Goal: Information Seeking & Learning: Learn about a topic

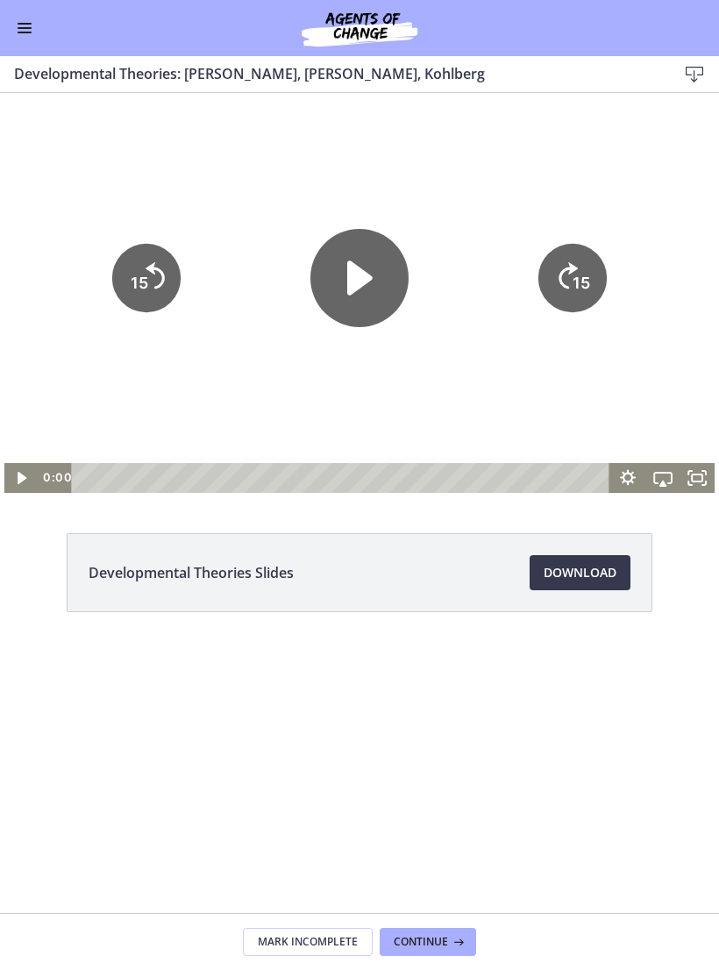
scroll to position [210, 0]
click at [369, 300] on icon "Play Video" at bounding box center [359, 278] width 98 height 98
click at [676, 331] on div at bounding box center [359, 293] width 711 height 400
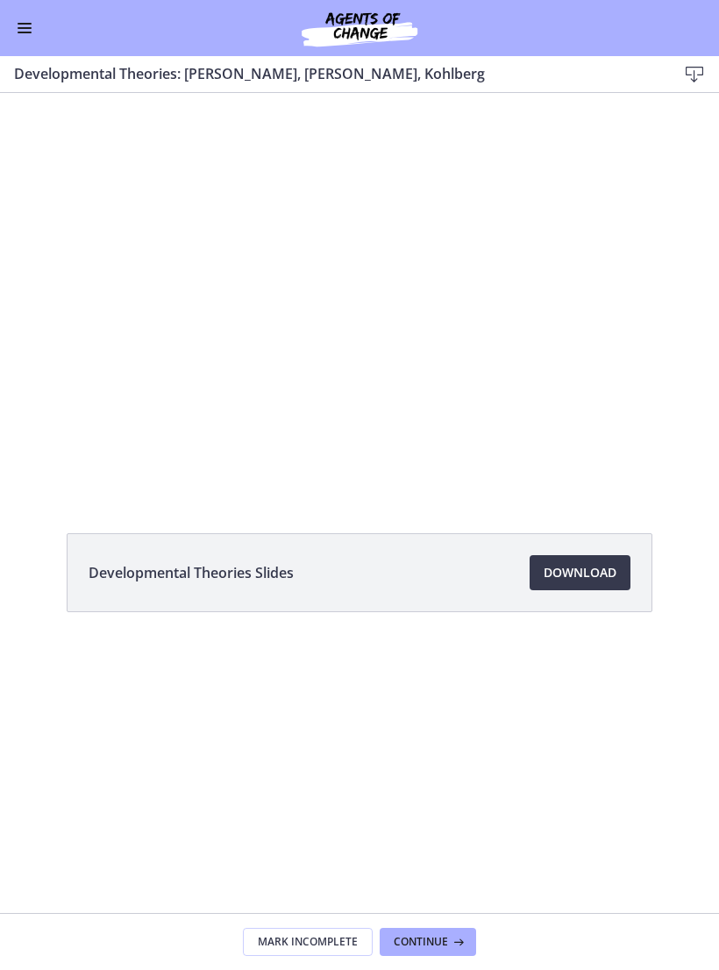
click at [566, 201] on div at bounding box center [359, 293] width 711 height 400
click at [367, 388] on div at bounding box center [359, 293] width 711 height 400
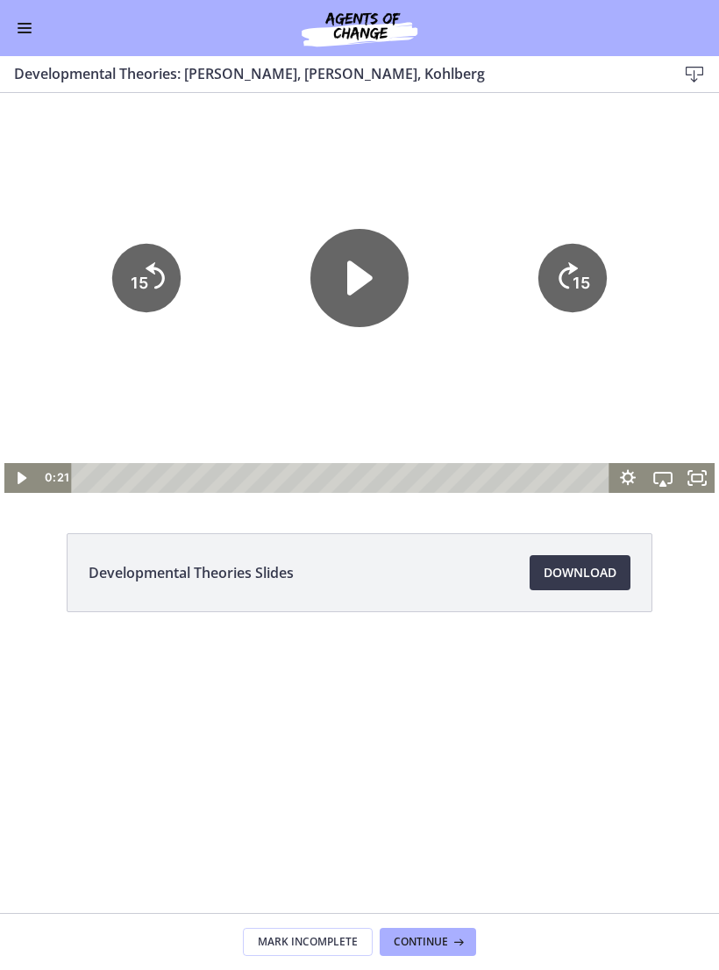
click at [363, 289] on icon "Play Video" at bounding box center [359, 278] width 98 height 98
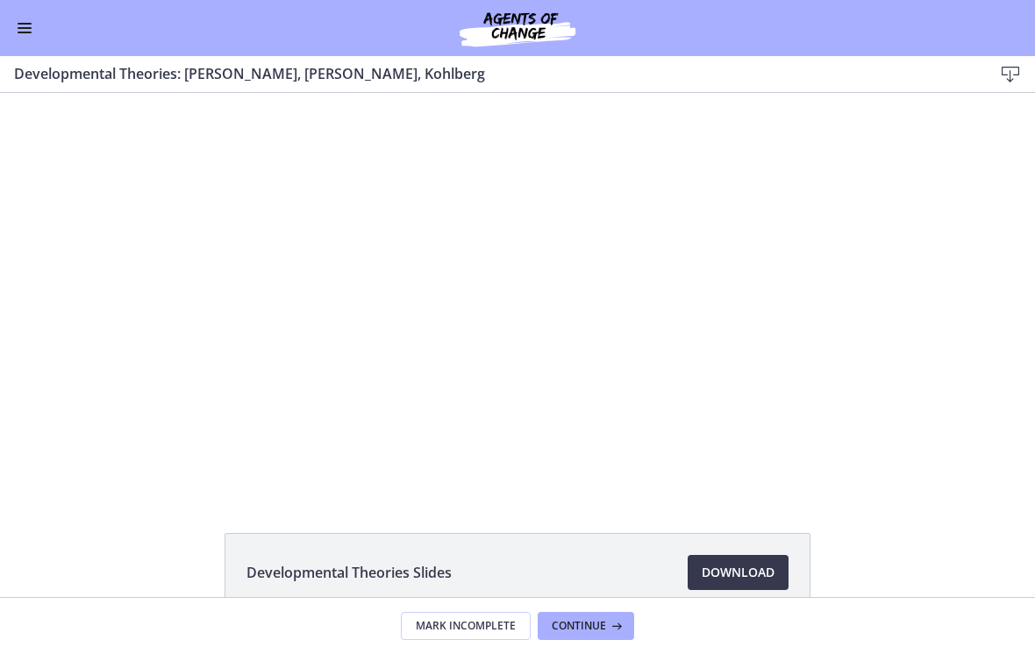
click at [718, 487] on icon "Fullscreen" at bounding box center [855, 479] width 33 height 28
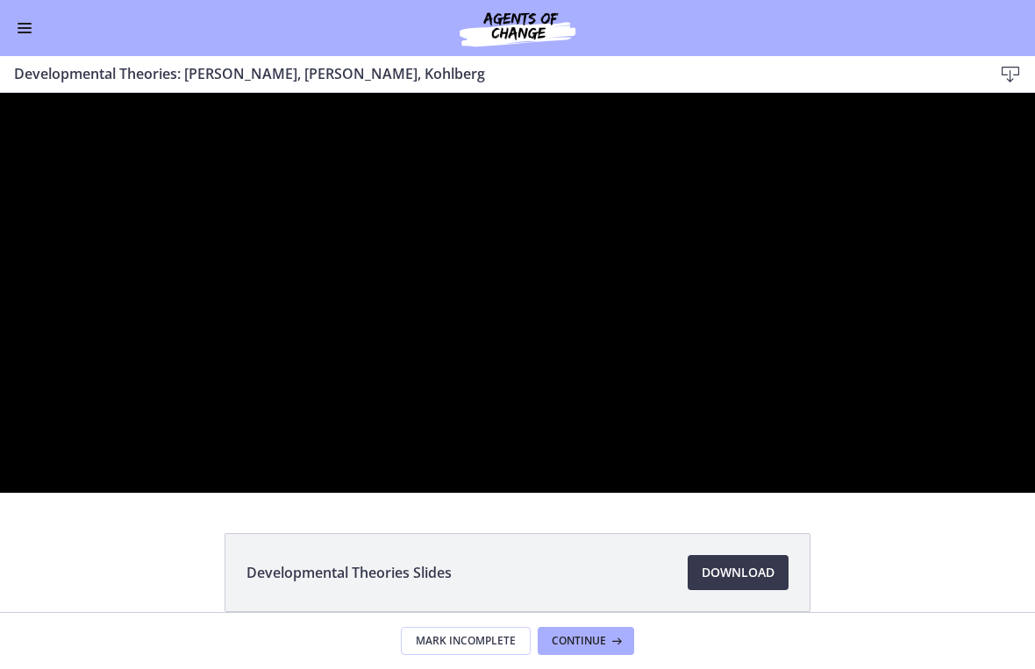
click at [657, 493] on div at bounding box center [517, 293] width 1035 height 400
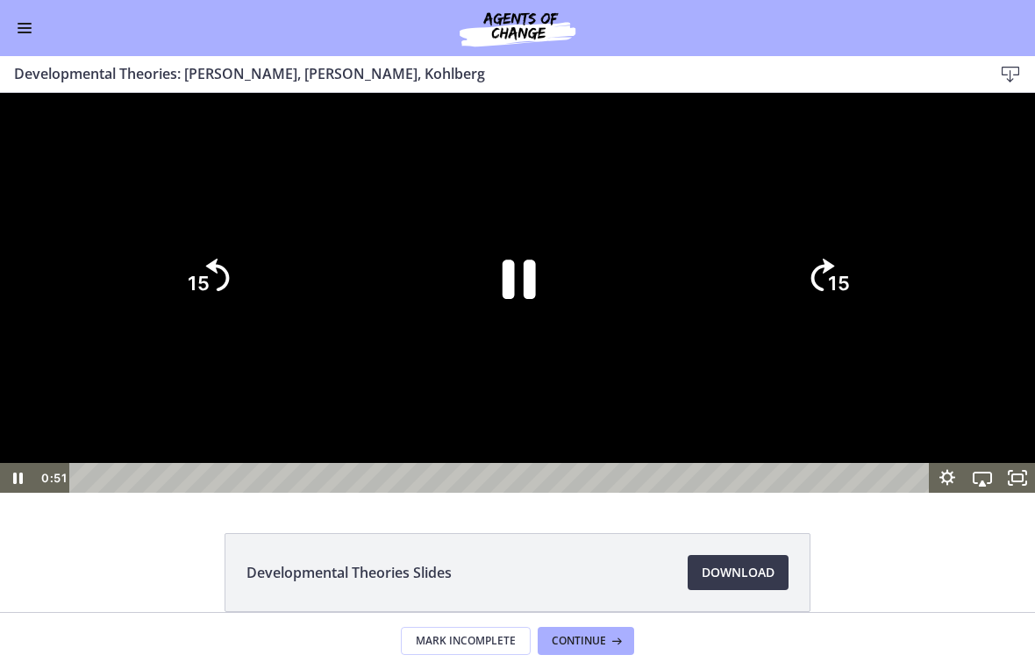
click at [718, 320] on icon "15" at bounding box center [828, 278] width 84 height 84
click at [511, 302] on icon "Pause" at bounding box center [520, 280] width 38 height 44
click at [718, 202] on div at bounding box center [517, 293] width 1035 height 400
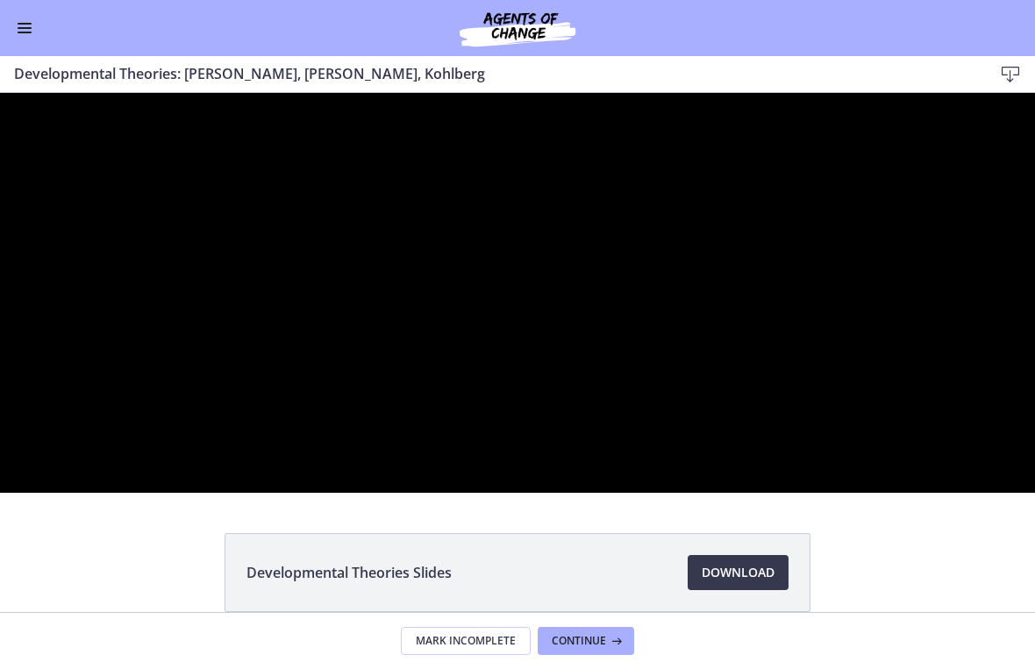
click at [675, 493] on div at bounding box center [517, 293] width 1035 height 400
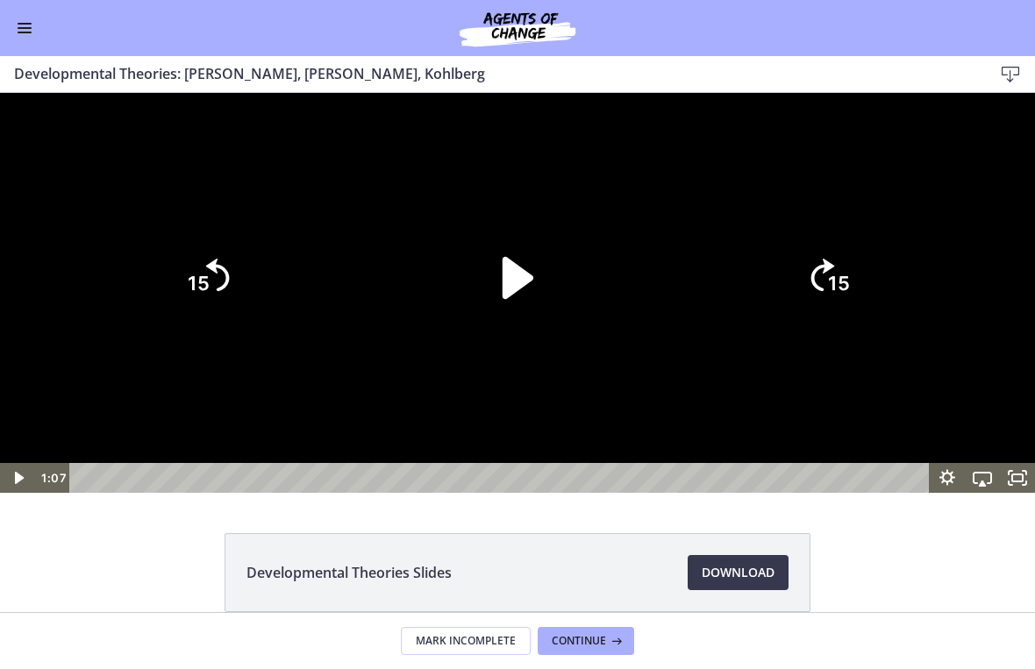
click at [528, 338] on icon "Play Video" at bounding box center [517, 277] width 121 height 121
click at [718, 337] on div at bounding box center [517, 293] width 1035 height 400
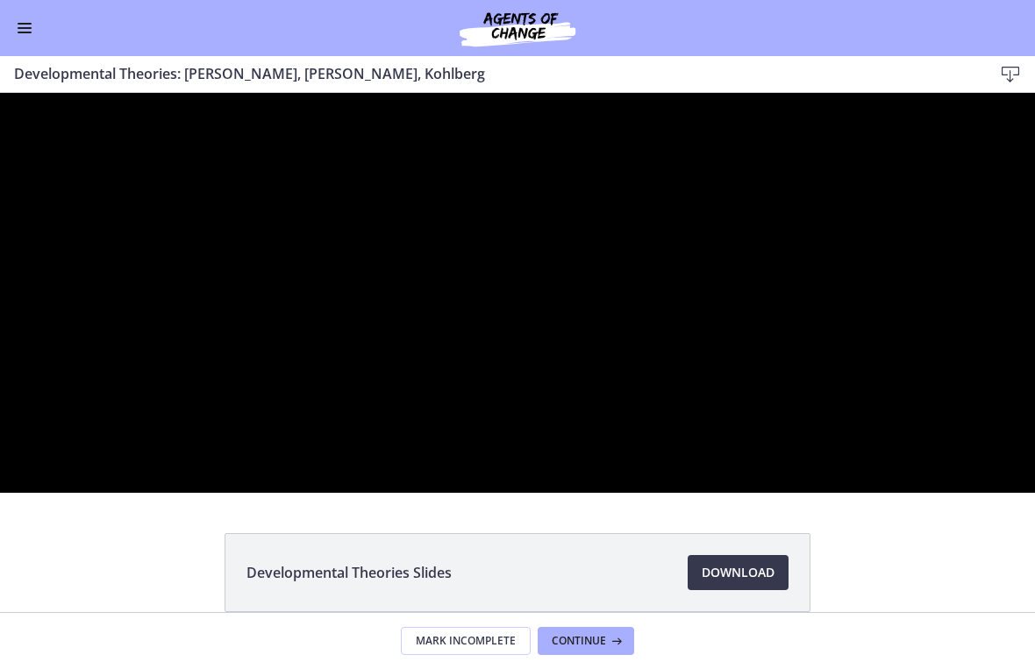
click at [708, 493] on div at bounding box center [517, 293] width 1035 height 400
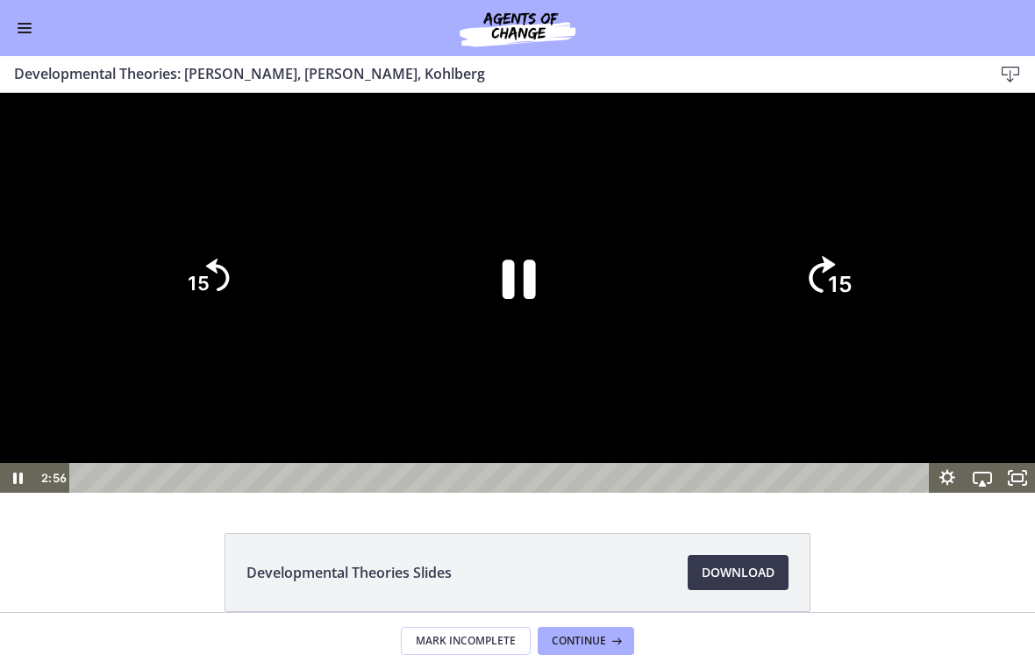
click at [718, 325] on icon "15" at bounding box center [827, 278] width 95 height 95
click at [515, 338] on icon "Pause" at bounding box center [517, 277] width 121 height 121
click at [526, 338] on icon "Play Video" at bounding box center [517, 277] width 121 height 121
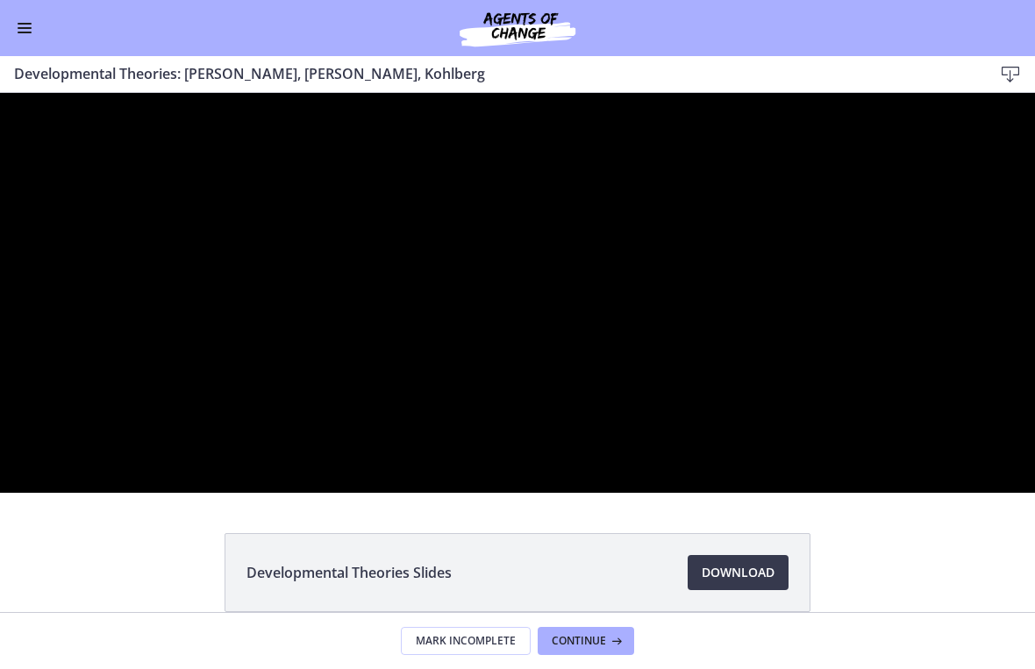
click at [517, 493] on div at bounding box center [517, 293] width 1035 height 400
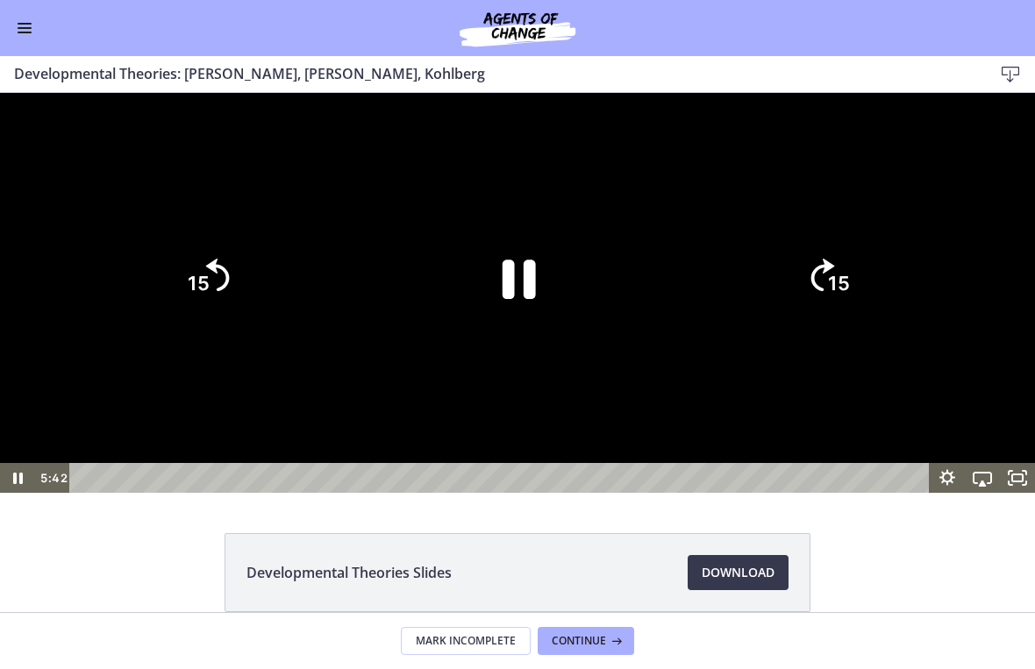
click at [525, 299] on icon "Pause" at bounding box center [518, 279] width 33 height 39
click at [652, 249] on div at bounding box center [517, 293] width 1035 height 400
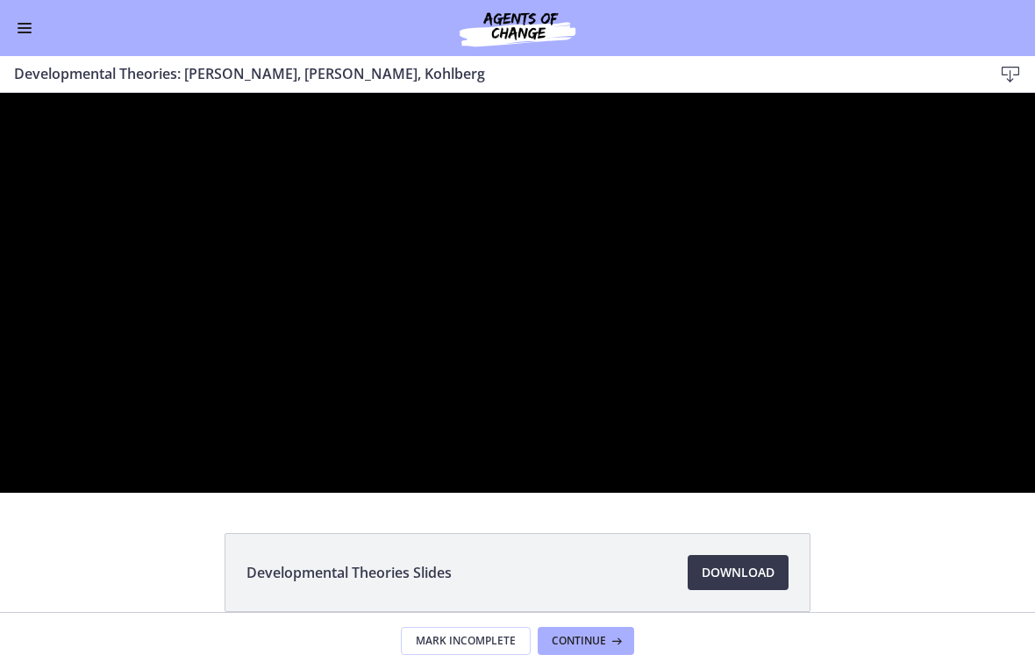
click at [594, 493] on div at bounding box center [517, 293] width 1035 height 400
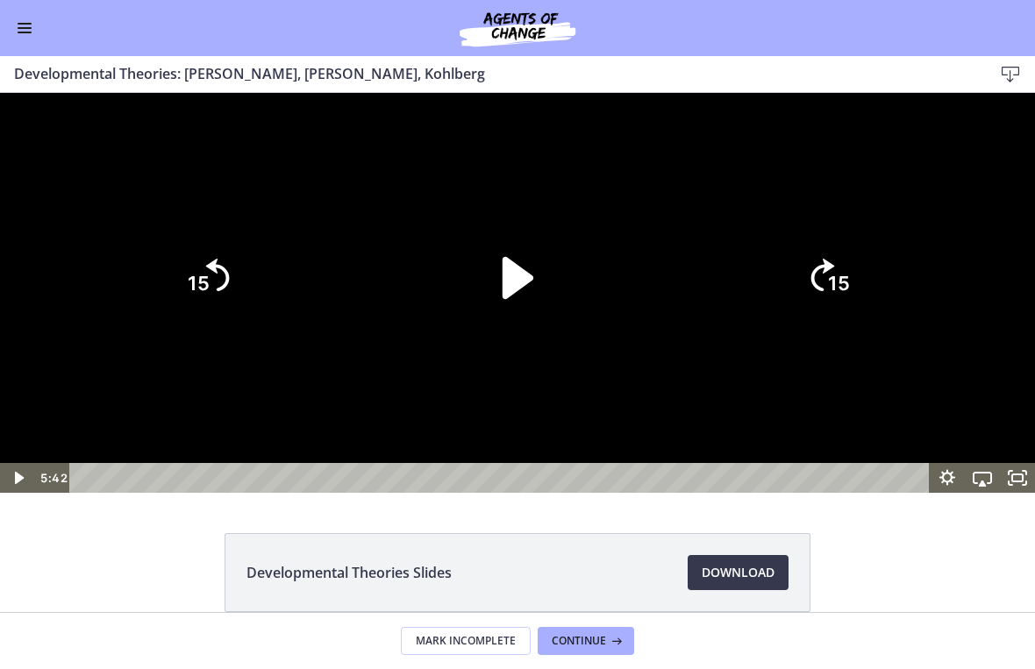
click at [523, 338] on icon "Play Video" at bounding box center [517, 277] width 121 height 121
click at [696, 286] on div at bounding box center [517, 293] width 1035 height 400
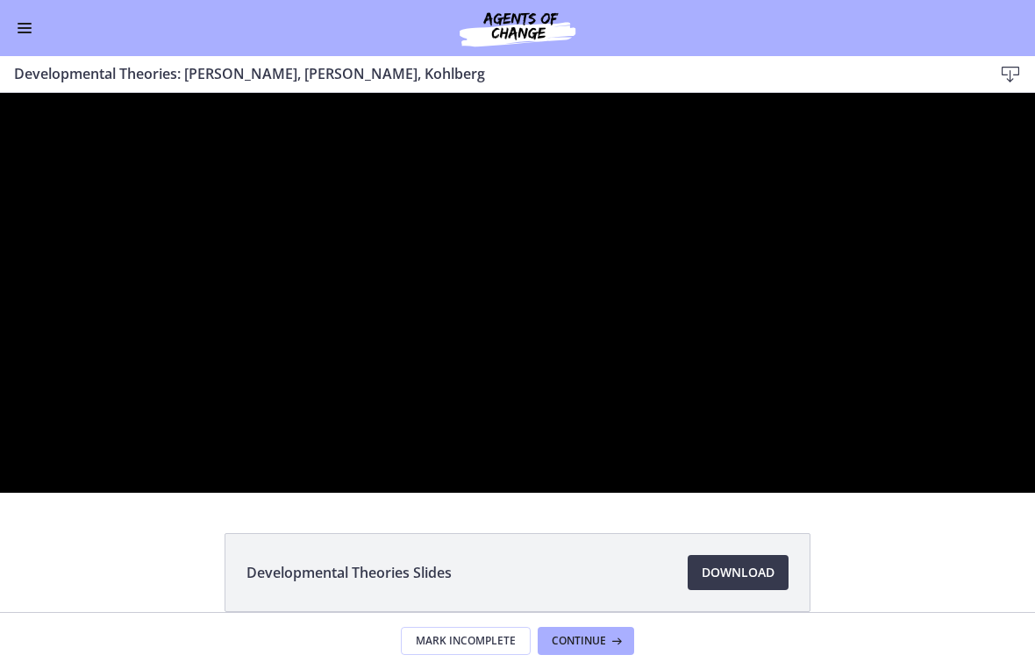
click at [447, 480] on div at bounding box center [517, 293] width 1035 height 400
click at [585, 375] on div at bounding box center [517, 293] width 1035 height 400
click at [457, 423] on div at bounding box center [517, 293] width 1035 height 400
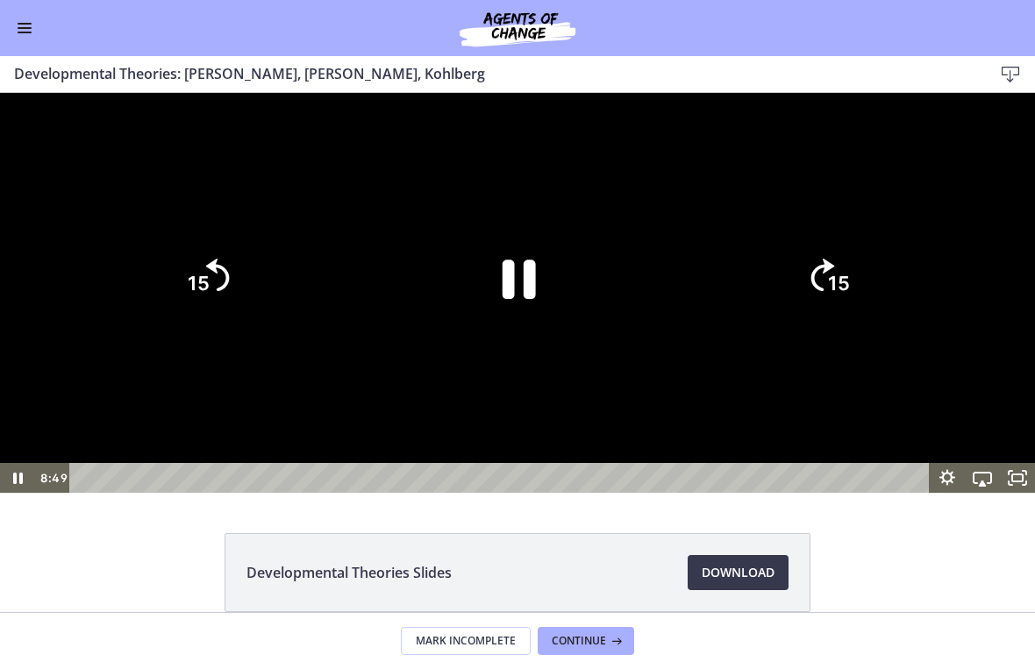
click at [515, 338] on icon "Pause" at bounding box center [517, 277] width 121 height 121
click at [522, 299] on icon "Play Video" at bounding box center [517, 278] width 31 height 42
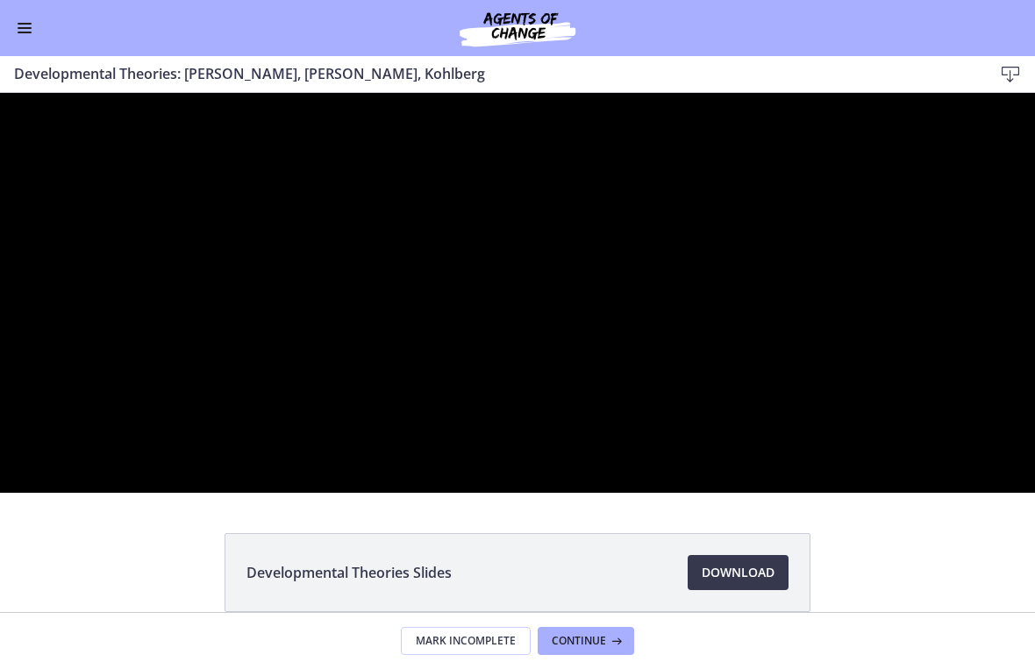
click at [339, 493] on div at bounding box center [517, 293] width 1035 height 400
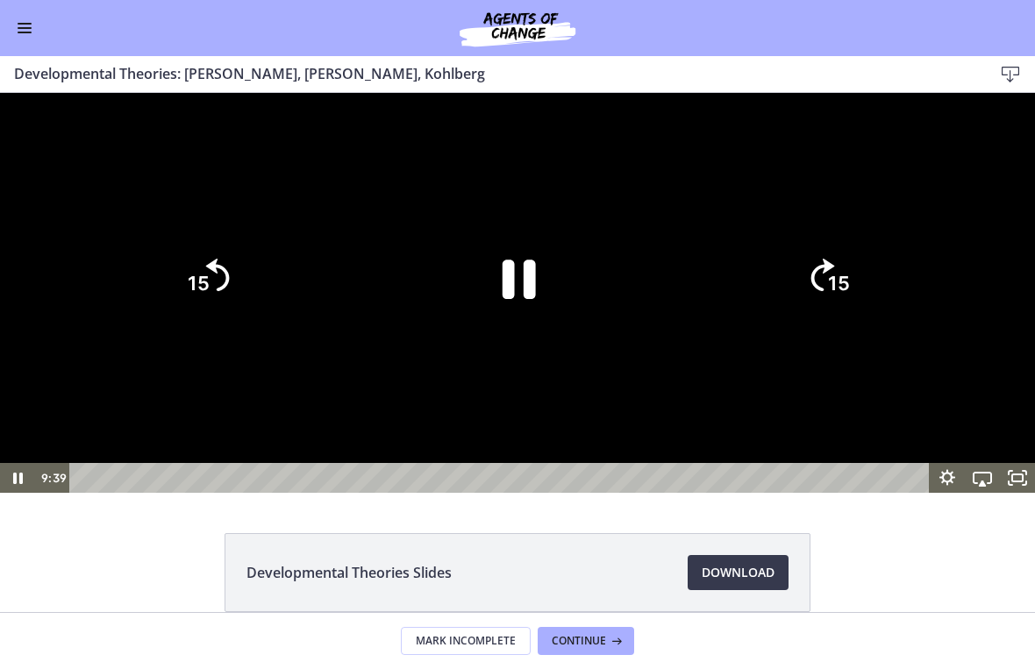
click at [214, 320] on icon "15" at bounding box center [207, 278] width 84 height 84
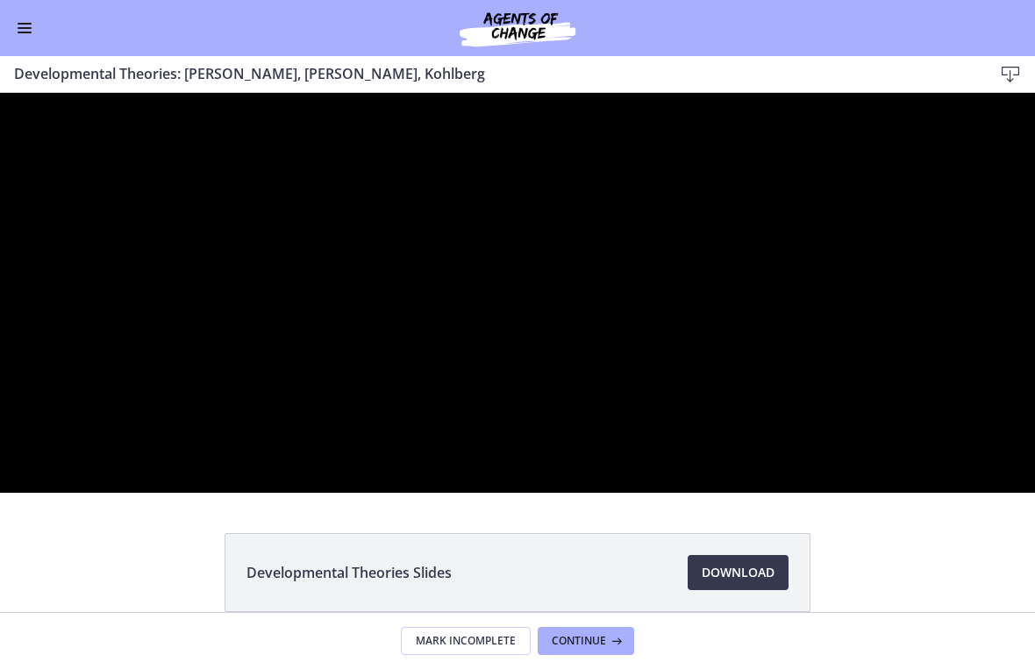
click at [274, 493] on div at bounding box center [517, 293] width 1035 height 400
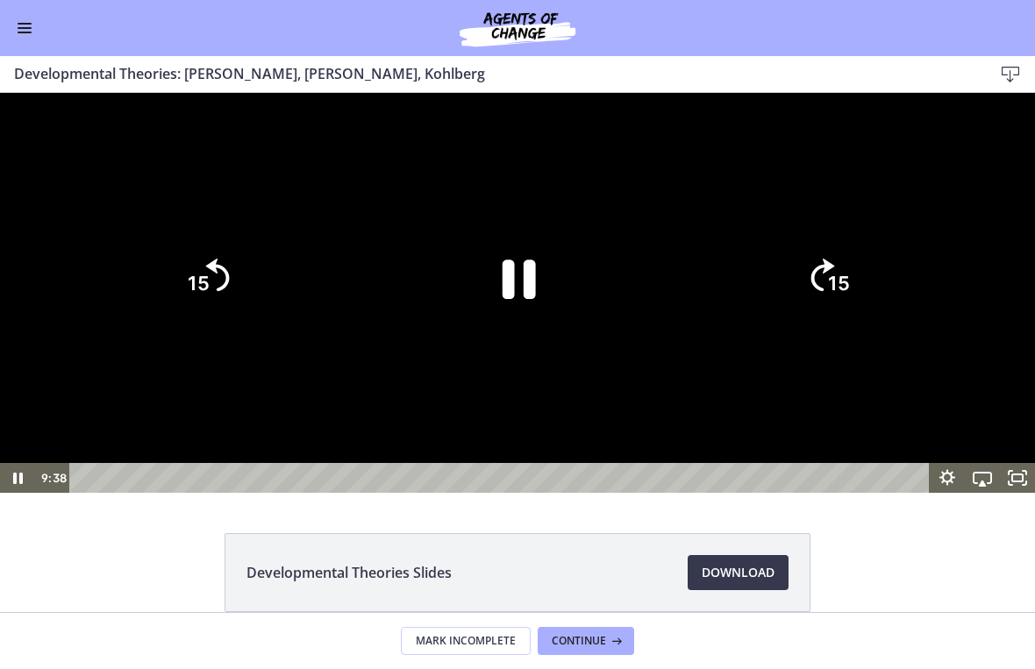
click at [213, 320] on icon "15" at bounding box center [207, 278] width 84 height 84
click at [226, 320] on icon "15" at bounding box center [207, 278] width 84 height 84
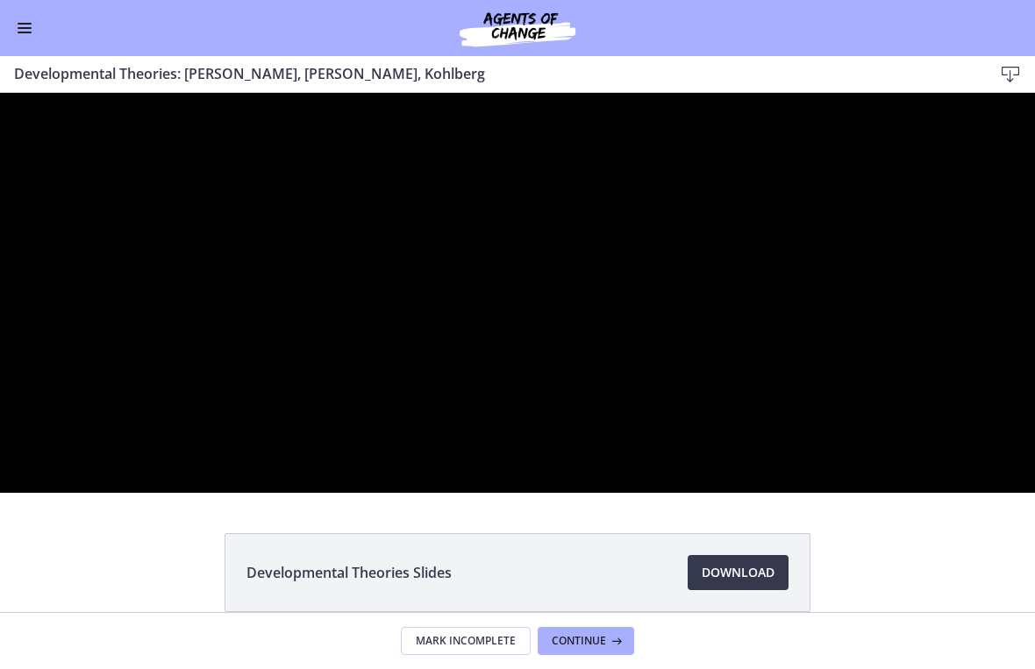
click at [485, 355] on div at bounding box center [517, 293] width 1035 height 400
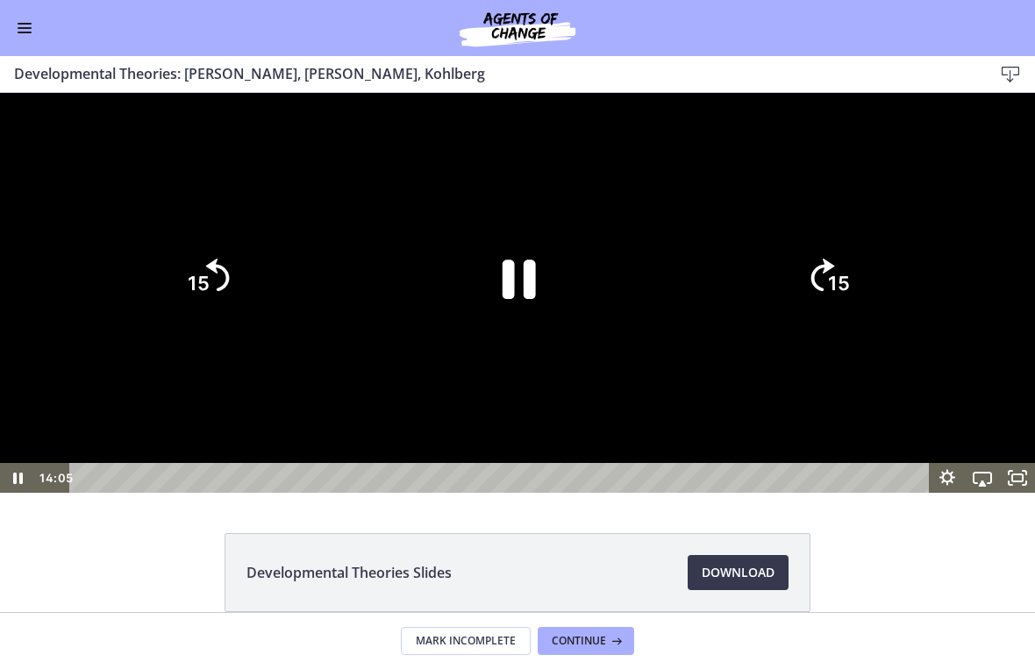
click at [515, 338] on icon "Pause" at bounding box center [517, 277] width 121 height 121
click at [718, 254] on div at bounding box center [517, 293] width 1035 height 400
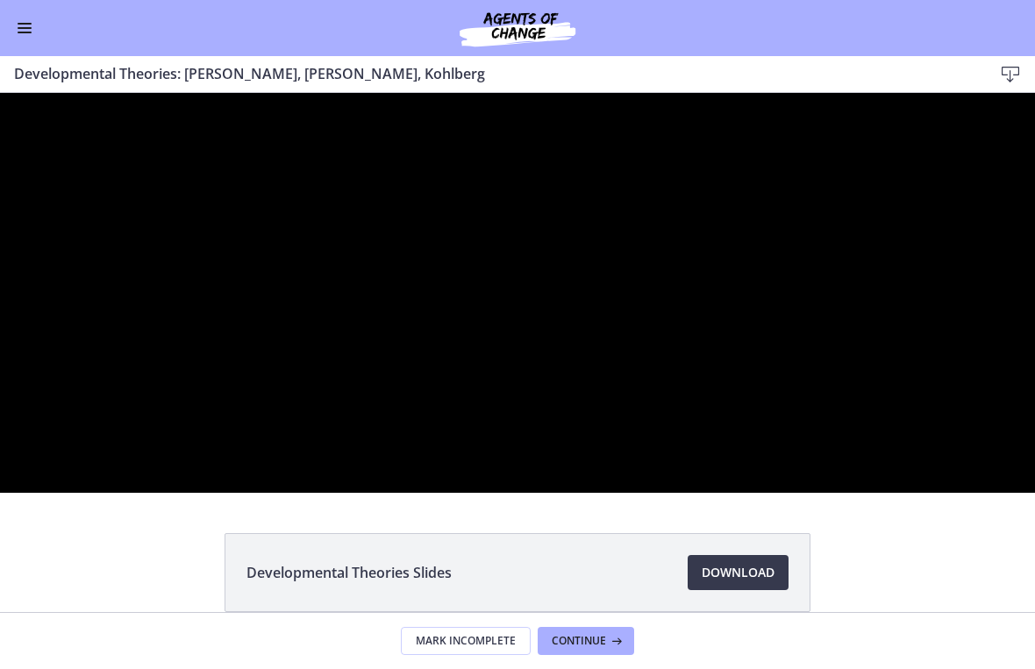
click at [555, 325] on div at bounding box center [517, 293] width 1035 height 400
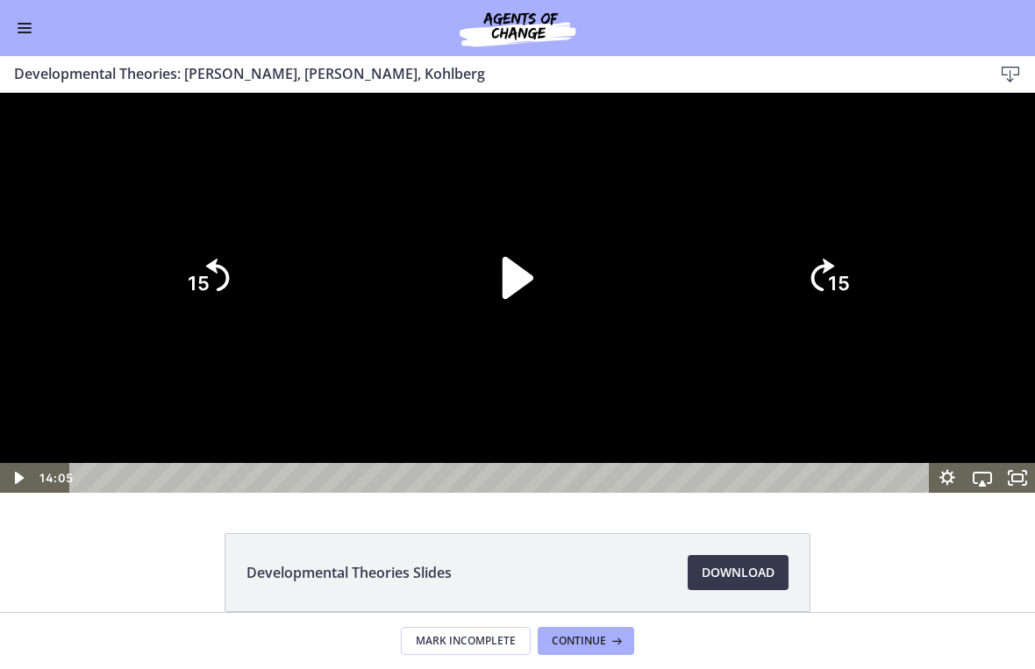
click at [518, 338] on icon "Play Video" at bounding box center [517, 277] width 121 height 121
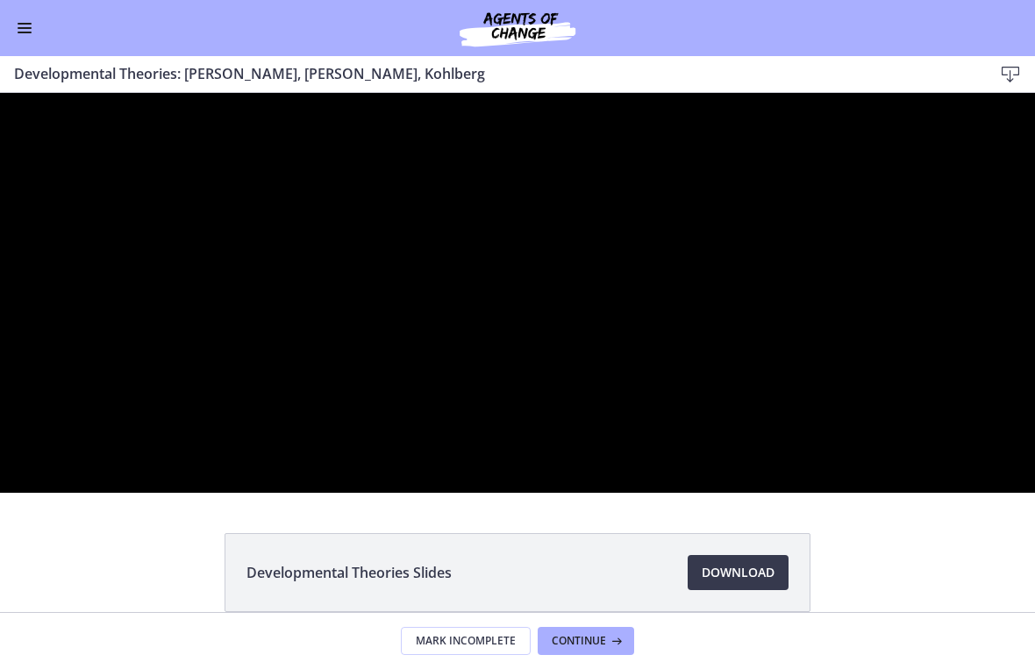
click at [500, 493] on div at bounding box center [517, 293] width 1035 height 400
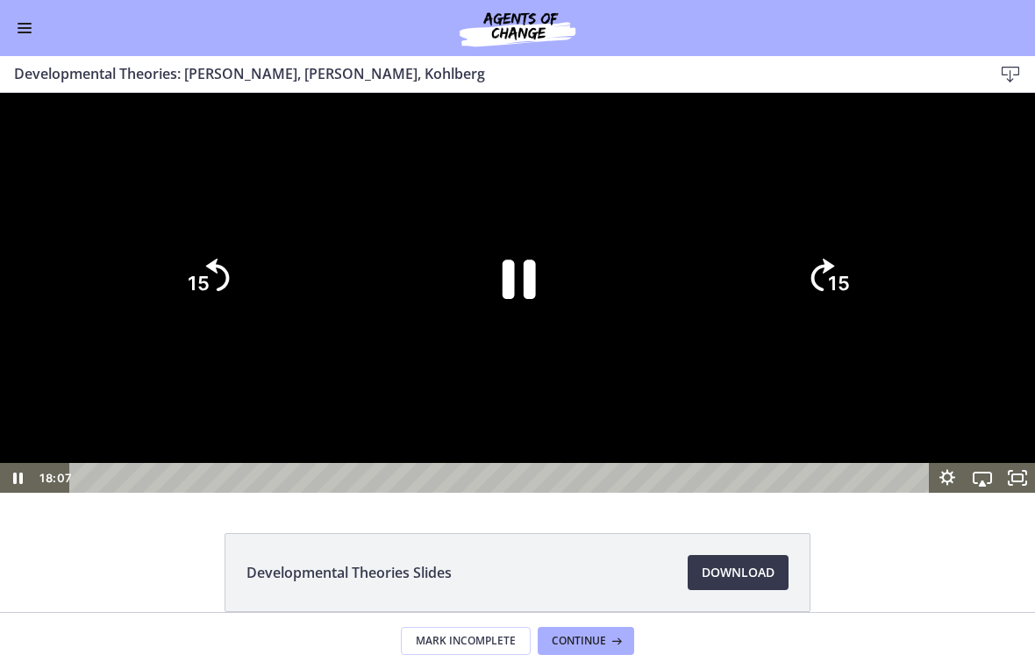
click at [513, 338] on icon "Pause" at bounding box center [517, 277] width 121 height 121
click at [525, 338] on icon "Play Video" at bounding box center [517, 277] width 121 height 121
click at [718, 224] on div at bounding box center [517, 293] width 1035 height 400
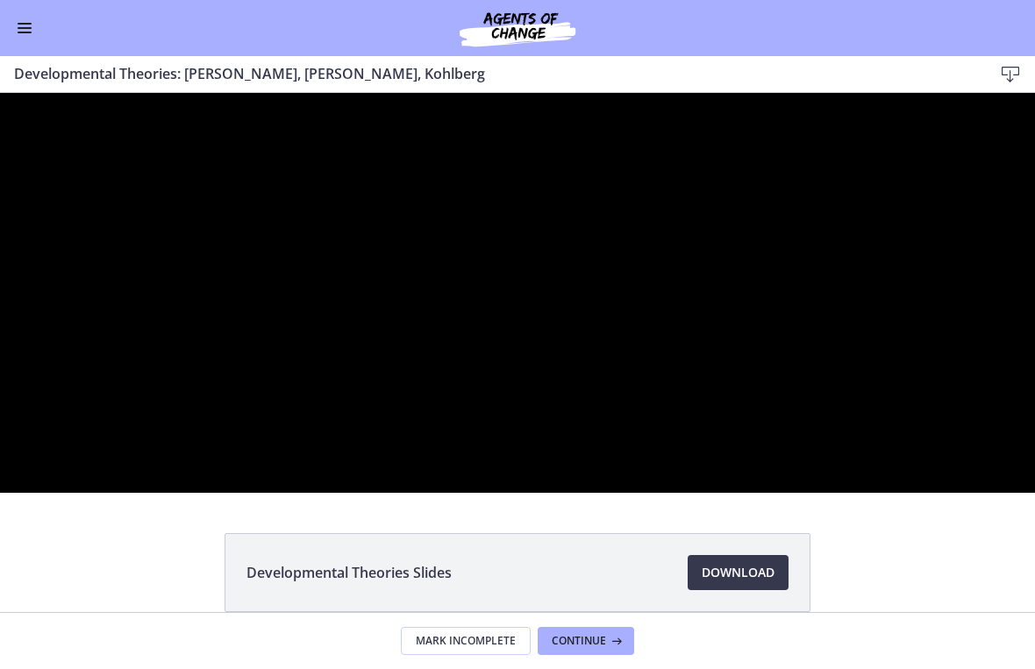
click at [686, 259] on div at bounding box center [517, 293] width 1035 height 400
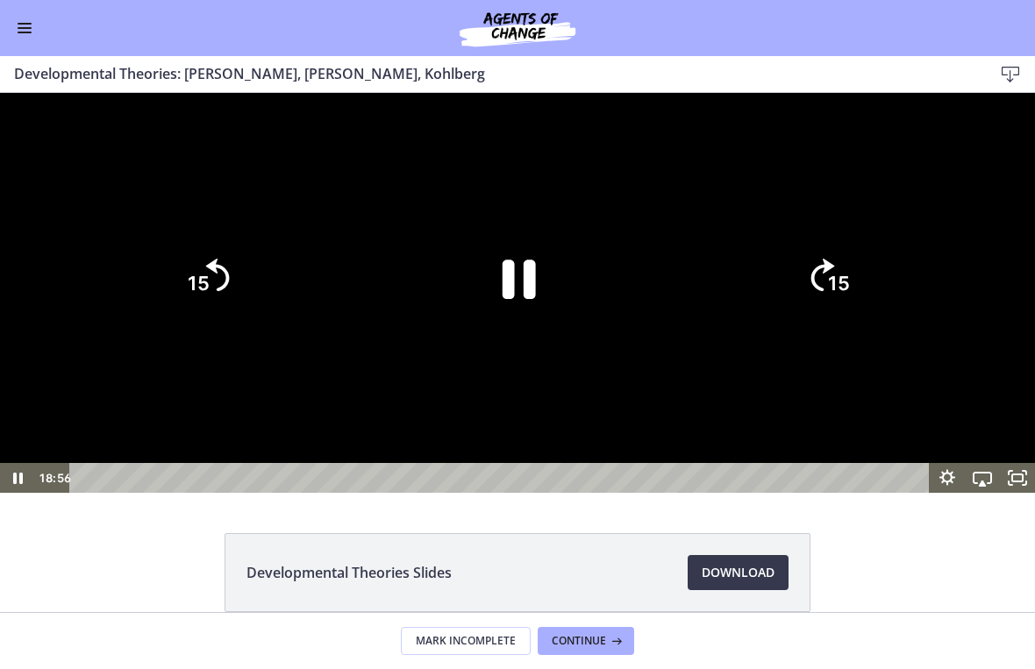
click at [718, 320] on icon "15" at bounding box center [828, 278] width 84 height 84
click at [718, 325] on icon "15" at bounding box center [827, 278] width 95 height 95
click at [718, 320] on icon "15" at bounding box center [828, 278] width 84 height 84
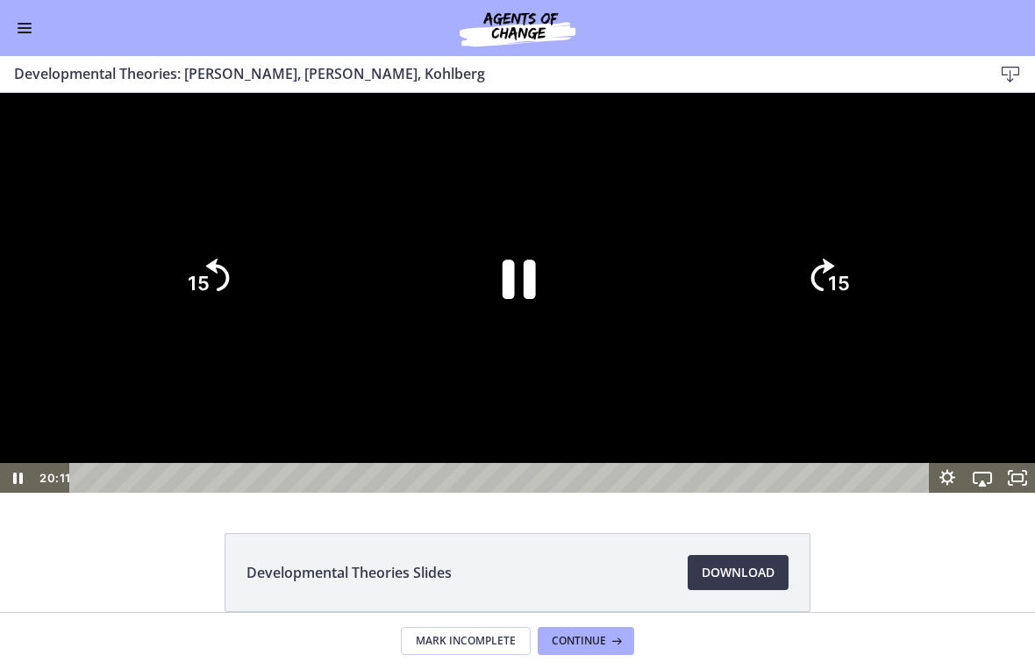
click at [718, 320] on icon "15" at bounding box center [828, 278] width 84 height 84
click at [189, 295] on tspan "15" at bounding box center [199, 284] width 22 height 23
click at [201, 295] on tspan "15" at bounding box center [199, 284] width 22 height 23
click at [205, 295] on tspan "15" at bounding box center [199, 284] width 22 height 23
click at [211, 325] on icon "15" at bounding box center [207, 278] width 95 height 95
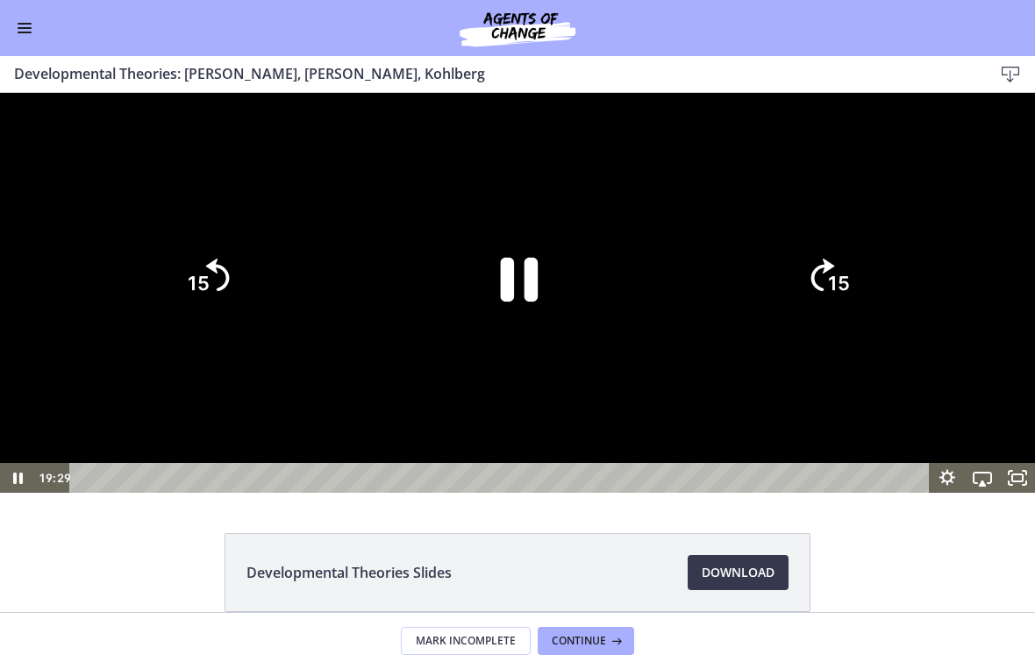
click at [483, 346] on icon "Pause" at bounding box center [518, 278] width 136 height 136
click at [501, 302] on icon "Play Video" at bounding box center [518, 277] width 35 height 47
click at [718, 295] on text "15" at bounding box center [839, 284] width 22 height 23
click at [718, 291] on icon "Skip ahead 15 seconds" at bounding box center [823, 275] width 24 height 32
click at [522, 338] on icon "Pause" at bounding box center [517, 277] width 121 height 121
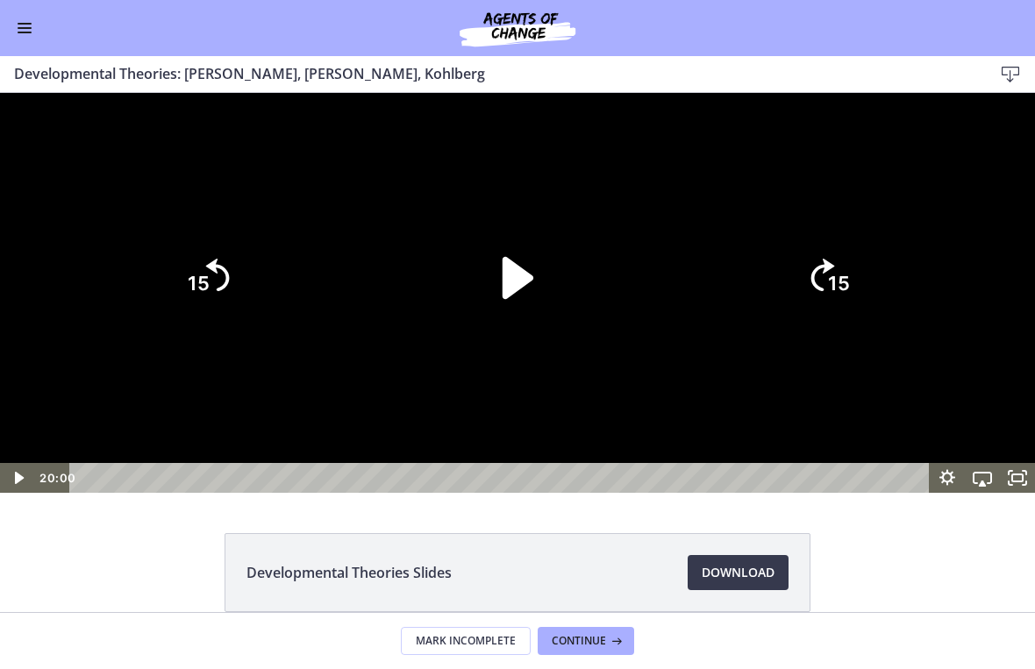
click at [718, 222] on div at bounding box center [517, 293] width 1035 height 400
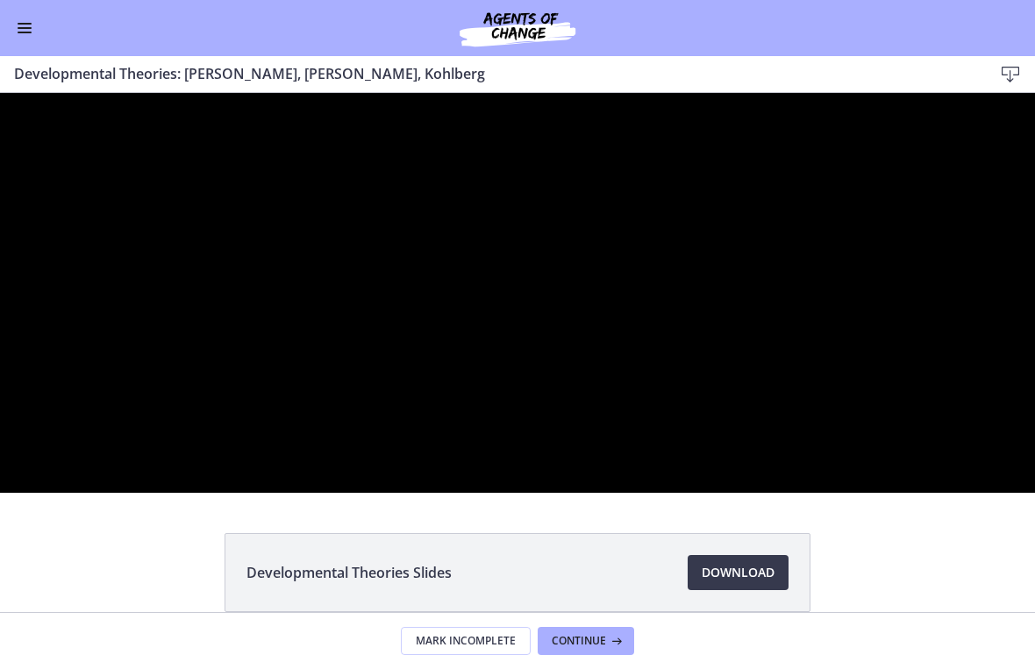
click at [515, 251] on div at bounding box center [517, 293] width 1035 height 400
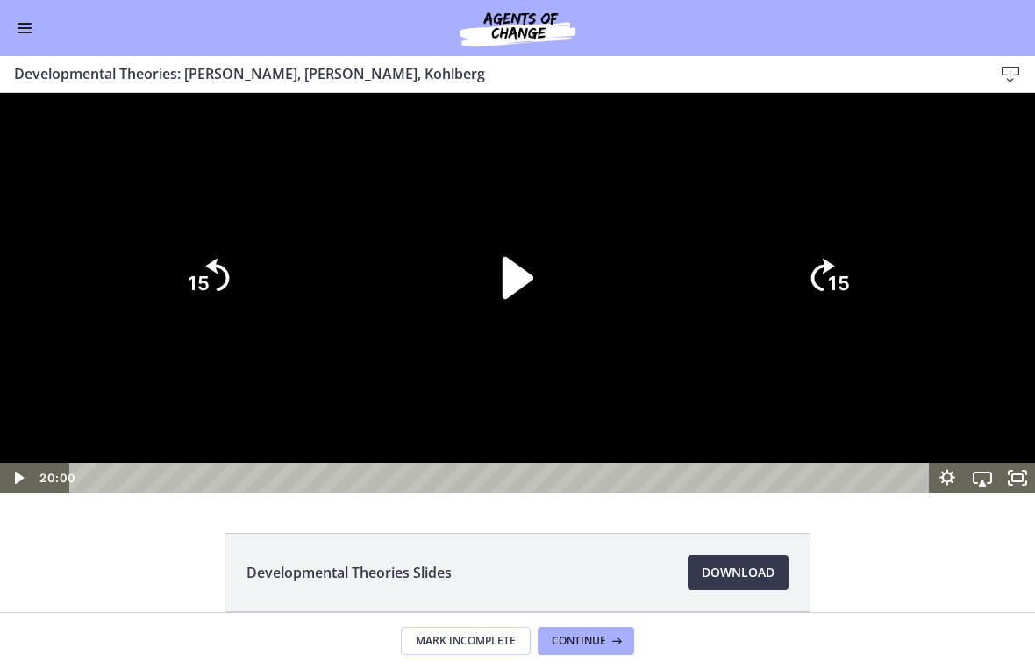
click at [718, 224] on div at bounding box center [517, 293] width 1035 height 400
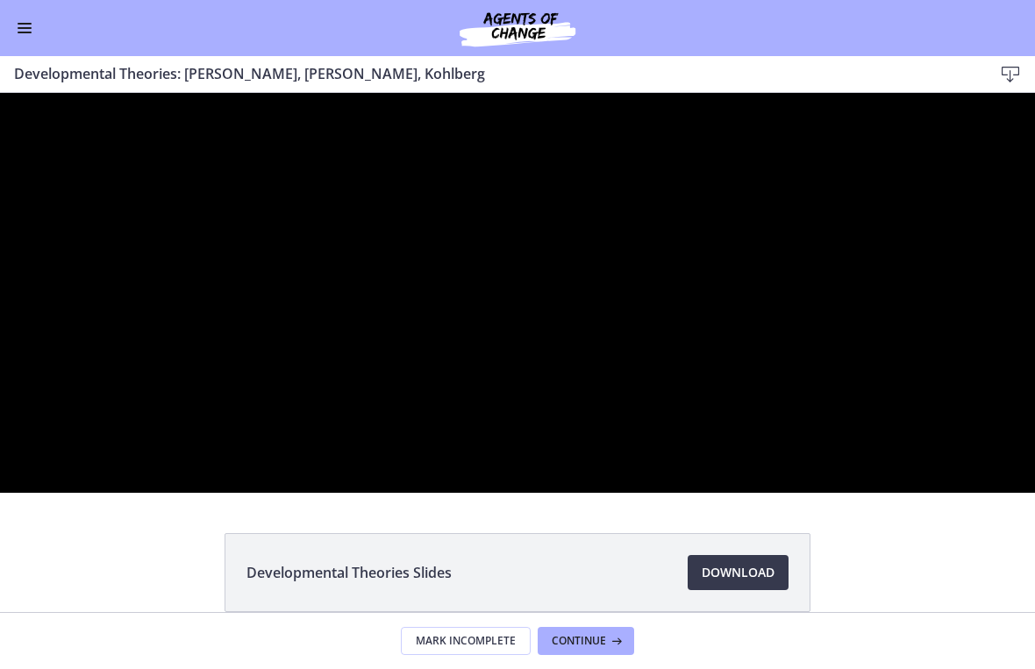
click at [451, 415] on div at bounding box center [517, 293] width 1035 height 400
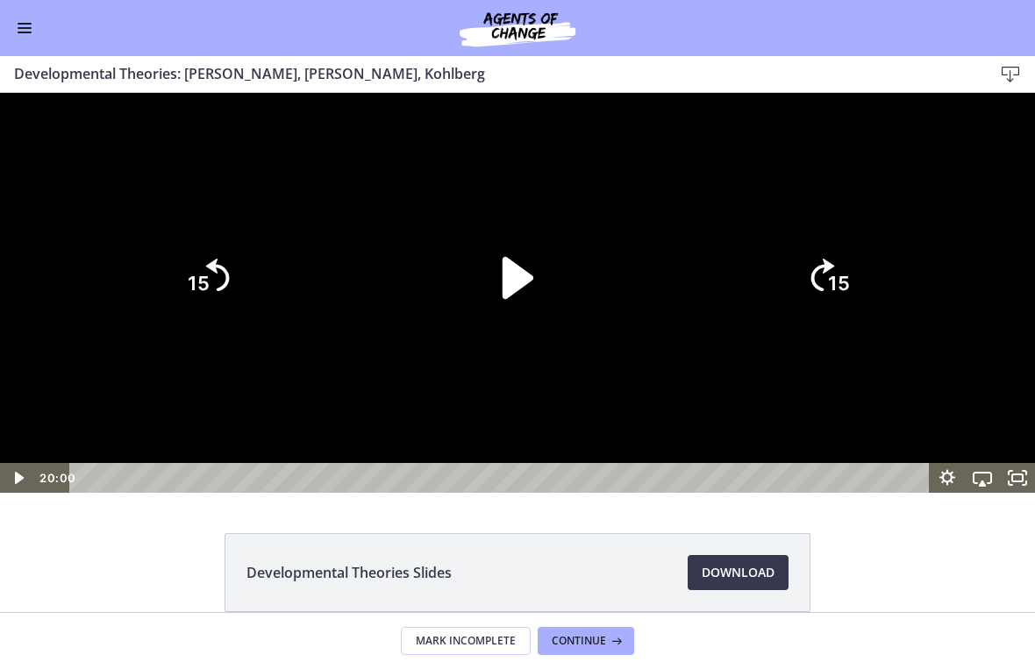
click at [525, 299] on icon "Play Video" at bounding box center [517, 278] width 31 height 42
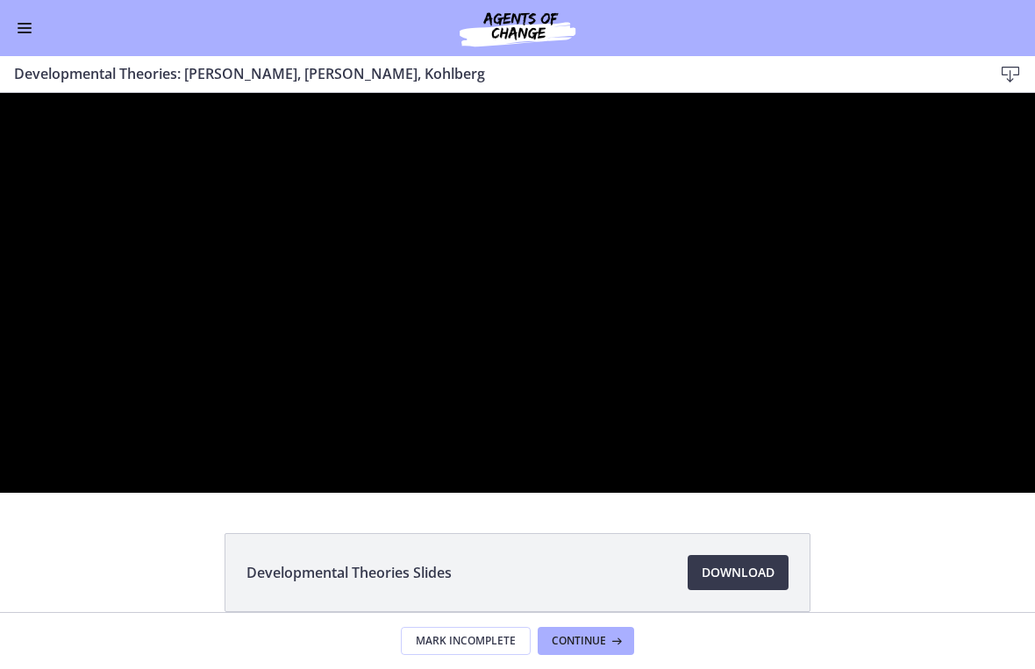
click at [497, 342] on div at bounding box center [517, 293] width 1035 height 400
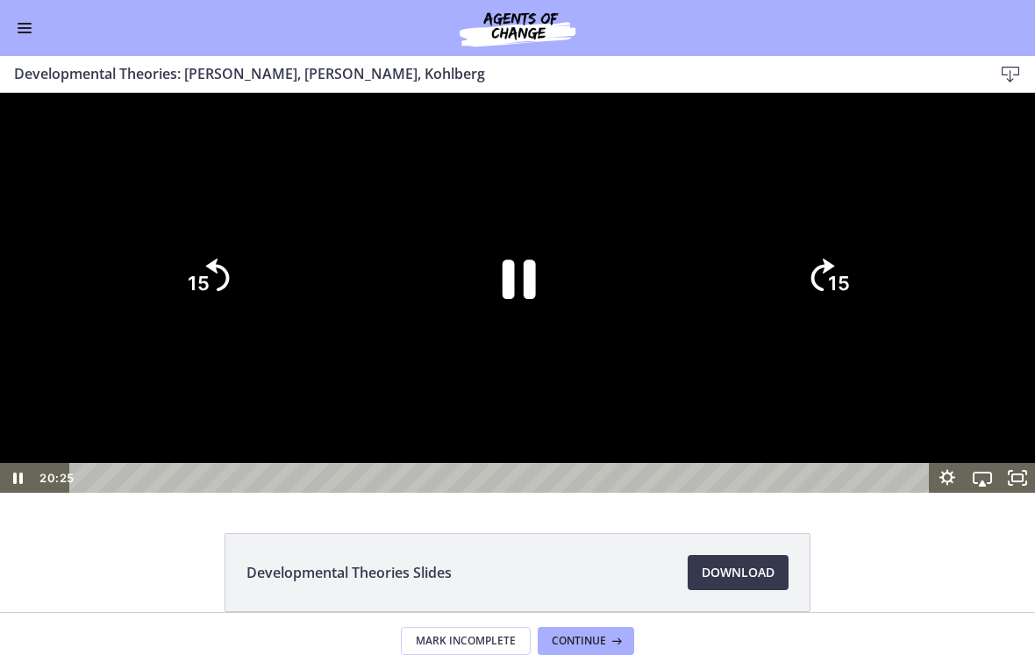
click at [518, 338] on icon "Pause" at bounding box center [517, 277] width 121 height 121
click at [500, 338] on icon "Play Video" at bounding box center [517, 277] width 121 height 121
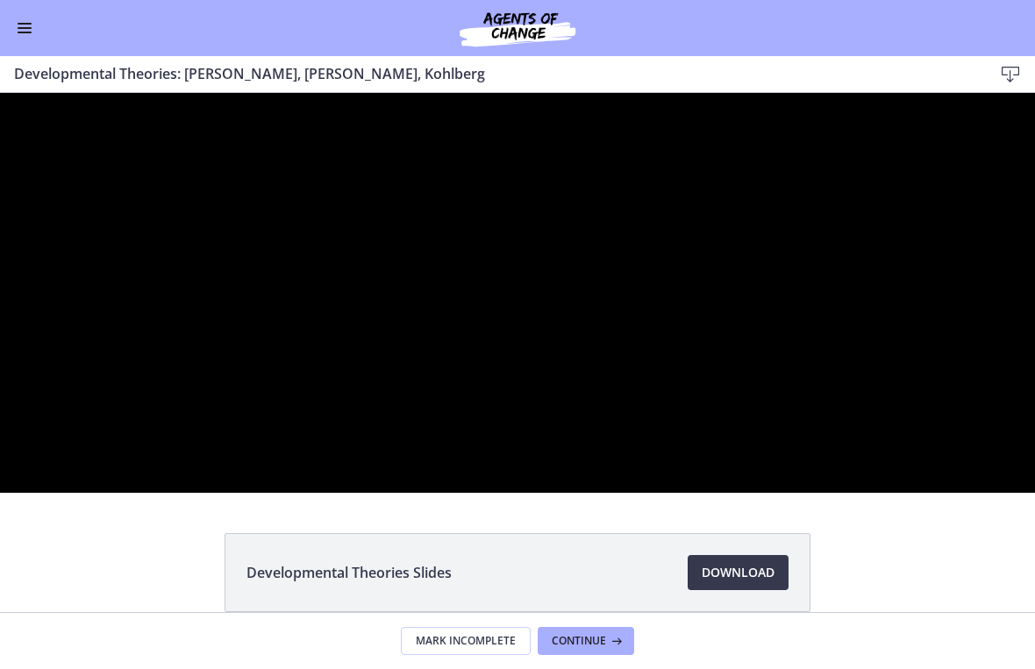
click at [393, 390] on div at bounding box center [517, 293] width 1035 height 400
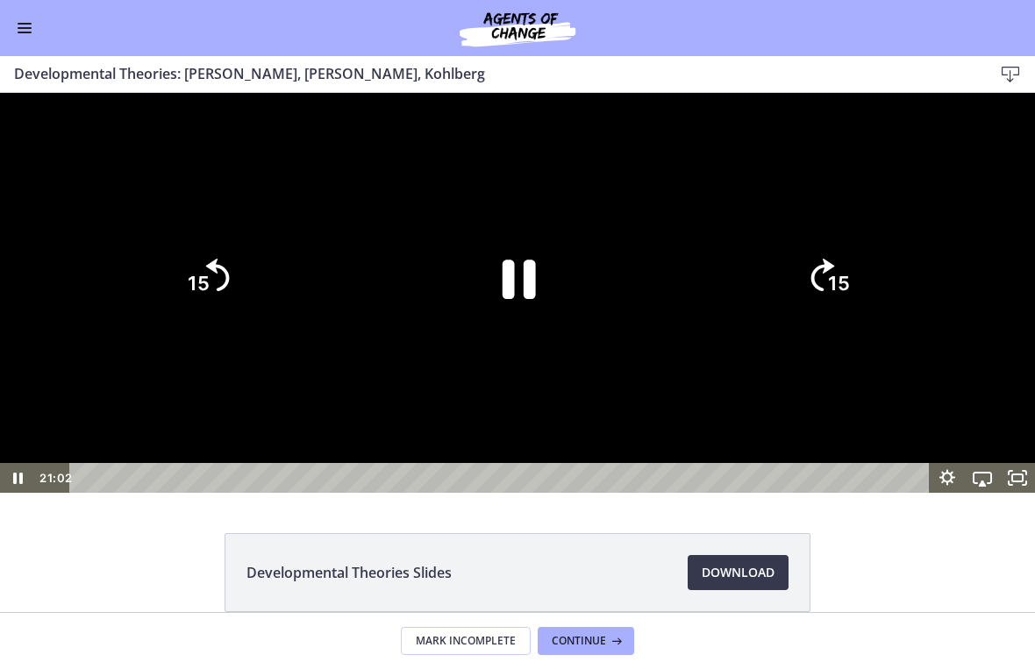
click at [496, 338] on icon "Pause" at bounding box center [517, 277] width 121 height 121
click at [504, 338] on icon "Play Video" at bounding box center [517, 277] width 121 height 121
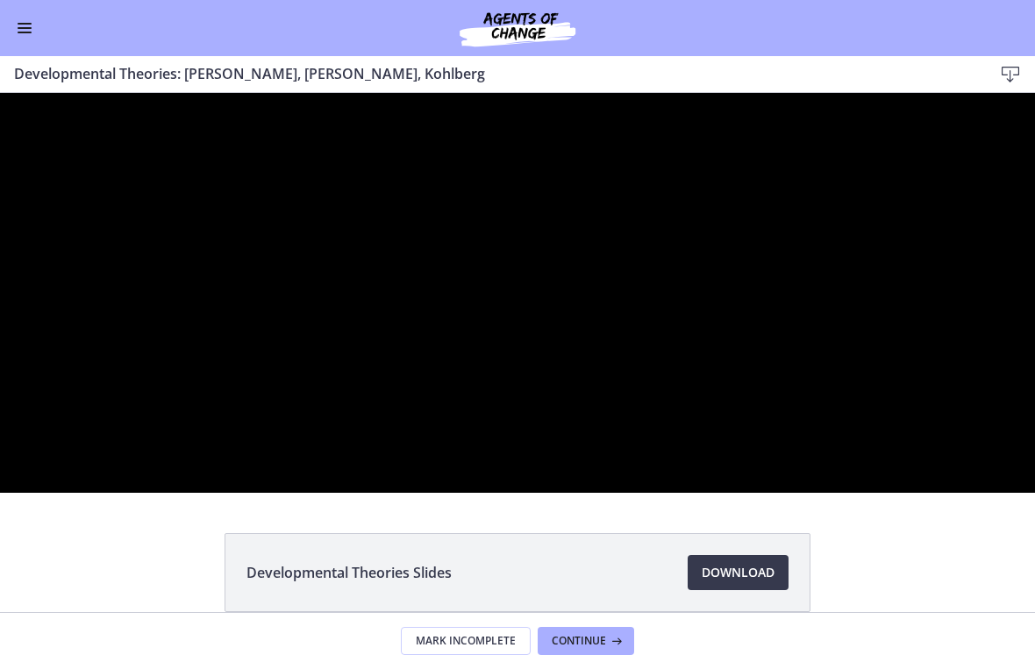
click at [373, 323] on div at bounding box center [517, 293] width 1035 height 400
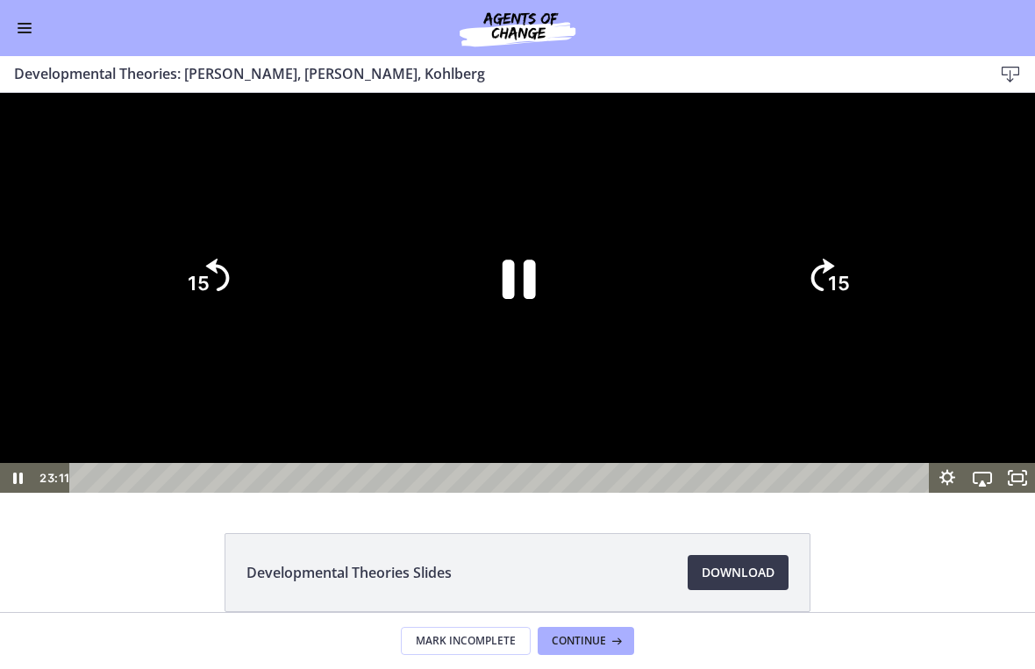
click at [474, 338] on icon "Pause" at bounding box center [517, 277] width 121 height 121
click at [530, 338] on icon "Play Video" at bounding box center [517, 277] width 121 height 121
click at [651, 268] on div at bounding box center [517, 293] width 1035 height 400
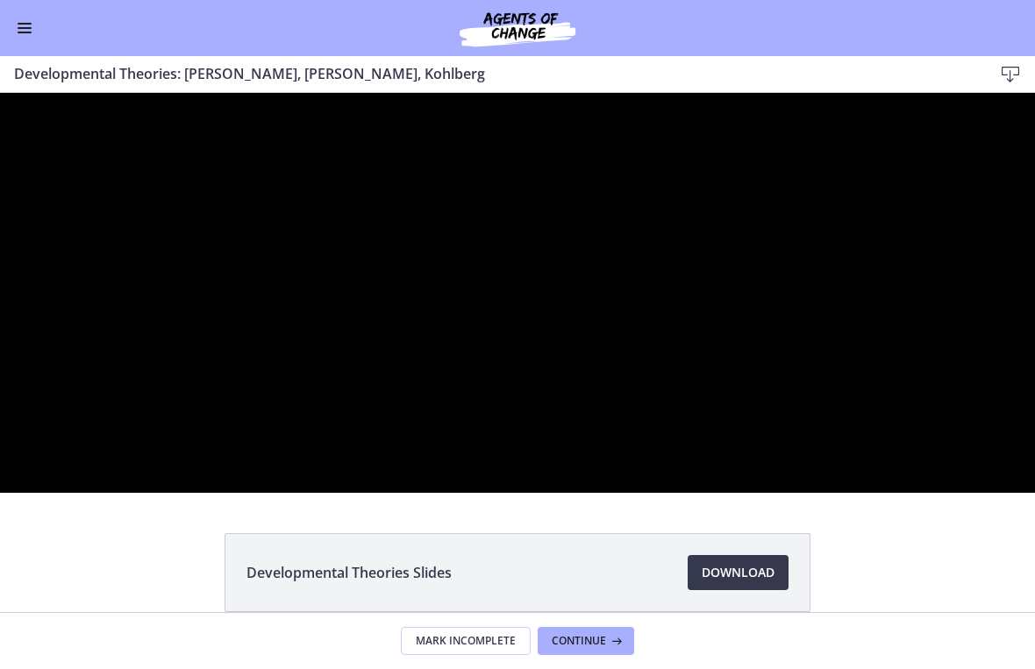
click at [589, 493] on div at bounding box center [517, 293] width 1035 height 400
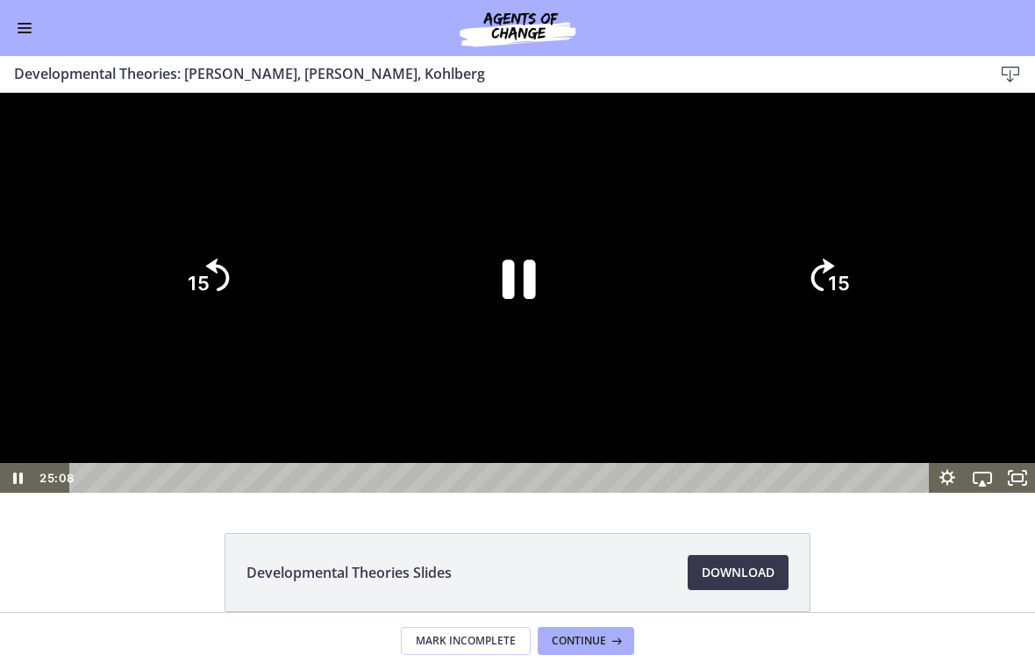
click at [537, 338] on icon "Pause" at bounding box center [517, 277] width 121 height 121
click at [516, 338] on icon "Play Video" at bounding box center [517, 277] width 121 height 121
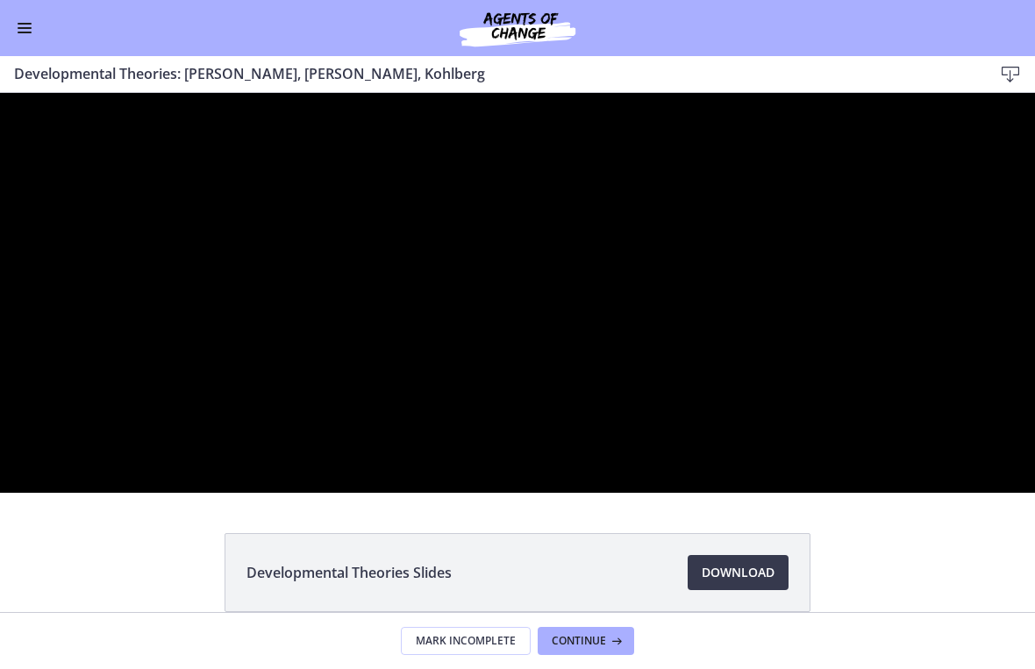
click at [718, 294] on div at bounding box center [517, 293] width 1035 height 400
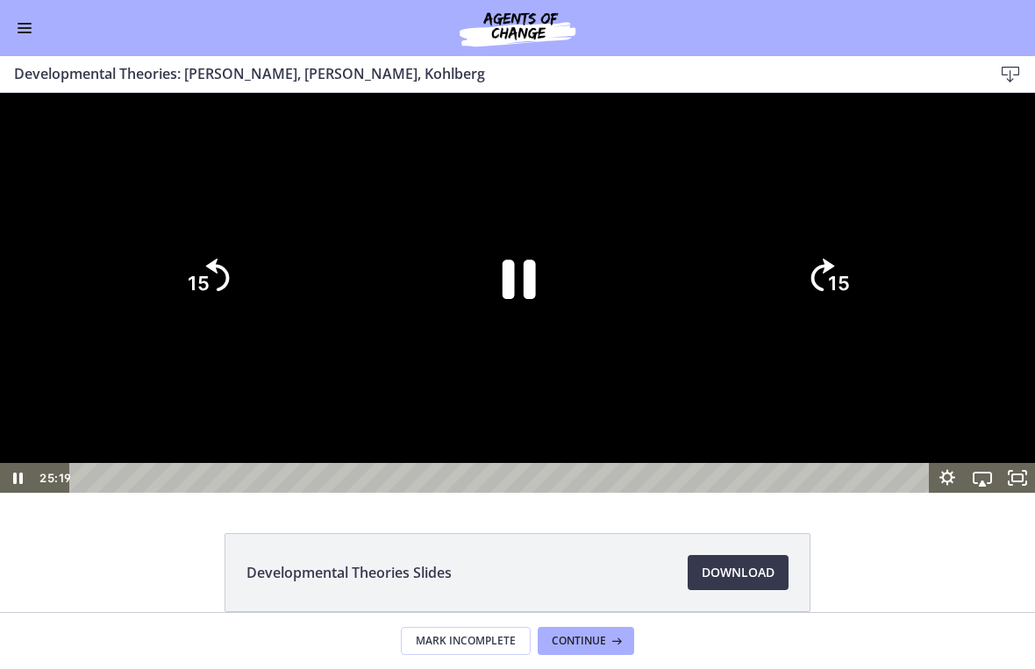
click at [221, 320] on icon "15" at bounding box center [207, 278] width 84 height 84
click at [220, 325] on icon "15" at bounding box center [207, 278] width 95 height 95
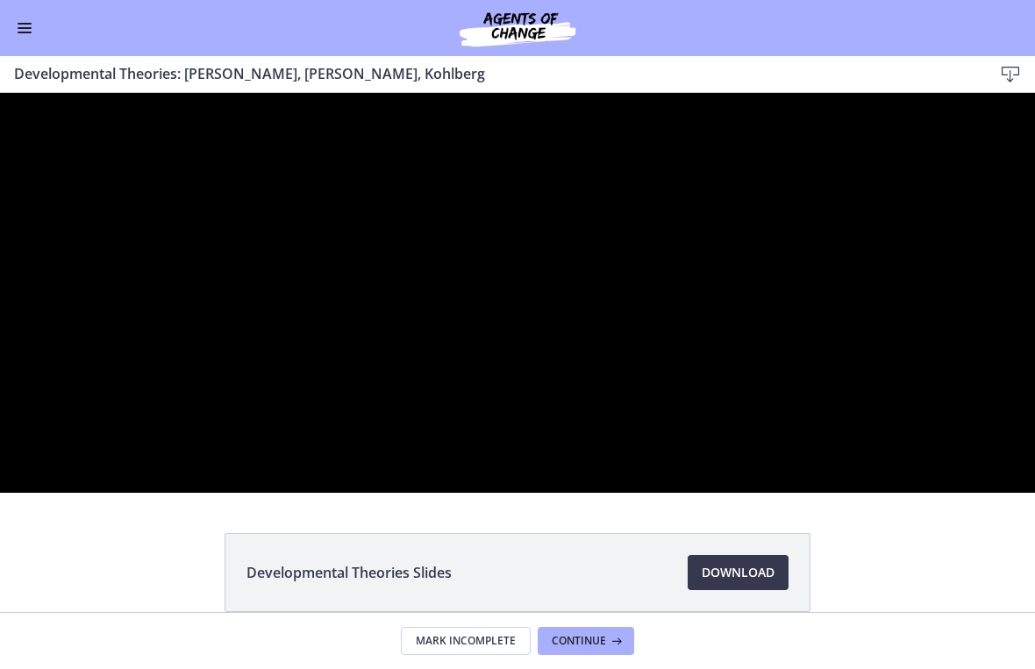
click at [718, 438] on div at bounding box center [517, 293] width 1035 height 400
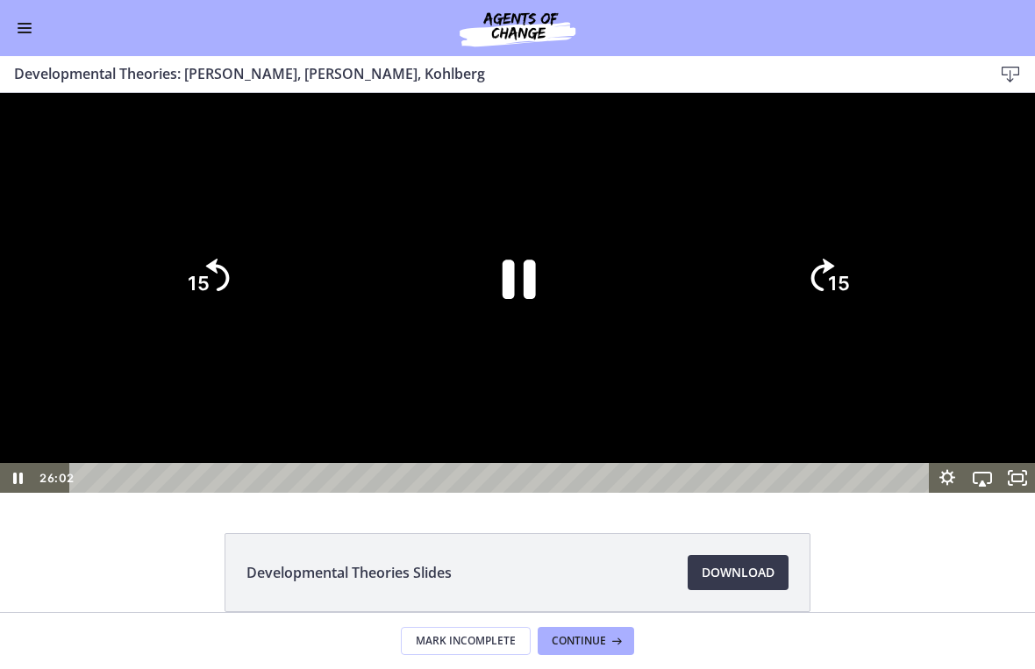
click at [718, 320] on icon "15" at bounding box center [828, 278] width 84 height 84
click at [693, 493] on div at bounding box center [517, 293] width 1035 height 400
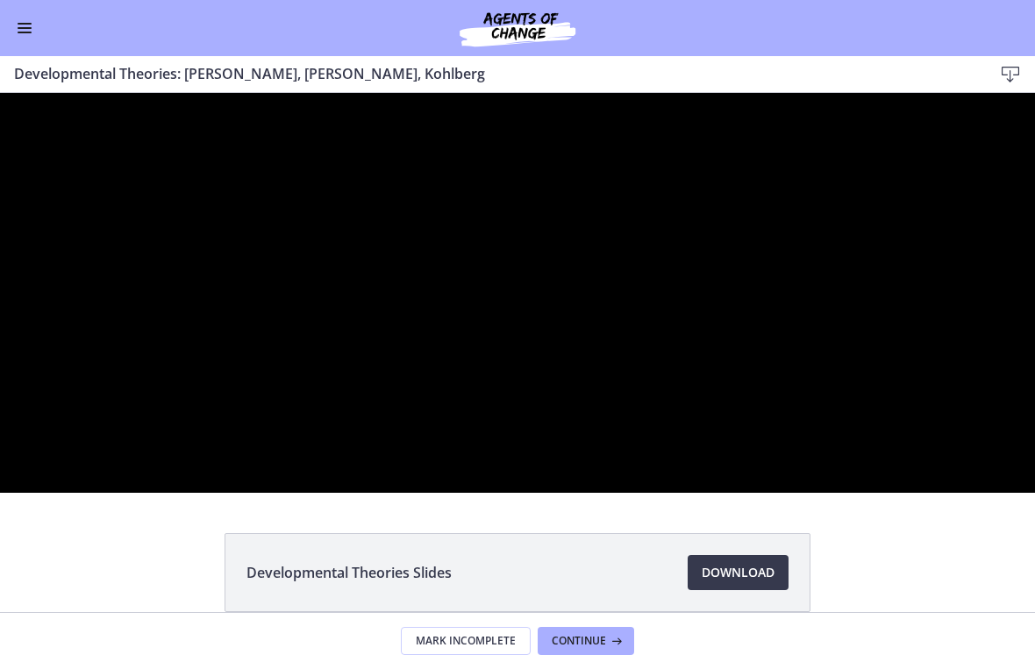
click at [718, 493] on div at bounding box center [517, 293] width 1035 height 400
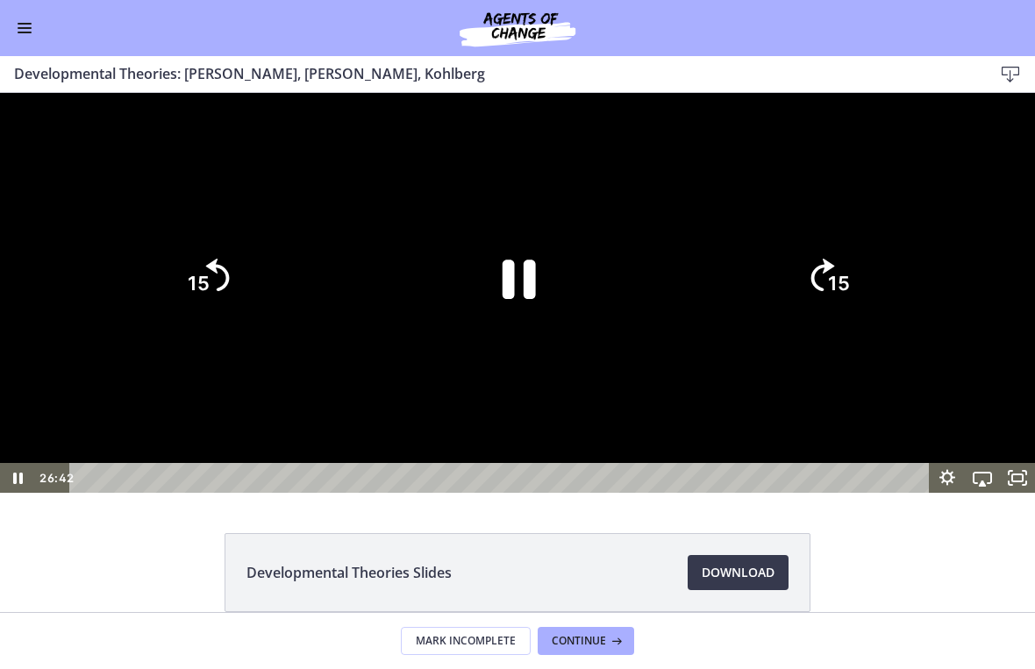
click at [718, 320] on icon "15" at bounding box center [828, 278] width 84 height 84
click at [718, 325] on icon "15" at bounding box center [827, 278] width 95 height 95
click at [718, 320] on icon "15" at bounding box center [828, 278] width 84 height 84
click at [718, 295] on tspan "15" at bounding box center [839, 284] width 22 height 23
click at [718, 297] on tspan "15" at bounding box center [840, 284] width 25 height 26
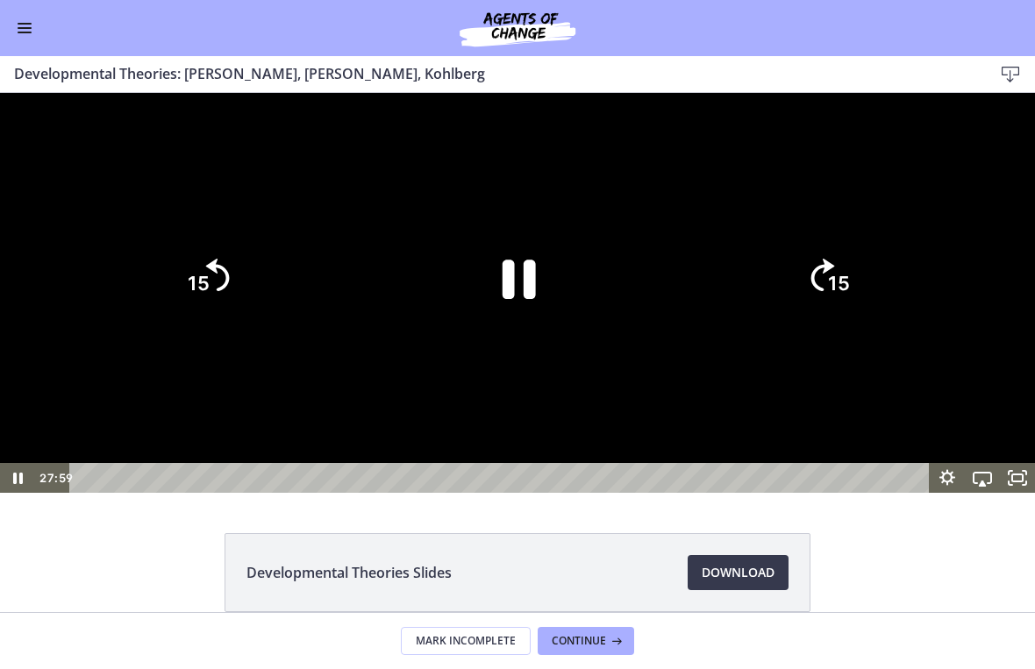
click at [718, 443] on div at bounding box center [517, 293] width 1035 height 400
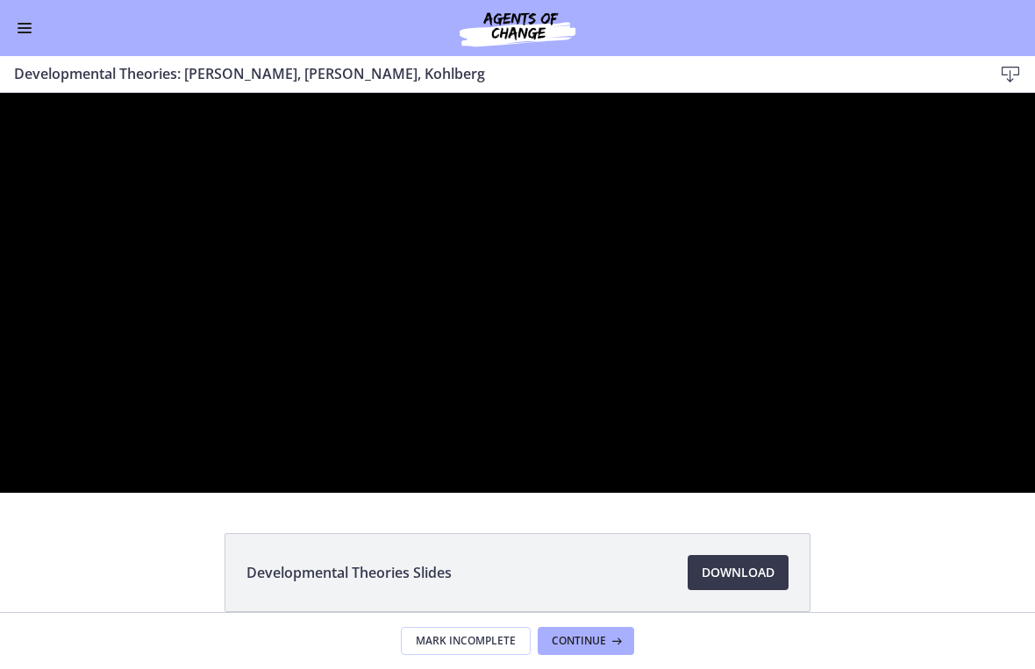
click at [718, 325] on div at bounding box center [517, 293] width 1035 height 400
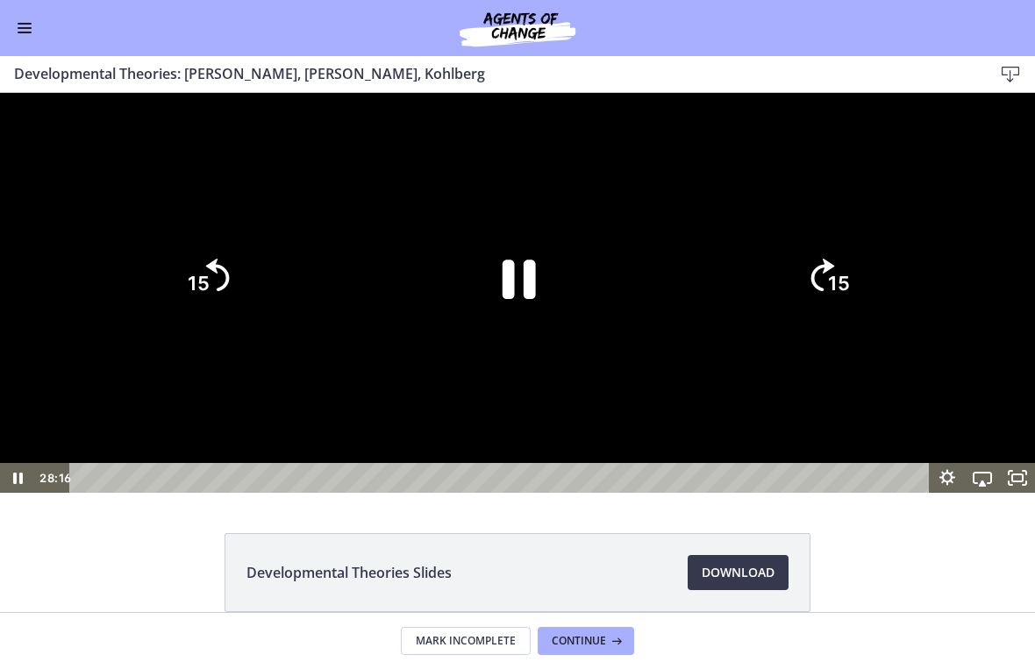
click at [718, 291] on icon "Skip ahead 15 seconds" at bounding box center [823, 275] width 24 height 32
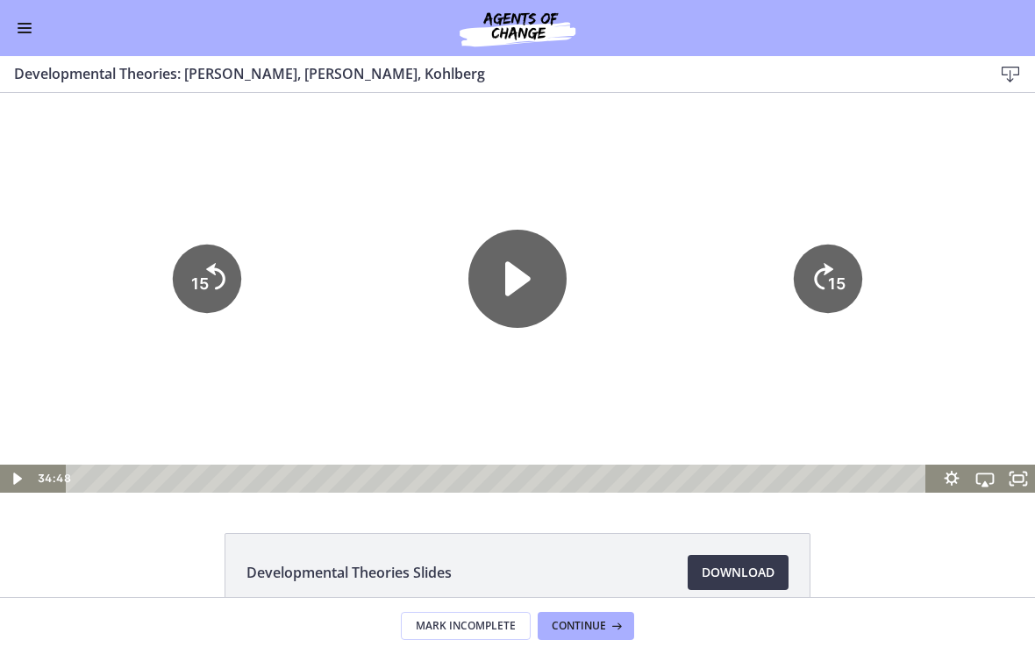
scroll to position [0, 0]
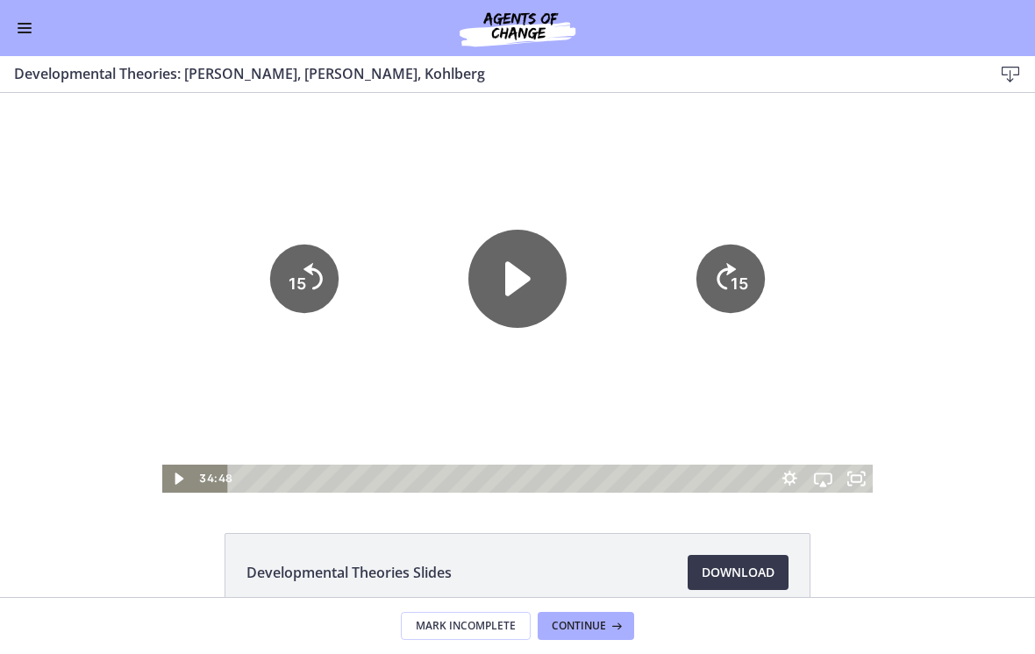
click at [40, 49] on div "Go to Dashboard" at bounding box center [517, 28] width 1035 height 56
click at [23, 38] on button "Enable menu" at bounding box center [24, 28] width 21 height 21
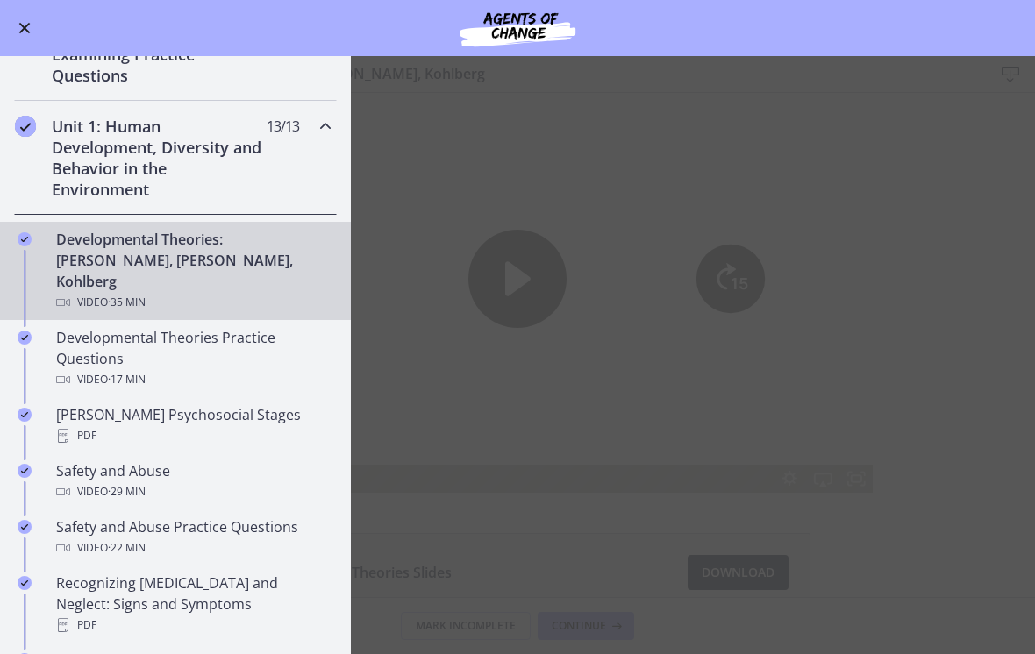
scroll to position [328, 0]
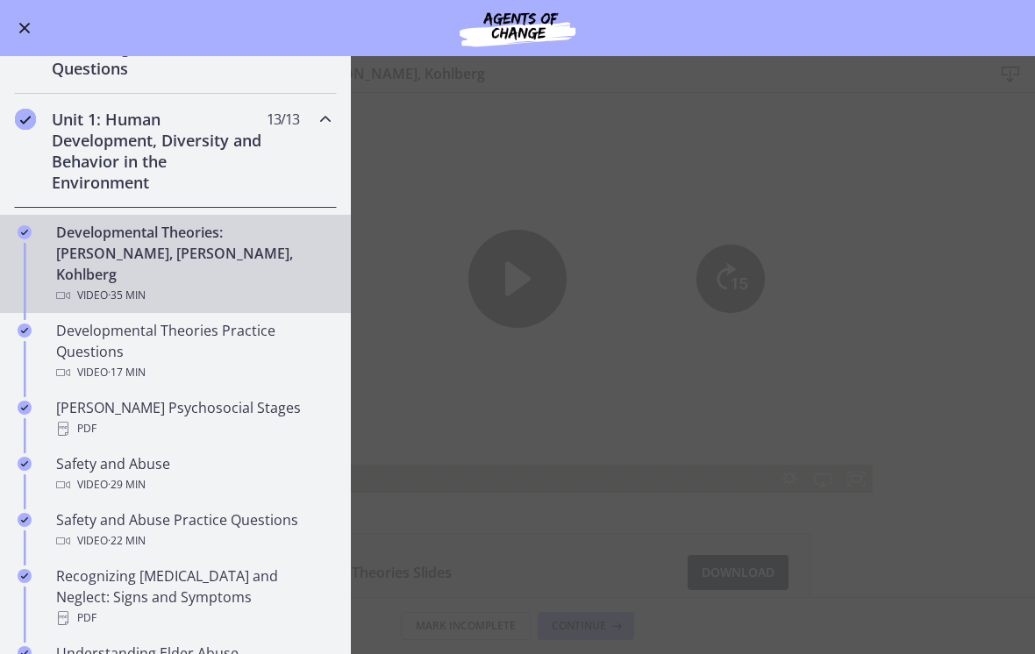
click at [126, 320] on div "Developmental Theories Practice Questions Video · 17 min" at bounding box center [193, 351] width 274 height 63
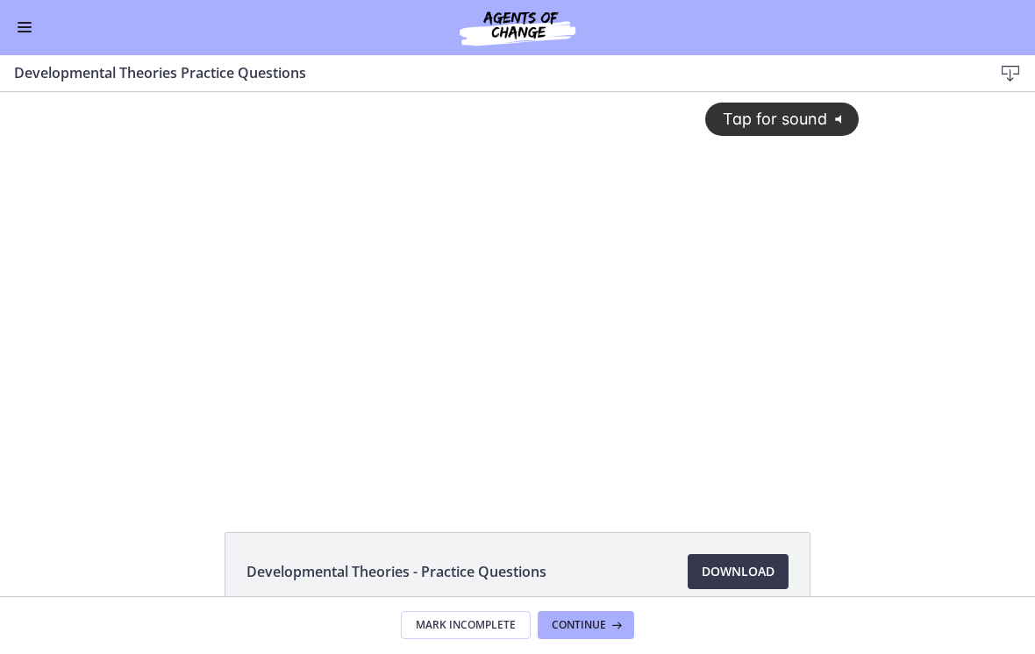
scroll to position [53, 0]
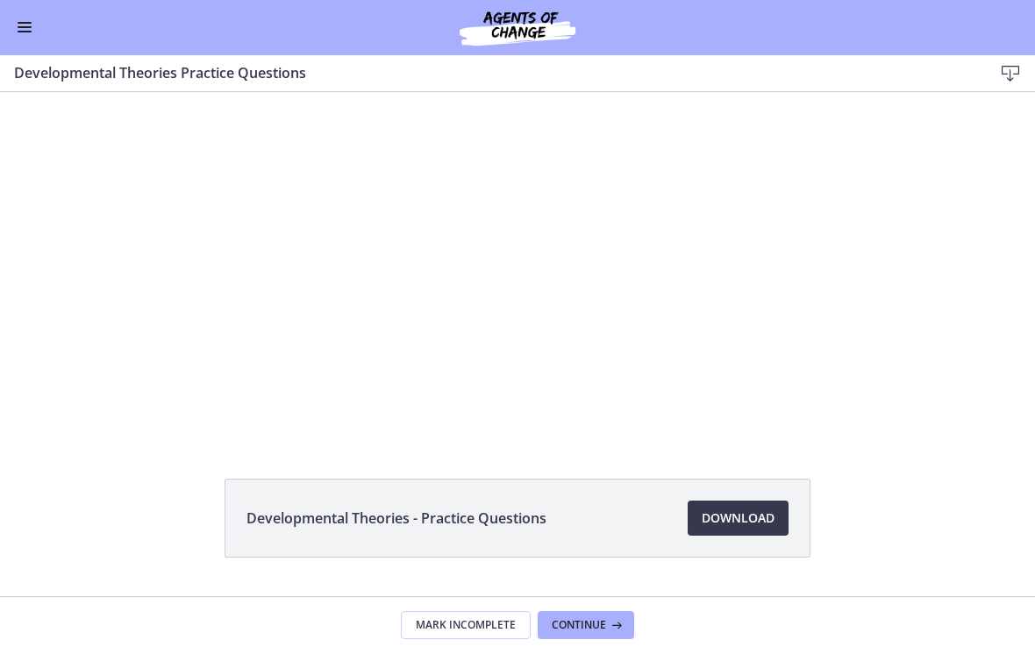
click at [607, 256] on div "Tap for sound @keyframes VOLUME_SMALL_WAVE_FLASH { 0% { opacity: 0; } 33% { opa…" at bounding box center [517, 225] width 703 height 372
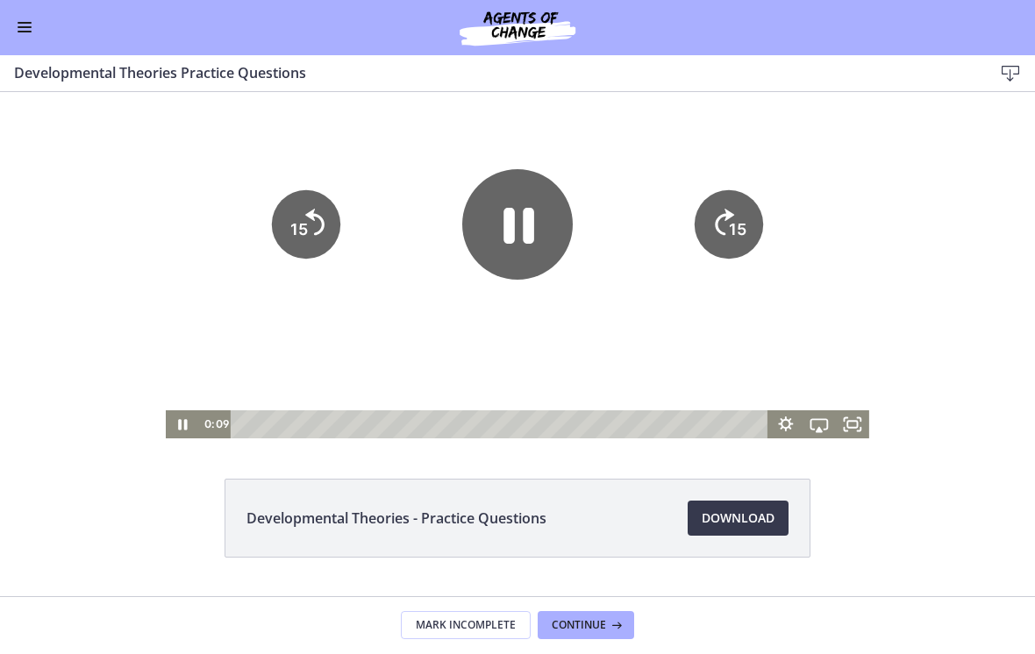
click at [544, 218] on icon "Pause" at bounding box center [517, 224] width 110 height 110
click at [718, 132] on div at bounding box center [517, 239] width 703 height 400
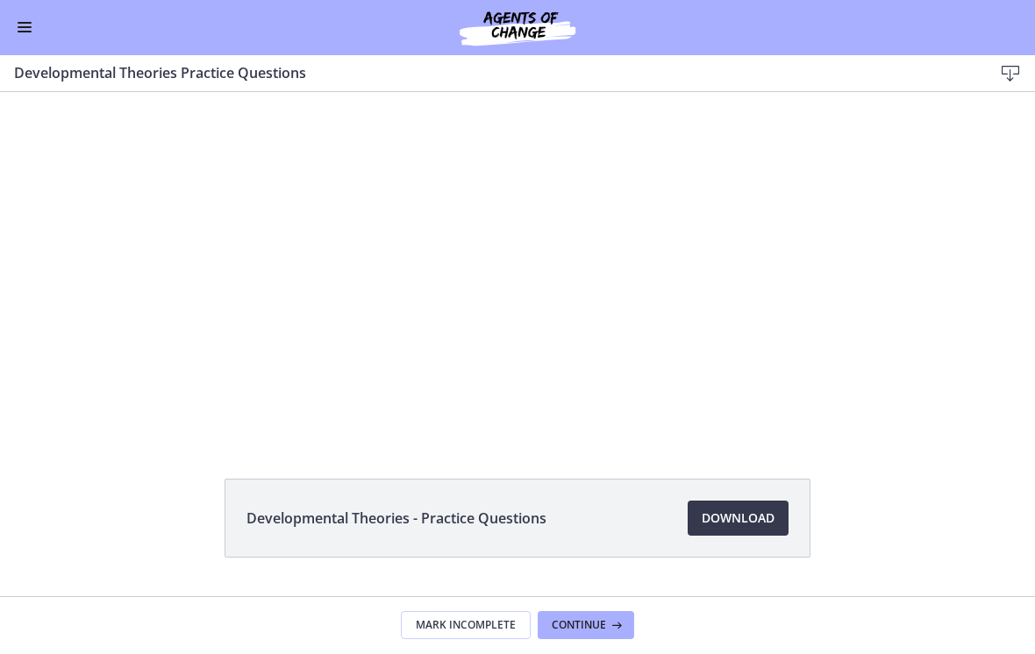
click at [572, 371] on div at bounding box center [517, 239] width 703 height 400
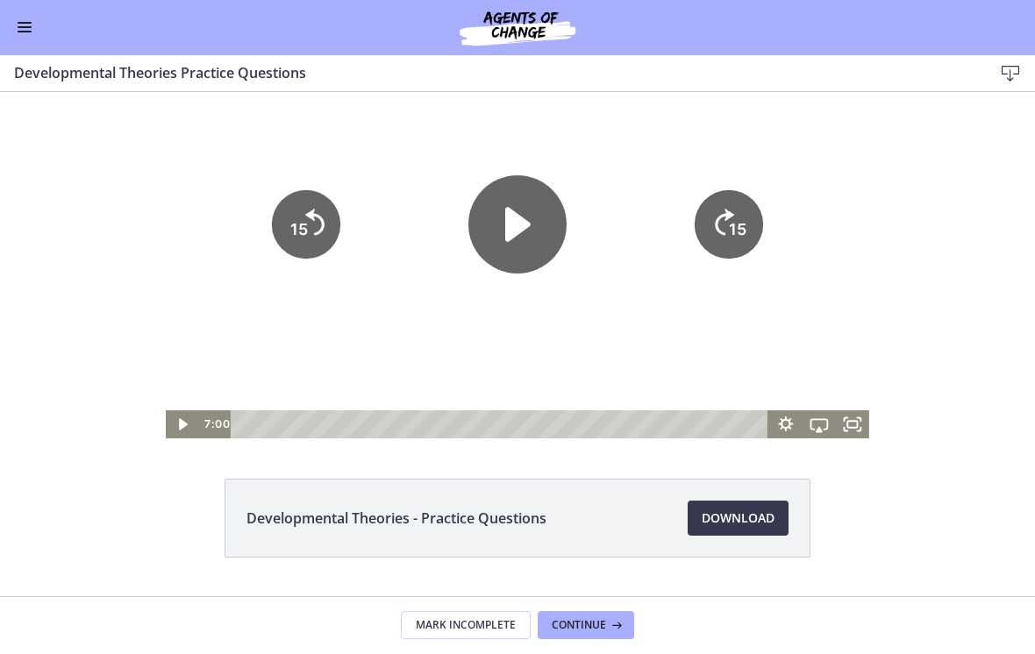
click at [491, 345] on div at bounding box center [517, 239] width 703 height 400
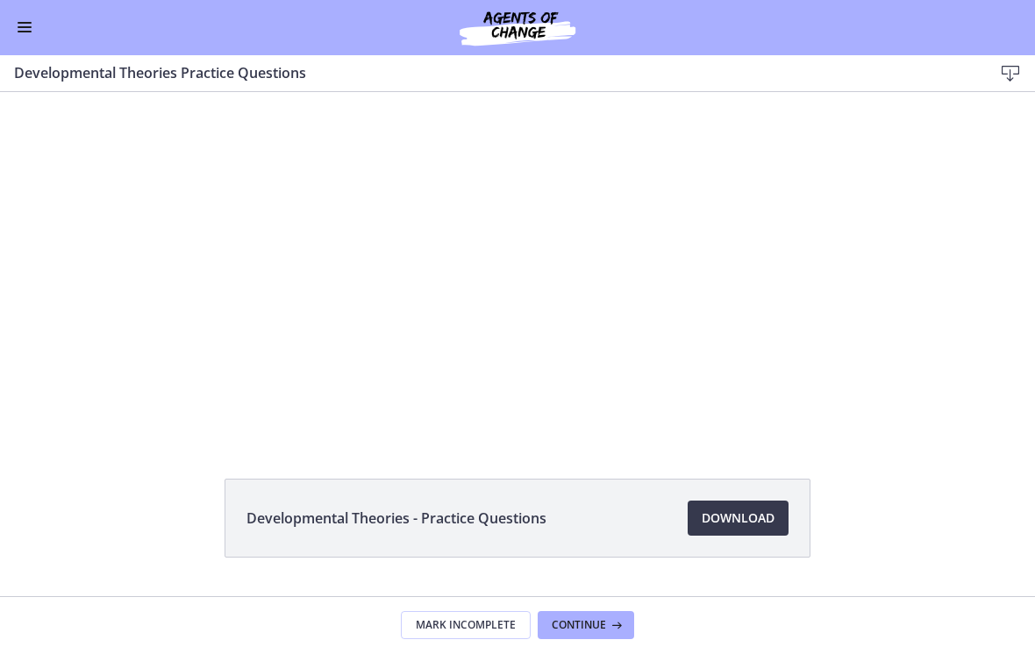
click at [651, 105] on div at bounding box center [517, 239] width 703 height 400
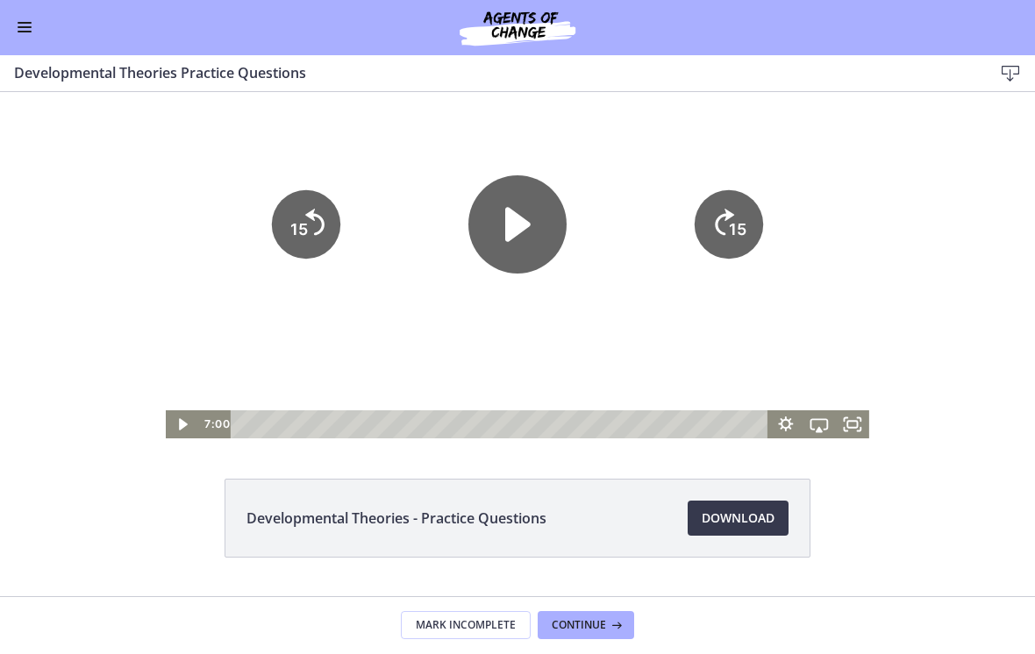
click at [523, 212] on icon "Play Video" at bounding box center [517, 224] width 98 height 98
click at [718, 214] on icon "15" at bounding box center [727, 224] width 77 height 77
click at [718, 214] on icon "15" at bounding box center [727, 224] width 68 height 68
click at [718, 205] on icon "15" at bounding box center [727, 224] width 77 height 77
click at [718, 204] on icon "15" at bounding box center [727, 224] width 77 height 77
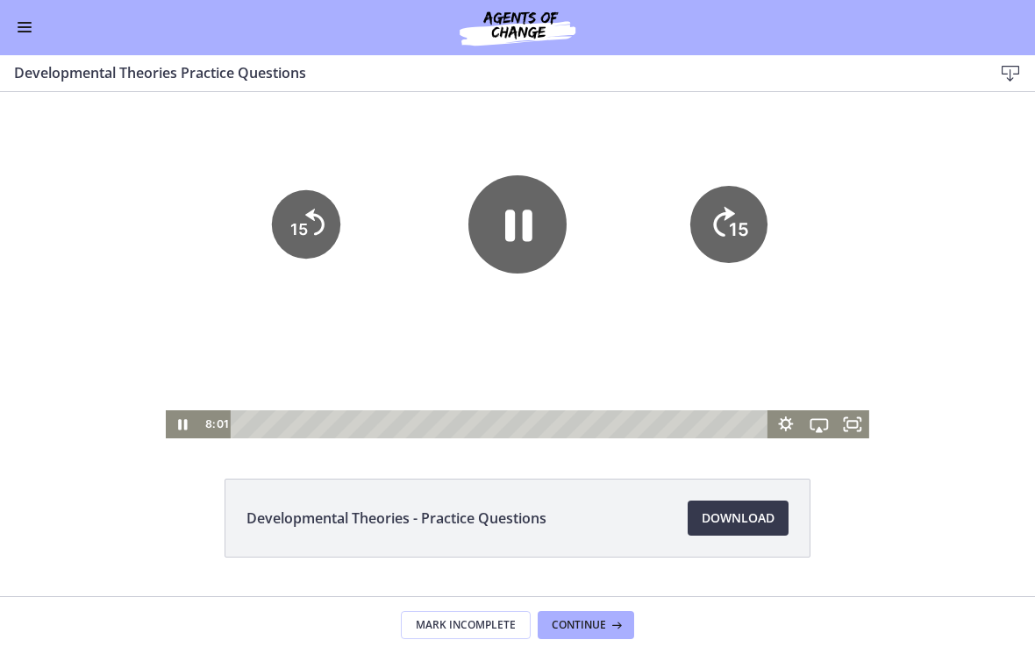
click at [718, 178] on icon "Skip ahead 15 seconds" at bounding box center [723, 161] width 24 height 33
click at [718, 202] on icon "15" at bounding box center [727, 224] width 68 height 68
click at [718, 203] on icon "15" at bounding box center [727, 224] width 68 height 68
click at [718, 205] on icon "15" at bounding box center [727, 224] width 68 height 68
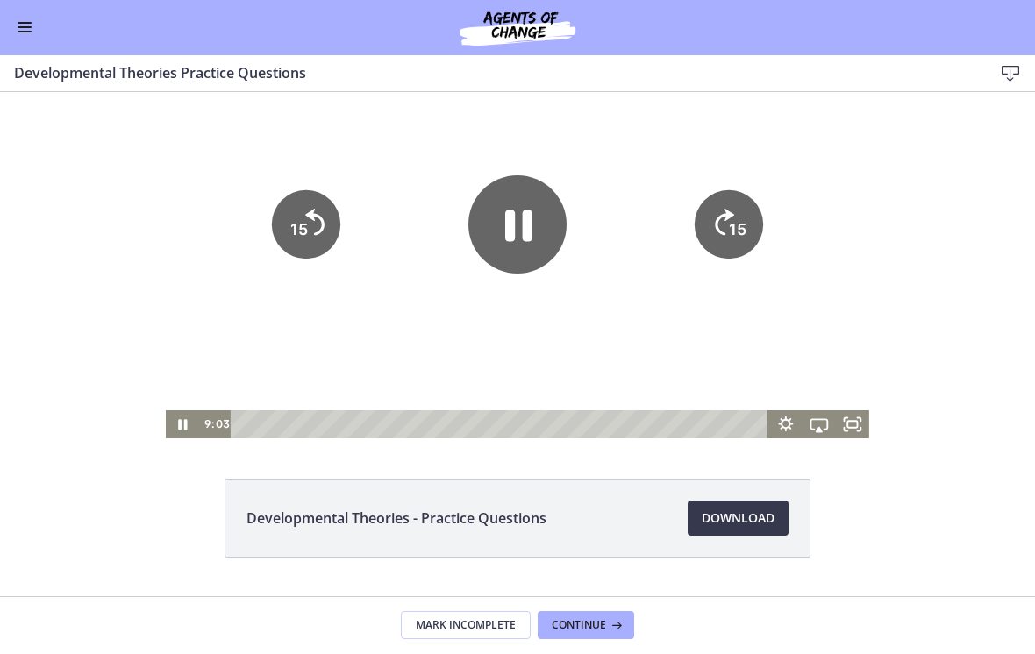
click at [311, 244] on icon "15" at bounding box center [306, 224] width 68 height 68
click at [317, 238] on icon "15" at bounding box center [306, 224] width 68 height 68
click at [622, 128] on div at bounding box center [517, 239] width 703 height 400
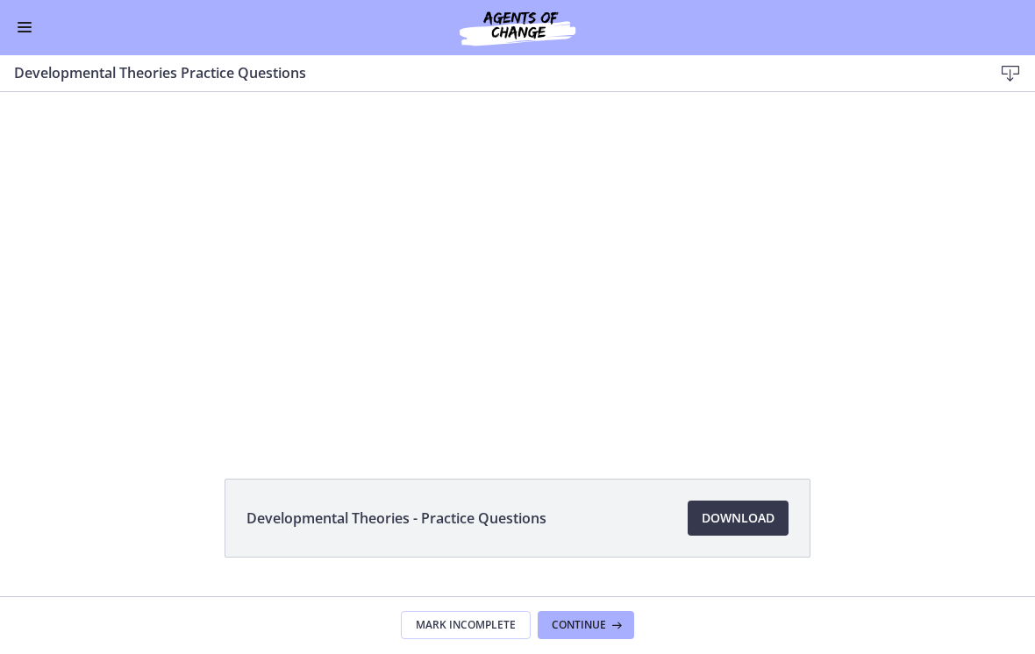
click at [602, 103] on div at bounding box center [517, 239] width 703 height 400
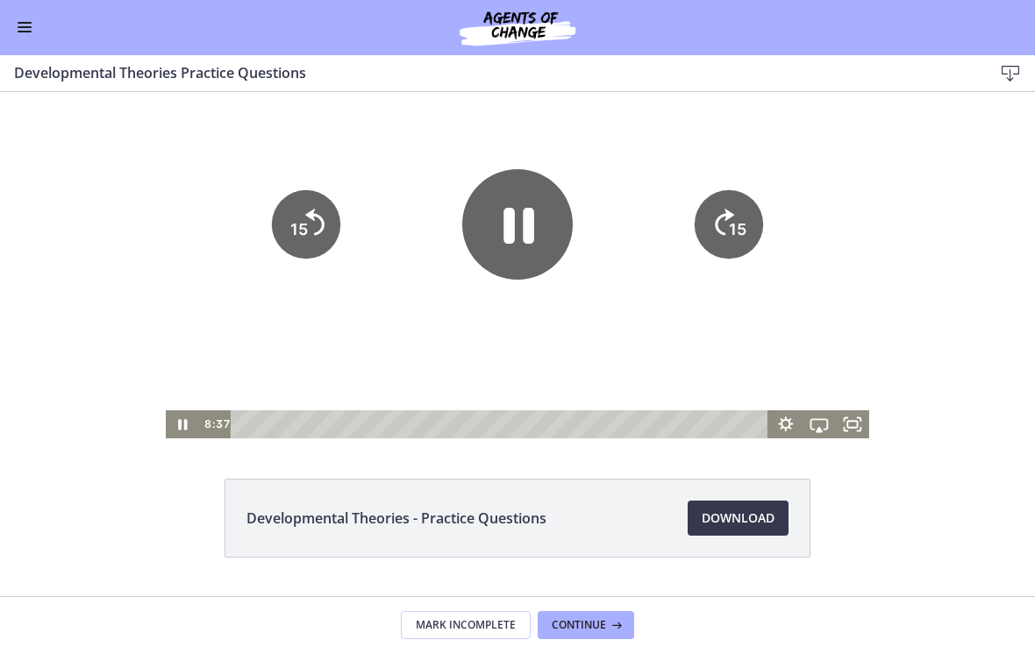
click at [526, 235] on icon "Pause" at bounding box center [518, 226] width 31 height 36
click at [524, 231] on icon "Play Video" at bounding box center [517, 224] width 25 height 34
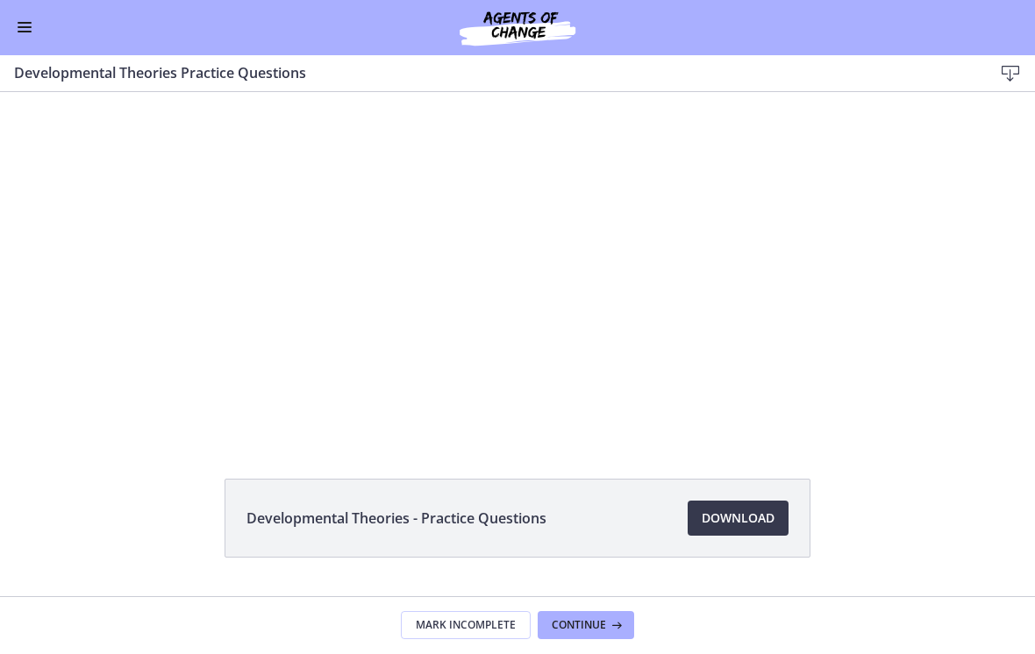
click at [516, 237] on div at bounding box center [517, 239] width 703 height 400
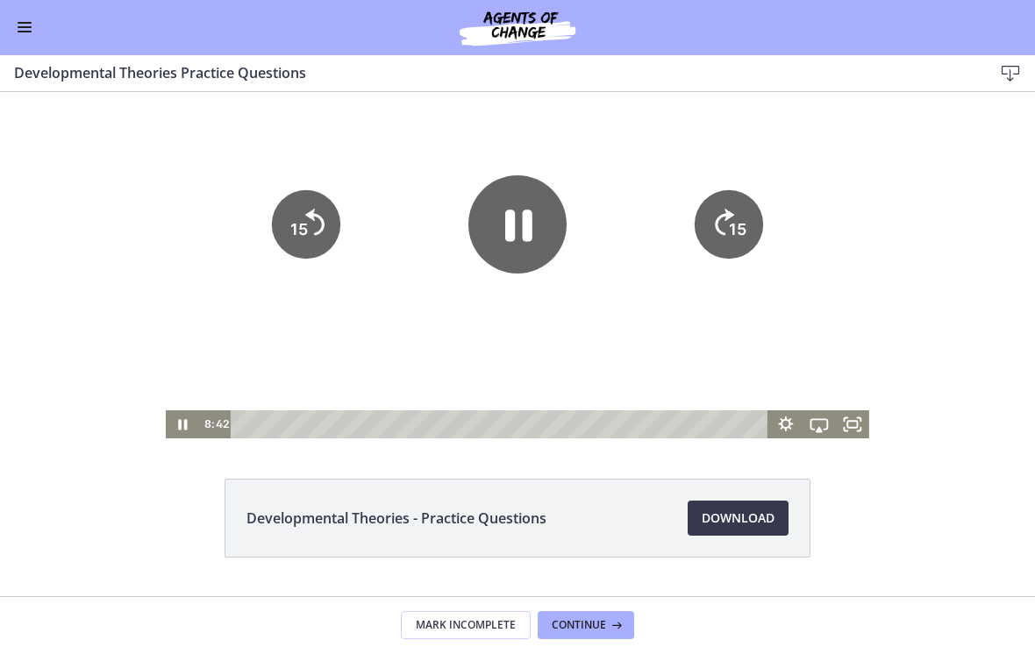
click at [522, 230] on icon "Pause" at bounding box center [517, 224] width 98 height 98
click at [519, 220] on icon "Play Video" at bounding box center [517, 224] width 28 height 39
click at [718, 242] on icon "15" at bounding box center [727, 224] width 68 height 68
click at [706, 217] on icon "15" at bounding box center [727, 224] width 77 height 77
click at [712, 231] on icon "15" at bounding box center [727, 224] width 68 height 68
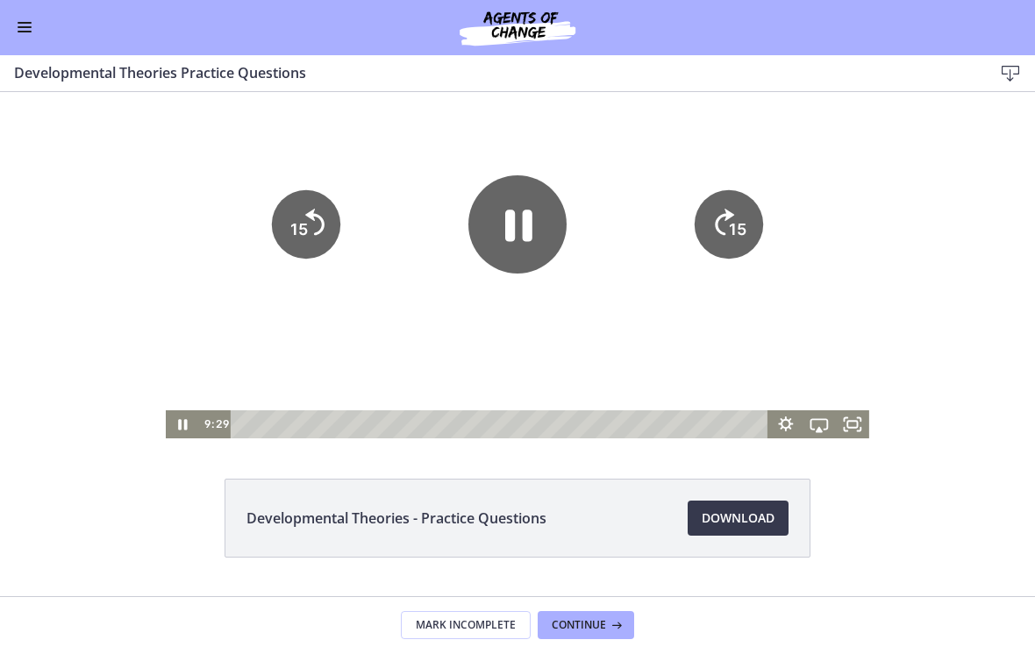
click at [520, 255] on icon "Pause" at bounding box center [517, 224] width 98 height 98
click at [718, 163] on div "Tap for sound @keyframes VOLUME_SMALL_WAVE_FLASH { 0% { opacity: 0; } 33% { opa…" at bounding box center [517, 239] width 1035 height 400
click at [623, 155] on div at bounding box center [517, 239] width 703 height 400
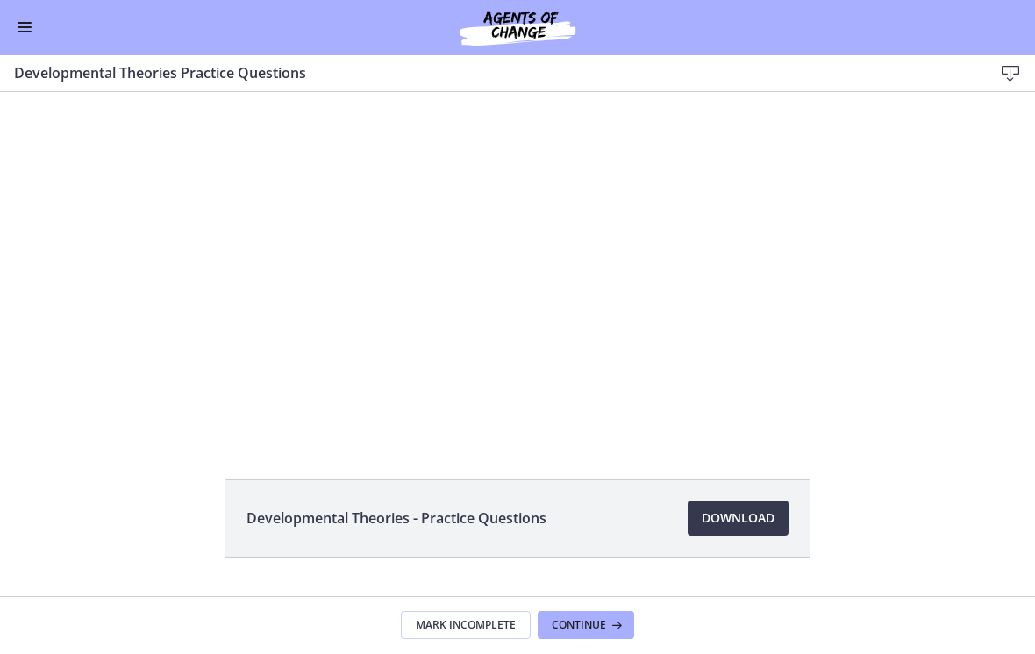
click at [565, 120] on div at bounding box center [517, 239] width 703 height 400
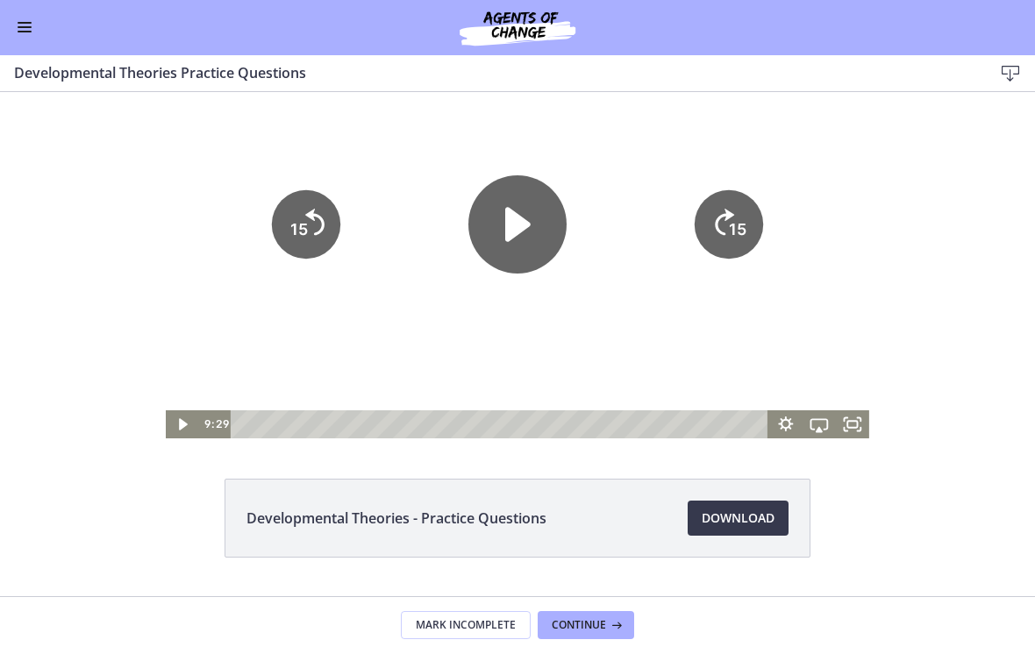
click at [530, 217] on icon "Play Video" at bounding box center [517, 224] width 98 height 98
click at [718, 218] on icon "15" at bounding box center [727, 224] width 68 height 68
click at [718, 218] on icon "Skip ahead 15 seconds" at bounding box center [724, 222] width 22 height 30
click at [718, 211] on icon "15" at bounding box center [727, 224] width 68 height 68
click at [718, 214] on icon "15" at bounding box center [727, 224] width 68 height 68
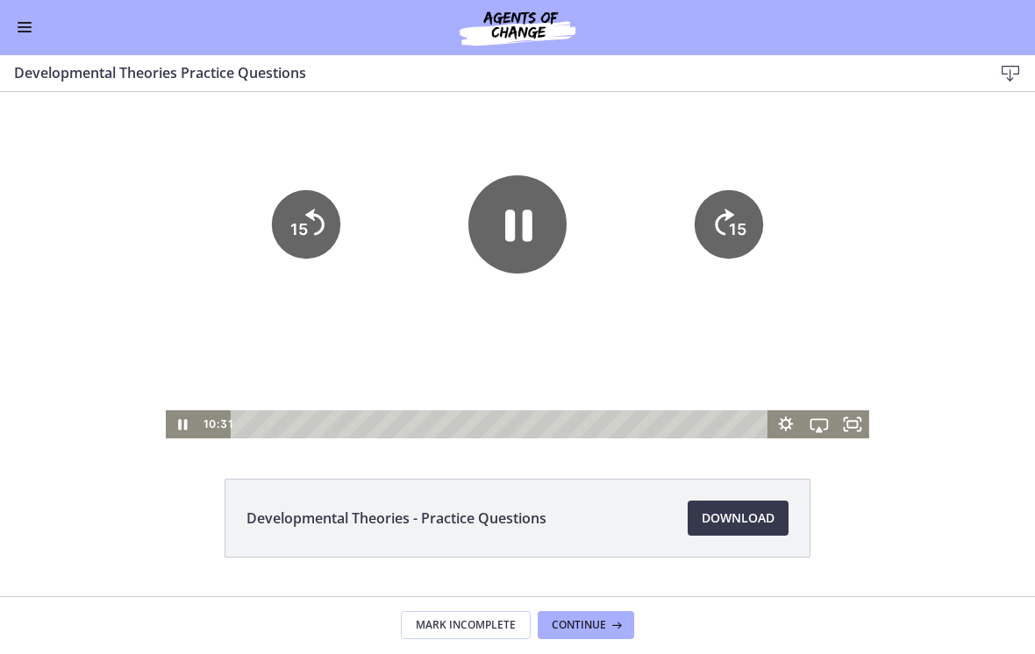
click at [718, 213] on icon "15" at bounding box center [727, 224] width 68 height 68
click at [718, 218] on icon "Skip ahead 15 seconds" at bounding box center [724, 222] width 19 height 26
click at [718, 216] on icon "Skip ahead 15 seconds" at bounding box center [724, 222] width 22 height 30
click at [511, 226] on icon "Pause" at bounding box center [518, 226] width 31 height 36
click at [520, 220] on icon "Play Video" at bounding box center [517, 224] width 28 height 39
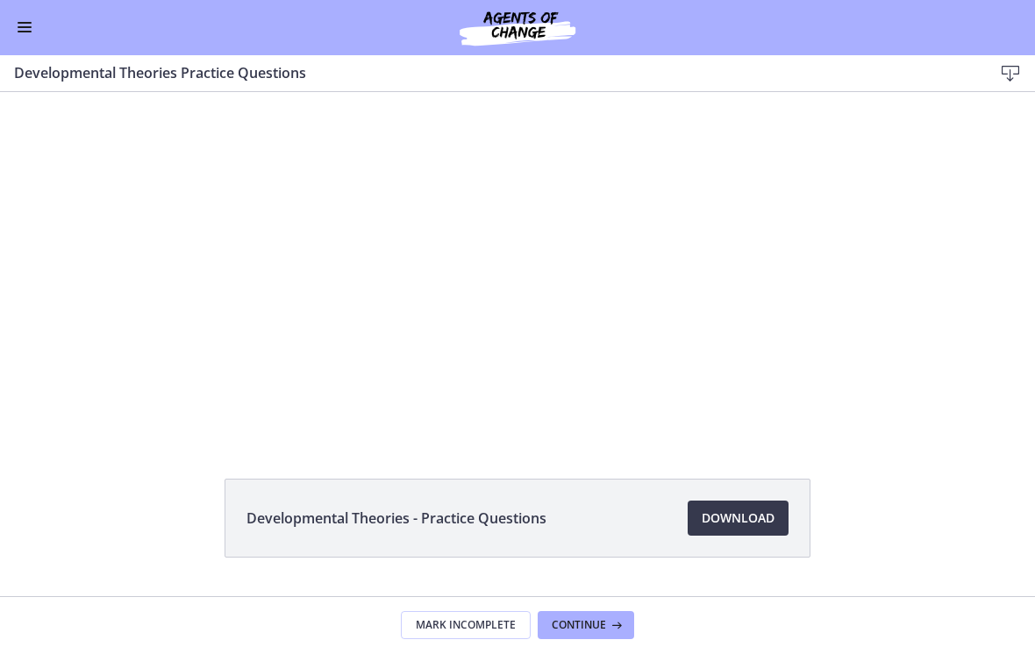
click at [561, 178] on div at bounding box center [517, 239] width 703 height 400
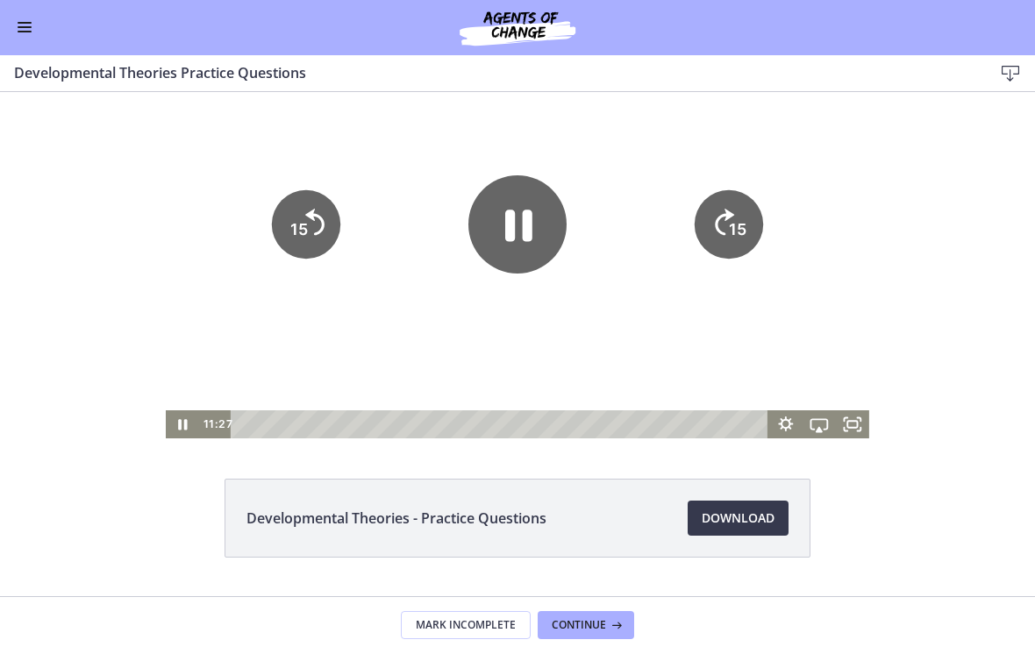
click at [513, 231] on icon "Pause" at bounding box center [518, 226] width 27 height 32
click at [717, 220] on icon "Skip ahead 15 seconds" at bounding box center [724, 222] width 22 height 30
click at [718, 231] on icon "15" at bounding box center [727, 224] width 77 height 77
click at [718, 220] on icon "Skip ahead 15 seconds" at bounding box center [724, 222] width 22 height 30
click at [23, 36] on button "Enable menu" at bounding box center [24, 28] width 21 height 21
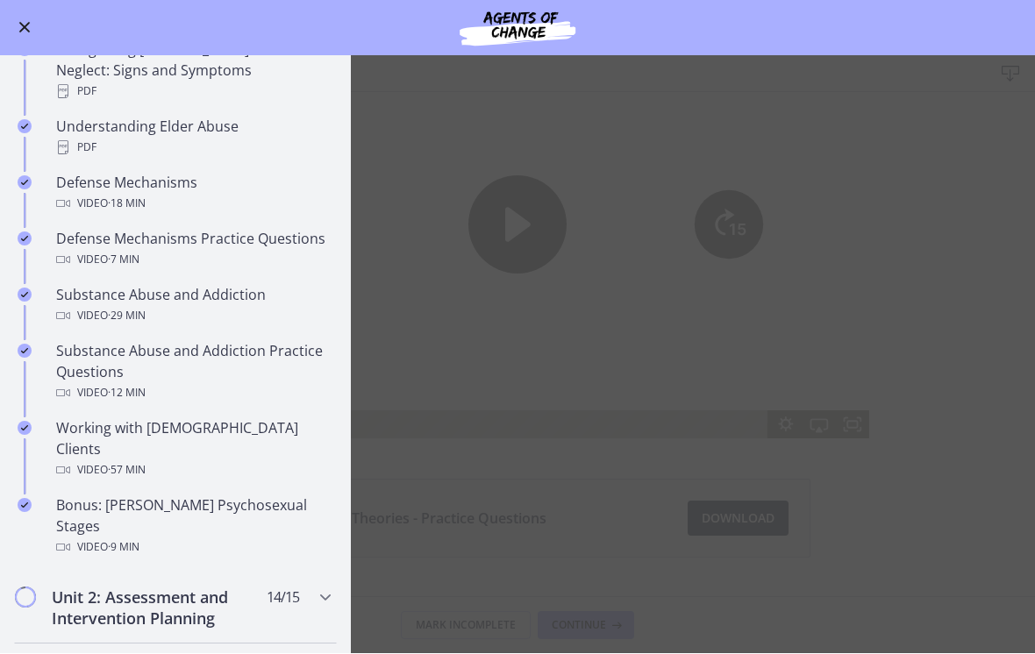
scroll to position [864, 0]
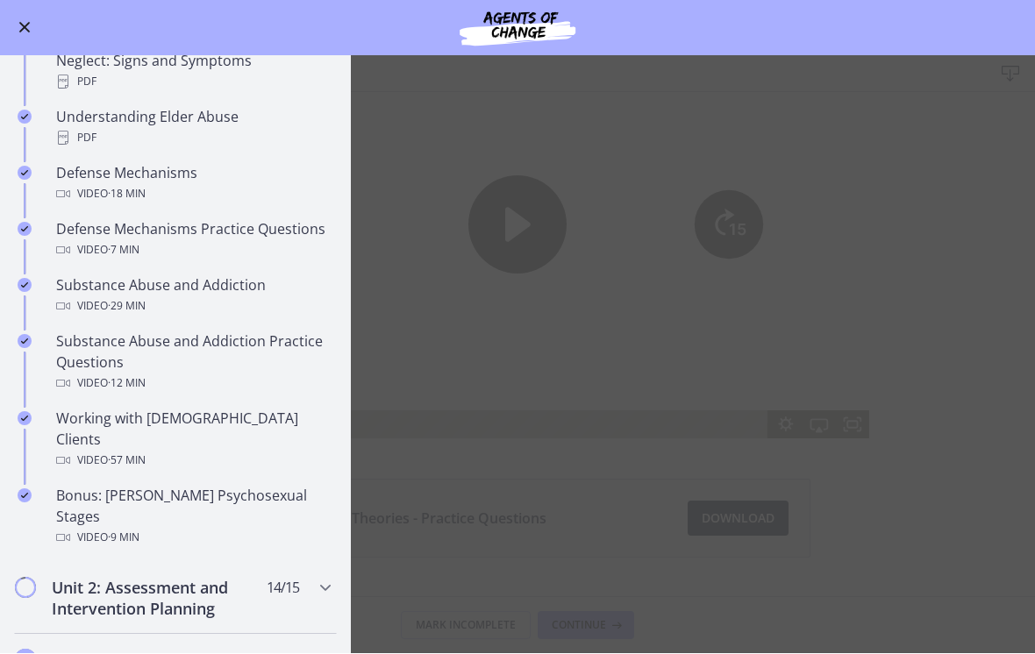
click at [252, 486] on div "Bonus: [PERSON_NAME] Psychosexual Stages Video · 9 min" at bounding box center [193, 517] width 274 height 63
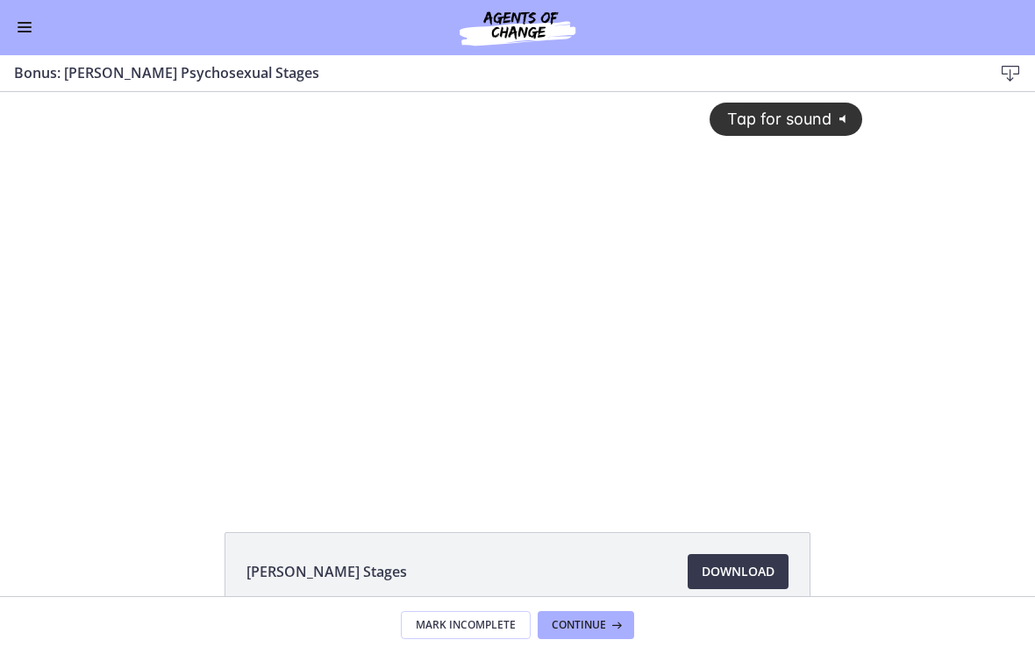
click at [441, 336] on div "Tap for sound @keyframes VOLUME_SMALL_WAVE_FLASH { 0% { opacity: 0; } 33% { opa…" at bounding box center [517, 278] width 711 height 372
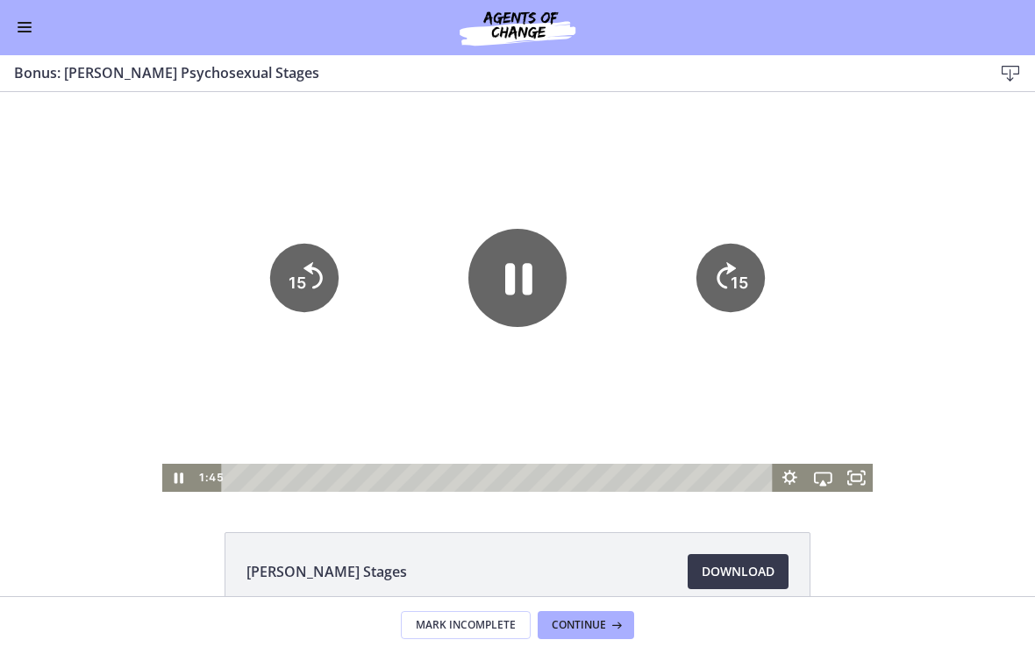
click at [295, 286] on tspan "15" at bounding box center [297, 283] width 18 height 18
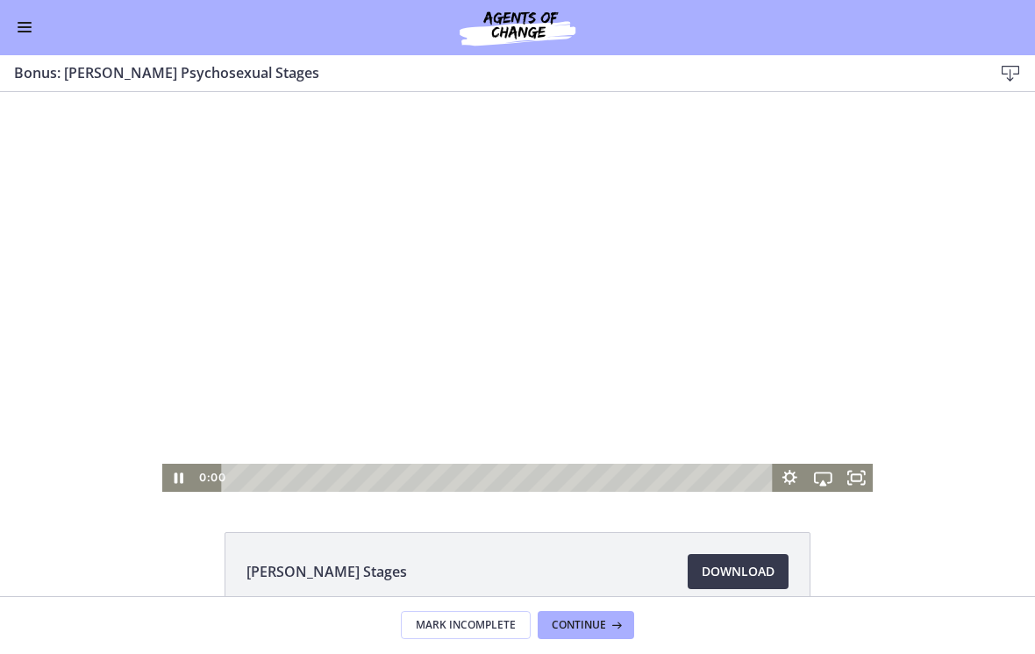
click at [558, 156] on div at bounding box center [517, 292] width 711 height 400
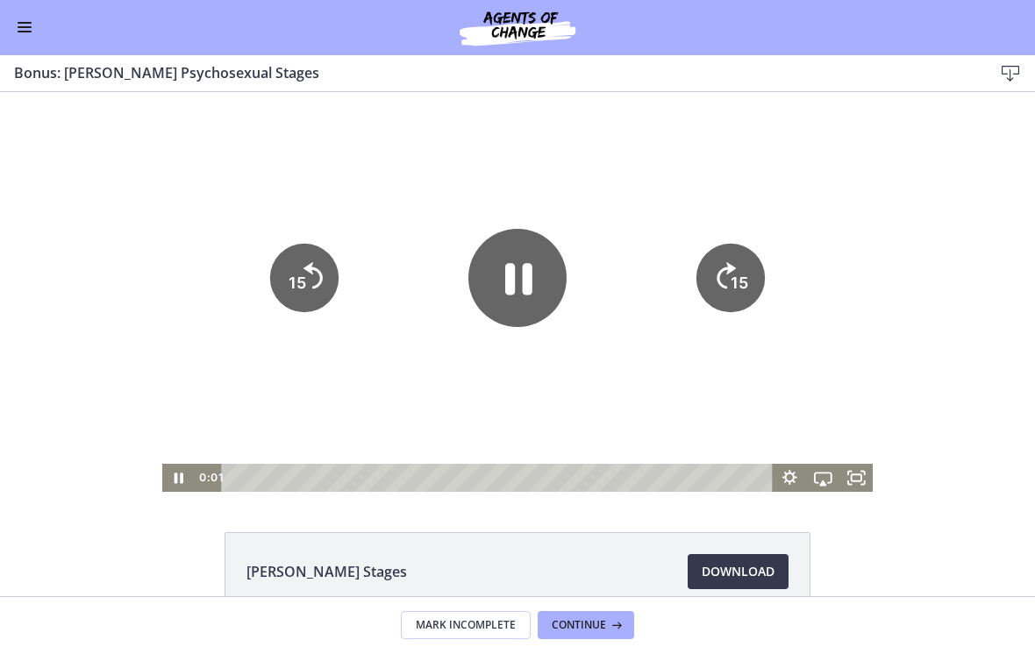
click at [547, 276] on icon "Pause" at bounding box center [517, 278] width 98 height 98
click at [608, 180] on div at bounding box center [517, 292] width 711 height 400
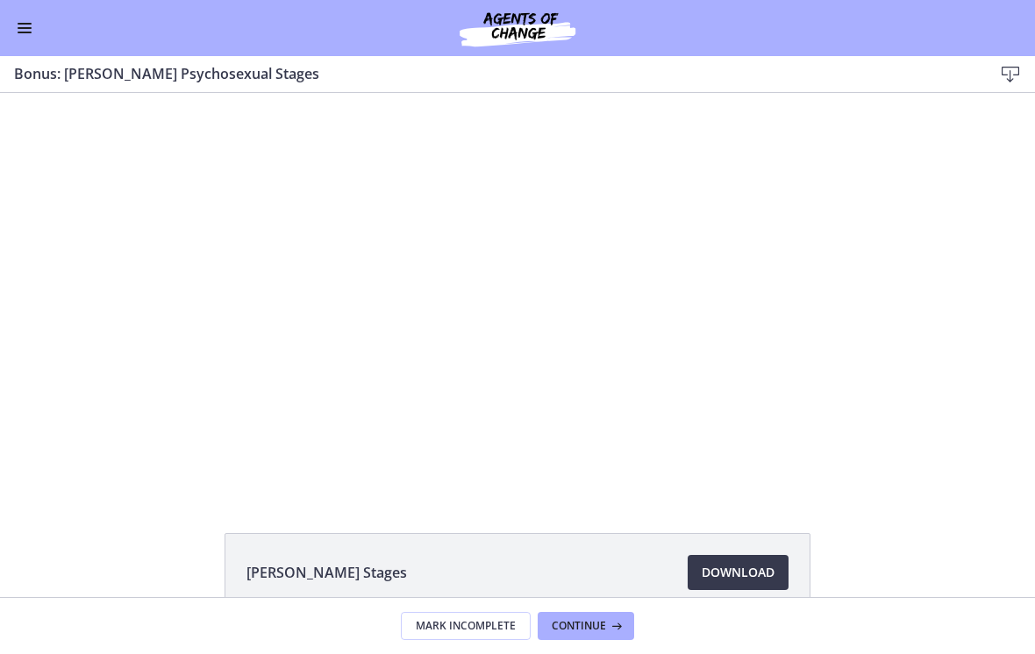
click at [551, 256] on div at bounding box center [517, 293] width 711 height 400
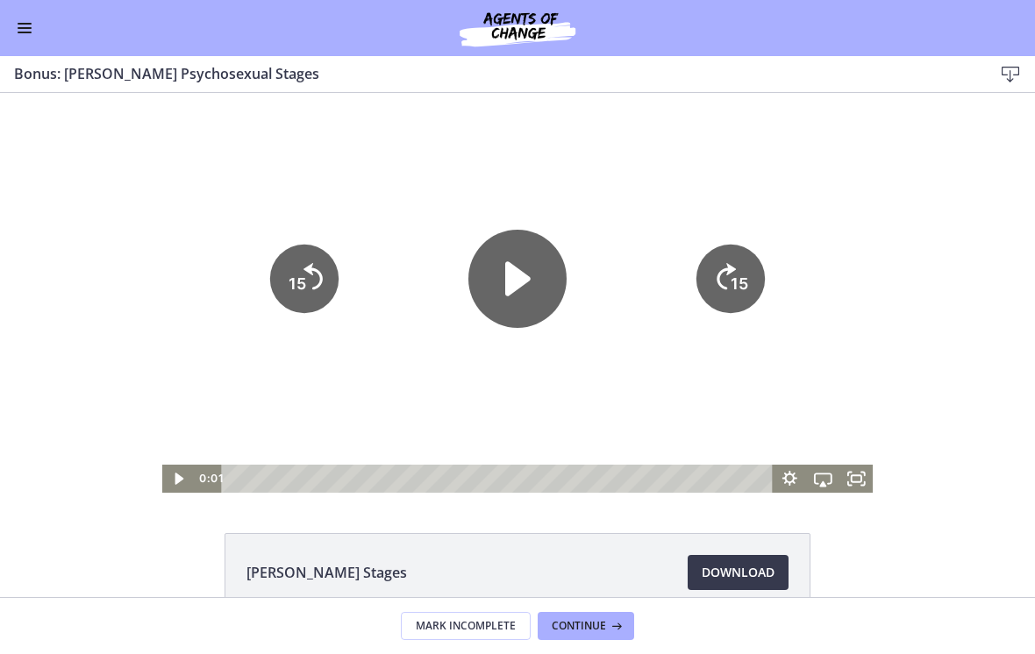
click at [519, 302] on icon "Play Video" at bounding box center [517, 279] width 98 height 98
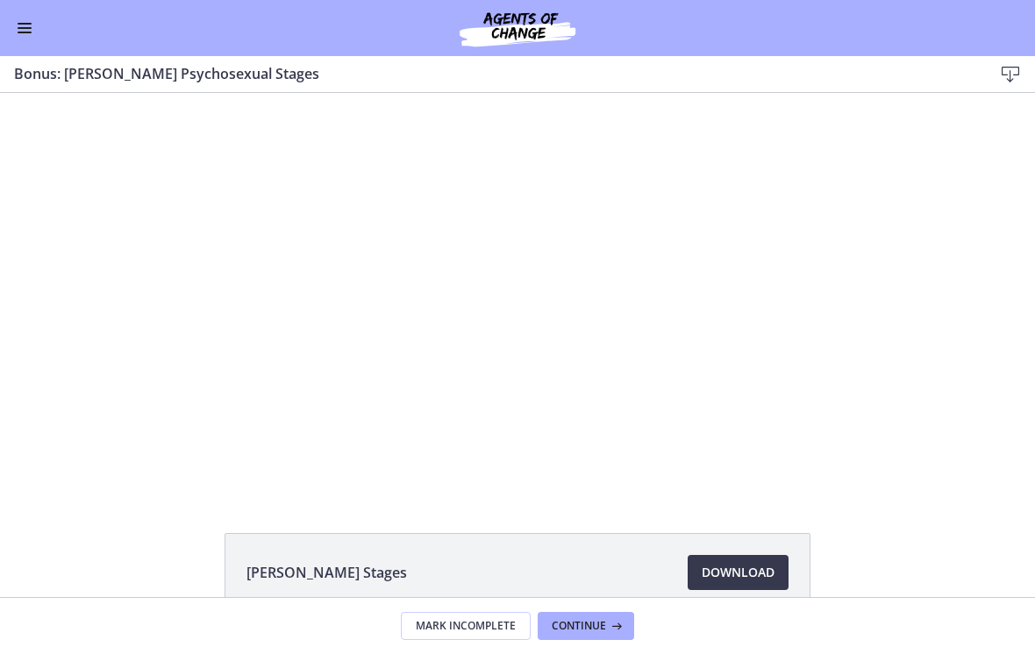
click at [44, 35] on div "Go to Dashboard" at bounding box center [517, 28] width 1035 height 56
click at [26, 38] on button "Enable menu" at bounding box center [24, 28] width 21 height 21
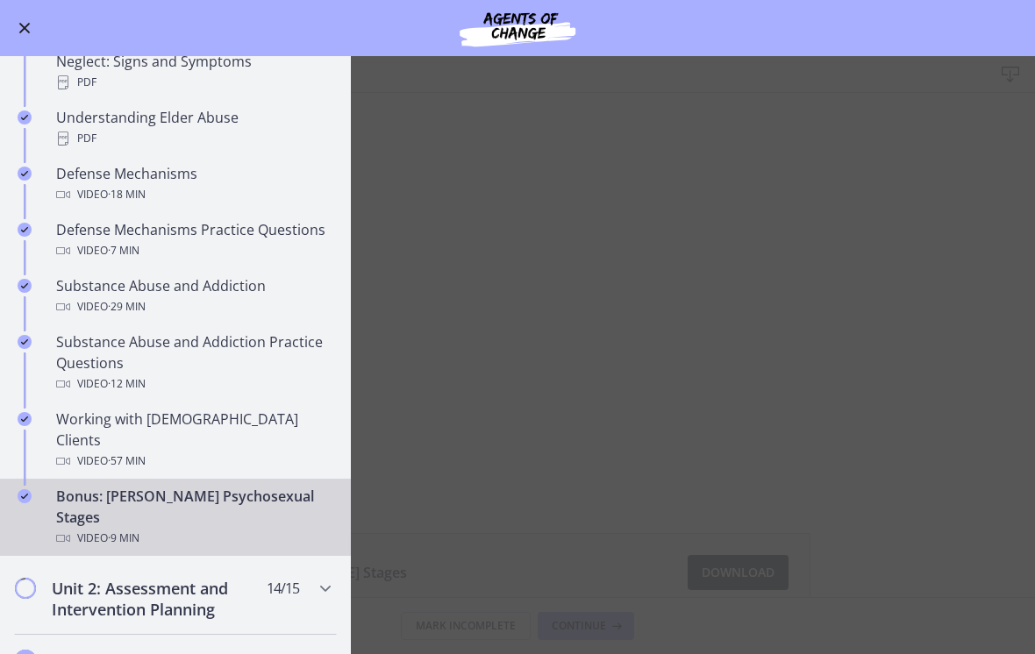
click at [593, 316] on main "Bonus: [PERSON_NAME] Psychosexual Stages Download Enable fullscreen [PERSON_NAM…" at bounding box center [517, 355] width 1035 height 598
click at [715, 281] on main "Bonus: [PERSON_NAME] Psychosexual Stages Download Enable fullscreen [PERSON_NAM…" at bounding box center [517, 355] width 1035 height 598
click at [10, 47] on div "Go to Dashboard" at bounding box center [517, 28] width 1035 height 56
click at [28, 33] on button "Enable menu" at bounding box center [24, 28] width 21 height 21
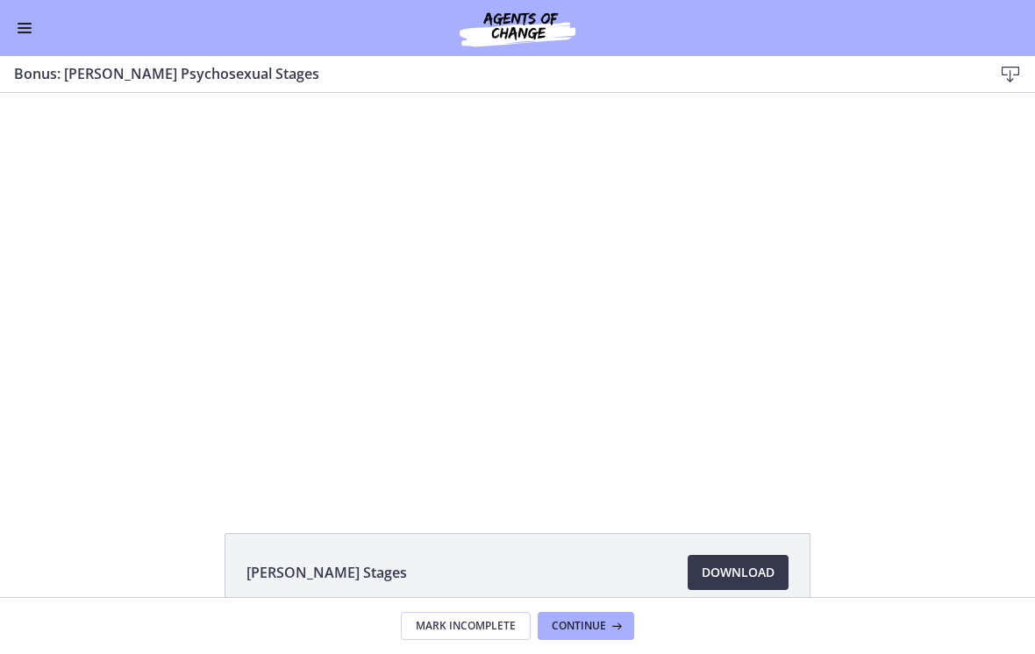
click at [479, 86] on div "Bonus: [PERSON_NAME] Psychosexual Stages Download Enable fullscreen" at bounding box center [517, 74] width 1035 height 37
click at [508, 280] on div at bounding box center [517, 293] width 711 height 400
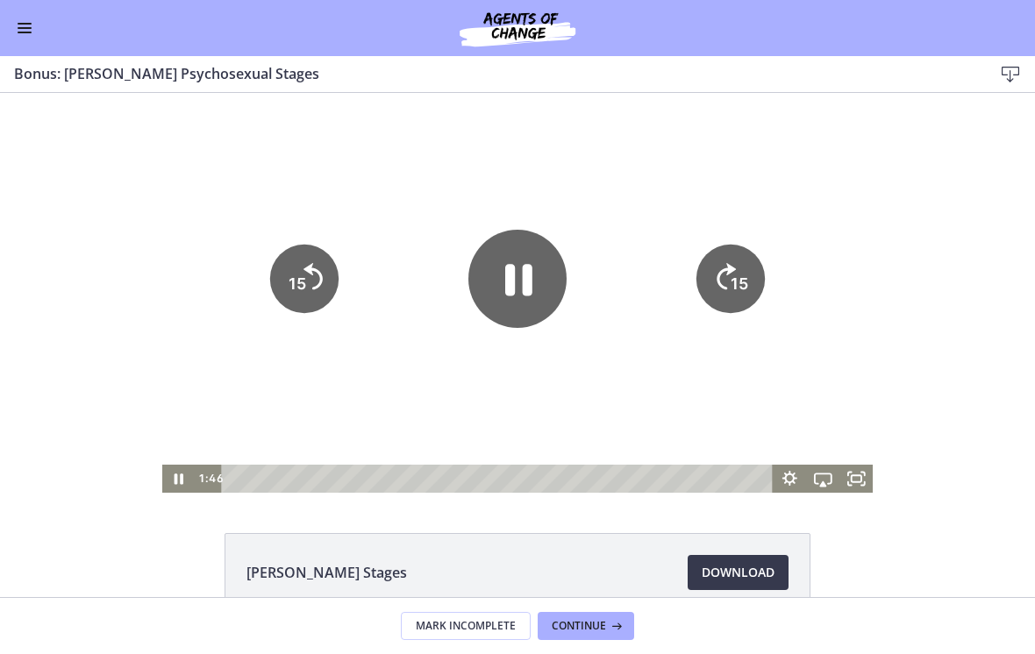
click at [507, 272] on icon "Pause" at bounding box center [518, 280] width 27 height 32
click at [518, 316] on icon "Play Video" at bounding box center [517, 279] width 98 height 98
click at [558, 169] on div at bounding box center [517, 293] width 711 height 400
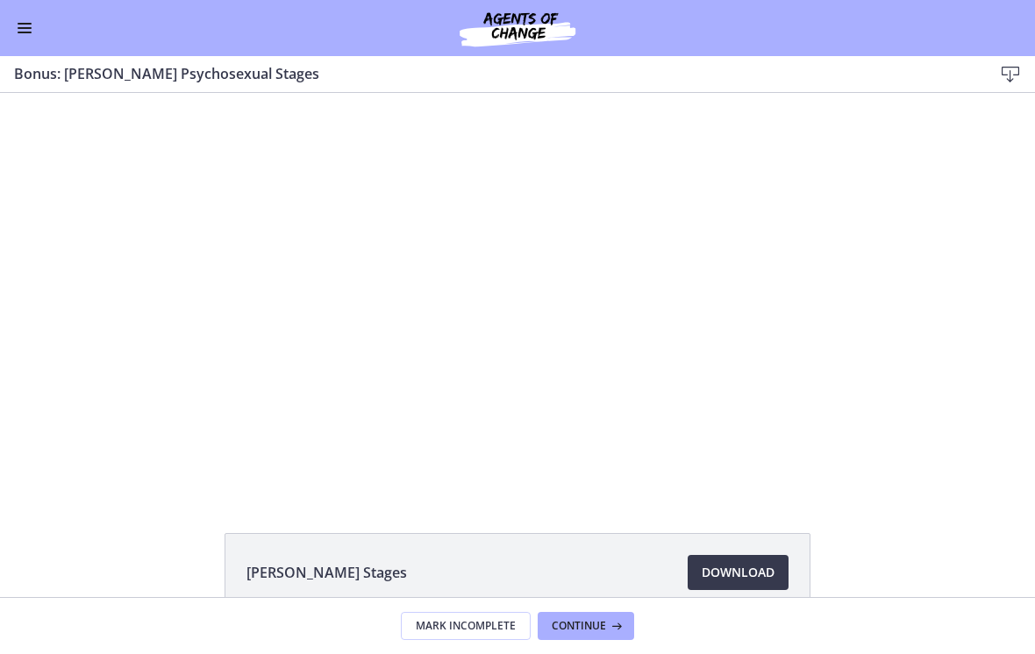
click at [495, 164] on div at bounding box center [517, 293] width 711 height 400
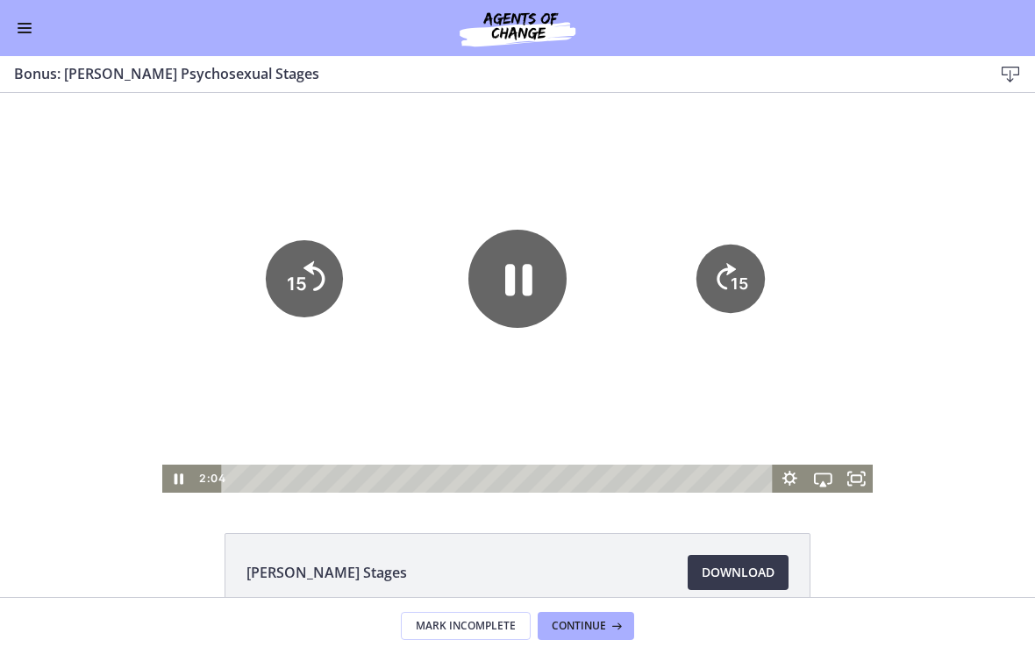
click at [302, 290] on tspan "15" at bounding box center [297, 284] width 20 height 22
click at [311, 302] on icon "15" at bounding box center [304, 279] width 68 height 68
click at [308, 291] on icon "15" at bounding box center [304, 279] width 68 height 68
click at [307, 296] on icon "15" at bounding box center [304, 279] width 68 height 68
click at [306, 296] on icon "15" at bounding box center [304, 279] width 68 height 68
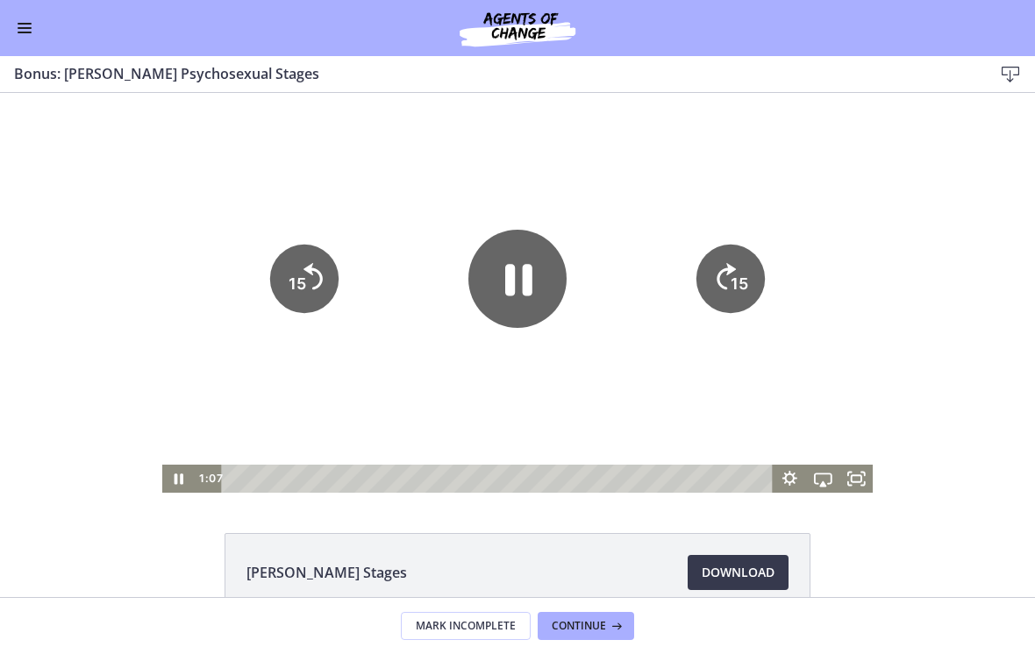
click at [315, 261] on icon "15" at bounding box center [304, 218] width 86 height 86
click at [314, 274] on icon "15" at bounding box center [304, 279] width 68 height 68
click at [423, 188] on div at bounding box center [517, 293] width 711 height 400
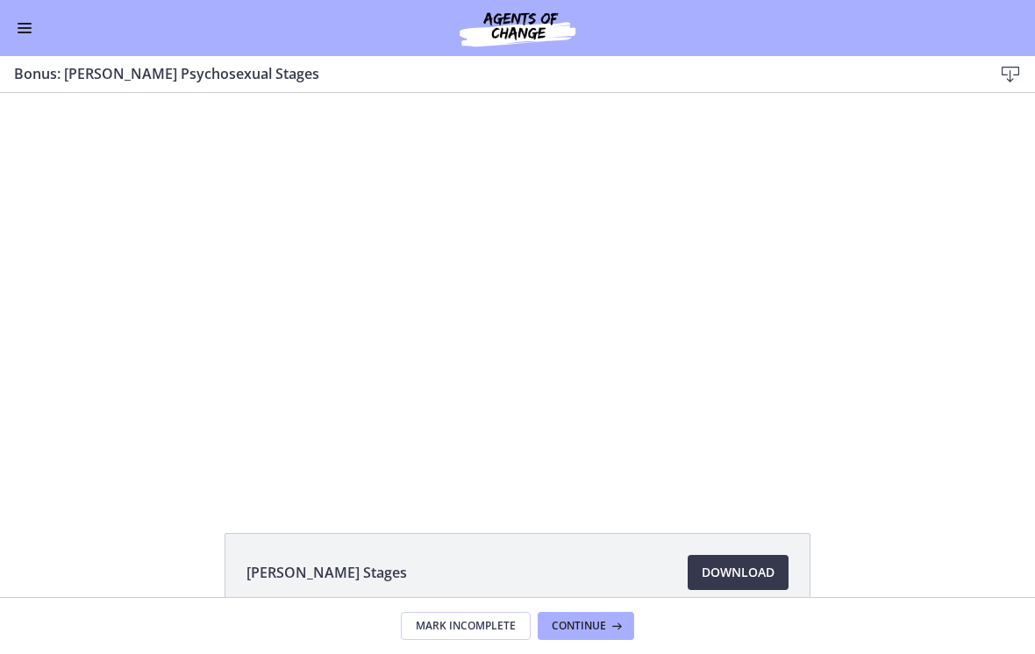
click at [549, 203] on div at bounding box center [517, 293] width 711 height 400
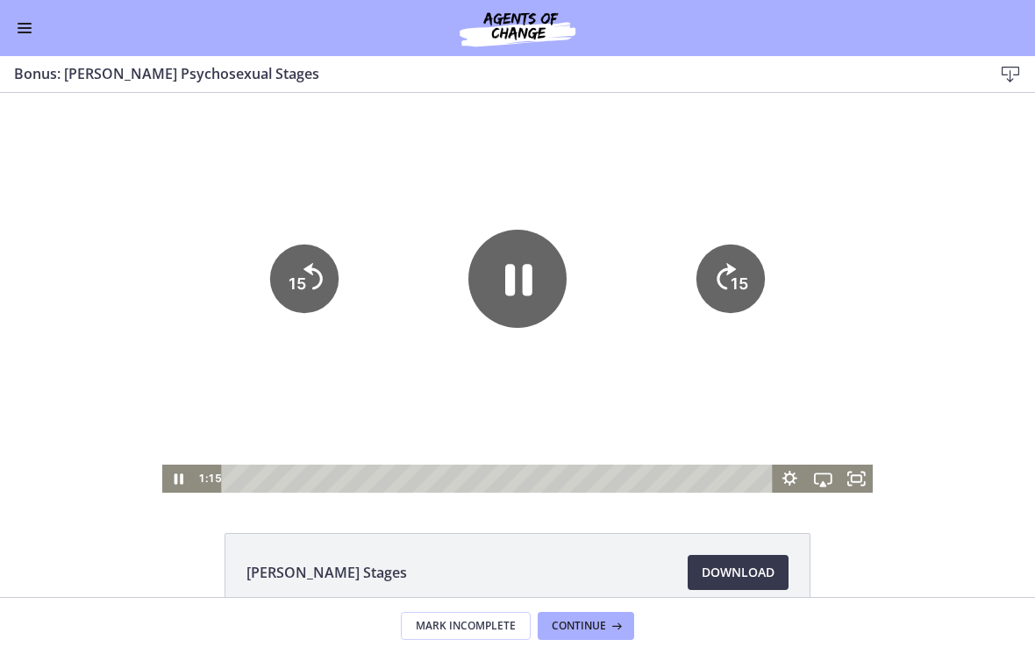
click at [530, 288] on icon "Pause" at bounding box center [518, 280] width 27 height 32
click at [541, 296] on icon "Play Video" at bounding box center [517, 279] width 98 height 98
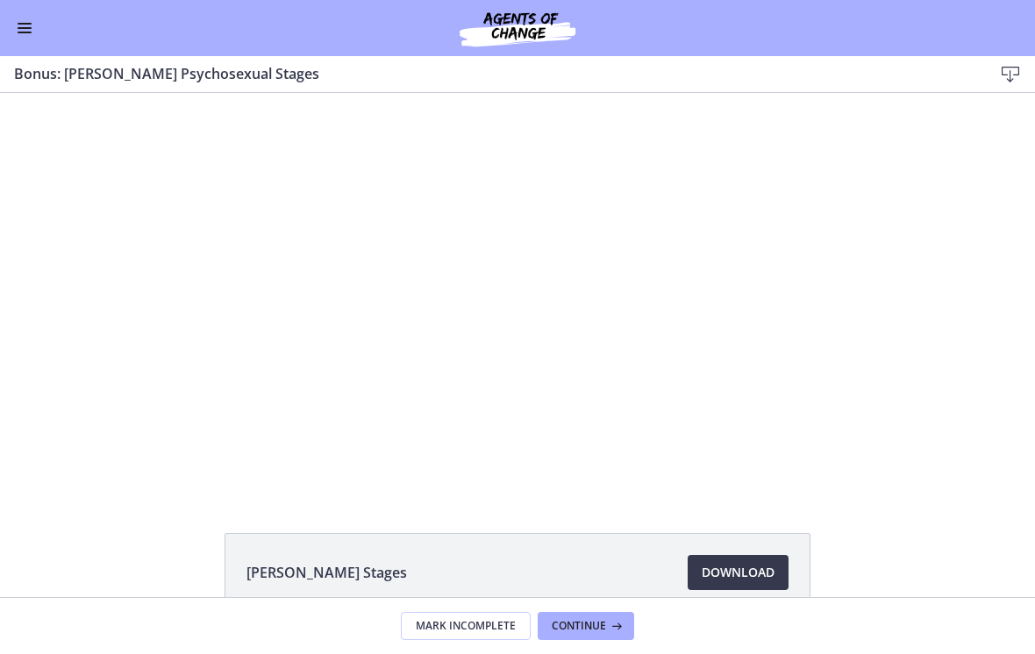
click at [499, 211] on div at bounding box center [517, 293] width 711 height 400
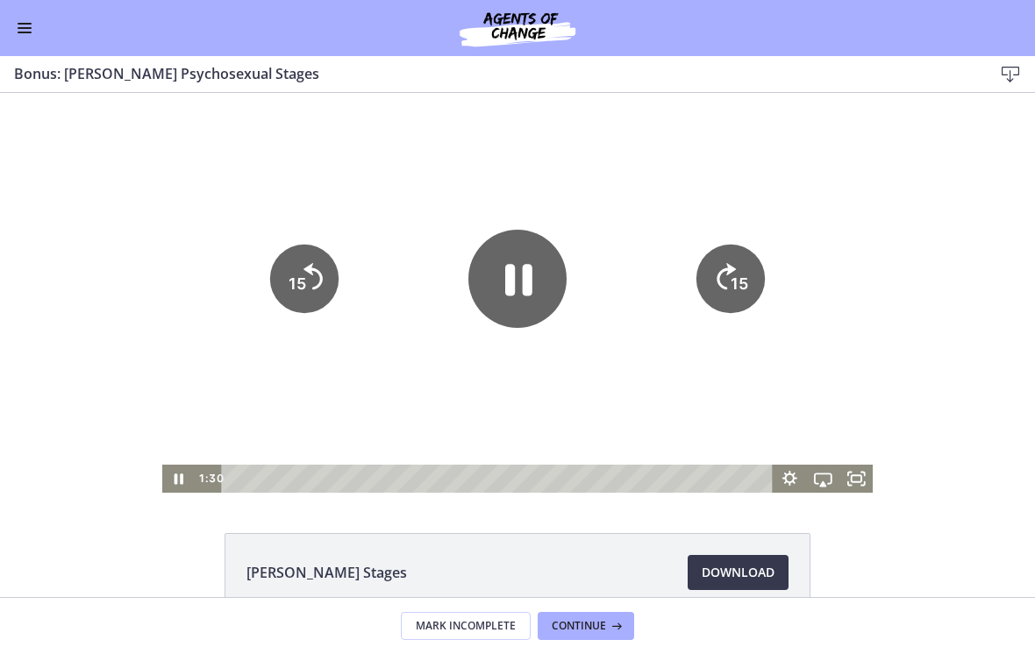
click at [521, 288] on icon "Pause" at bounding box center [517, 279] width 98 height 98
click at [297, 281] on tspan "15" at bounding box center [297, 284] width 20 height 22
click at [521, 293] on icon "Play Video" at bounding box center [517, 279] width 98 height 98
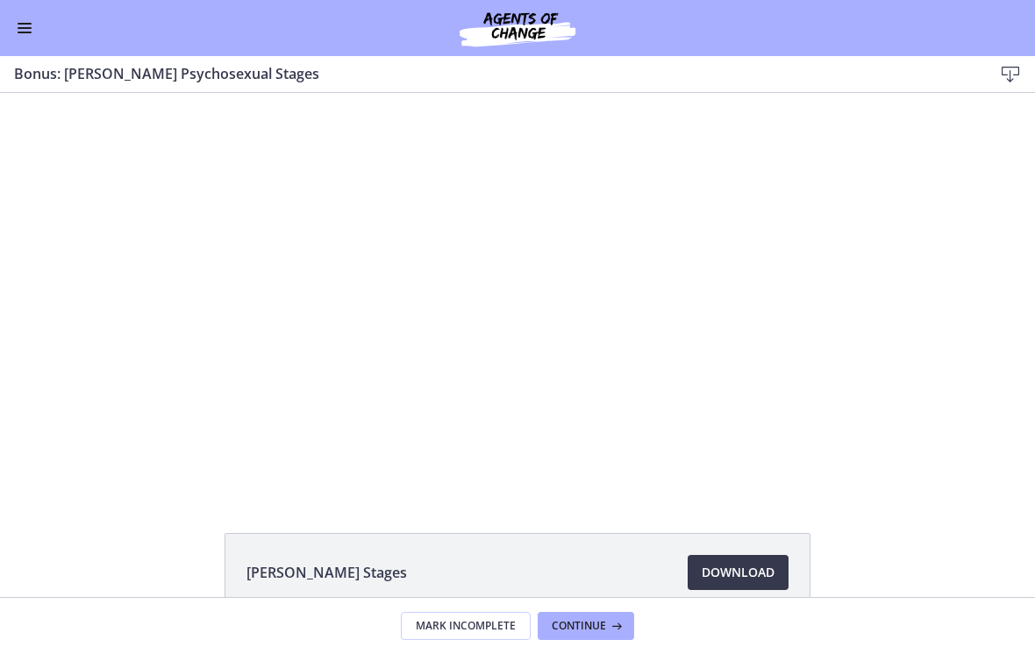
click at [443, 265] on div at bounding box center [517, 293] width 711 height 400
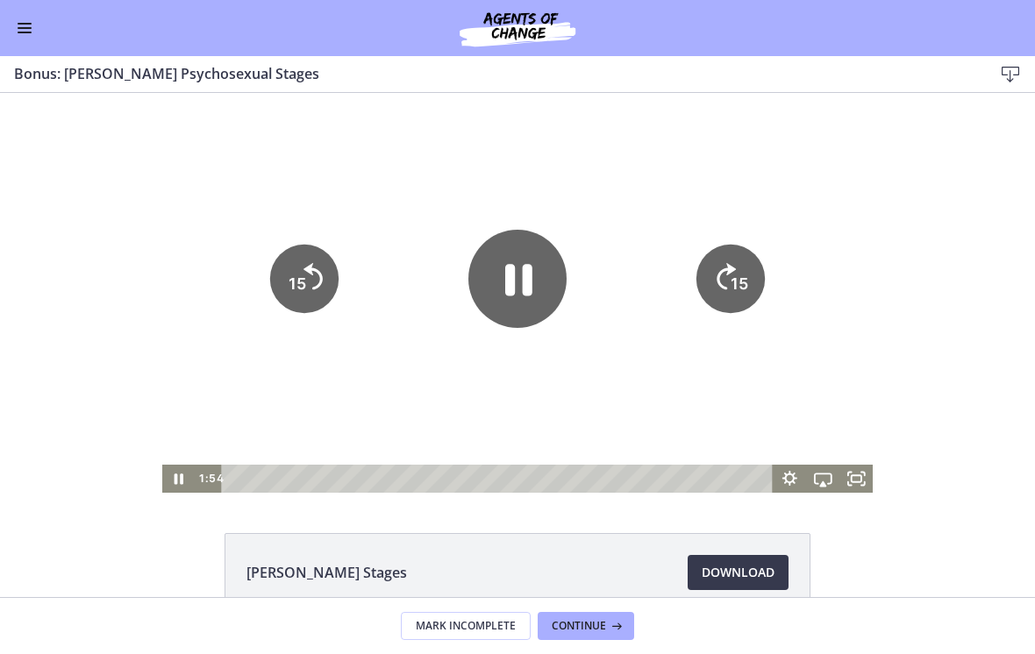
click at [301, 266] on icon "15" at bounding box center [304, 279] width 68 height 68
click at [307, 266] on icon "15" at bounding box center [304, 278] width 77 height 77
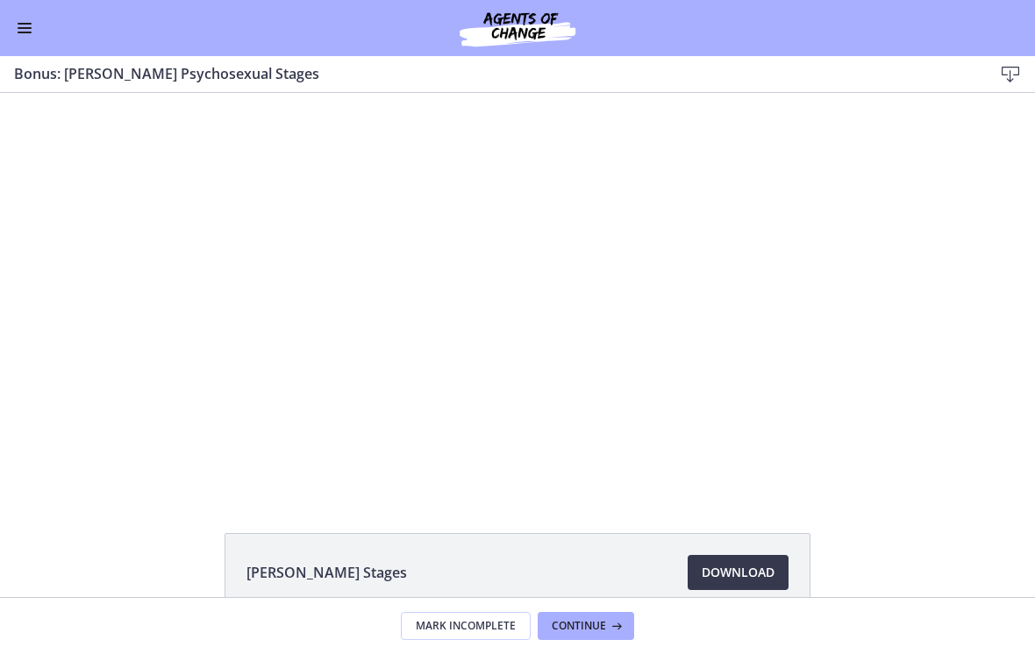
click at [492, 260] on div at bounding box center [517, 293] width 711 height 400
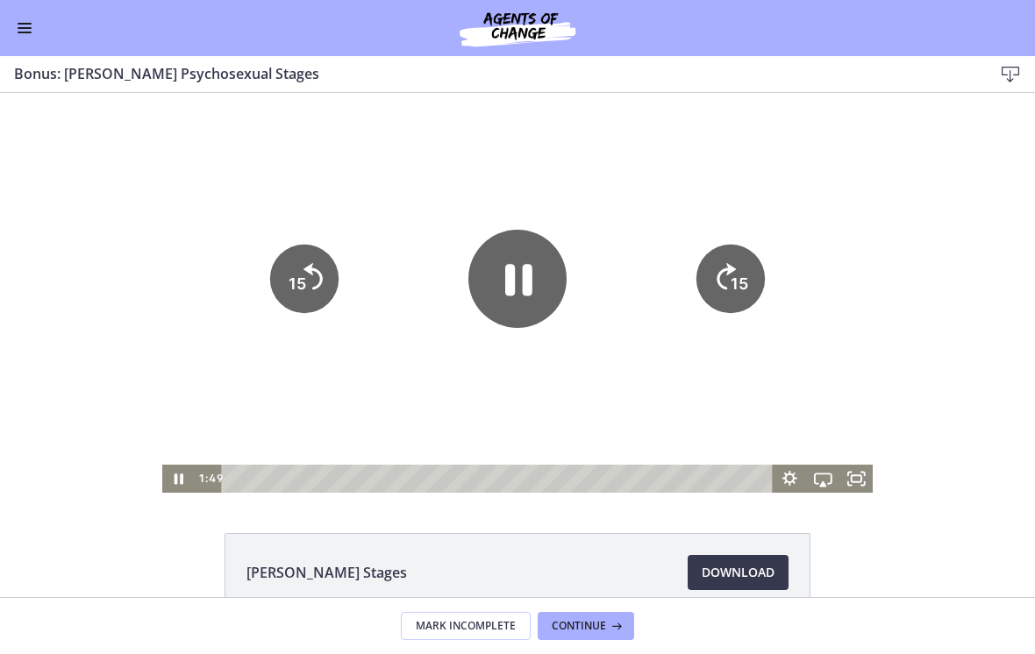
click at [499, 269] on icon "Pause" at bounding box center [517, 279] width 98 height 98
click at [502, 281] on icon "Play Video" at bounding box center [517, 279] width 98 height 98
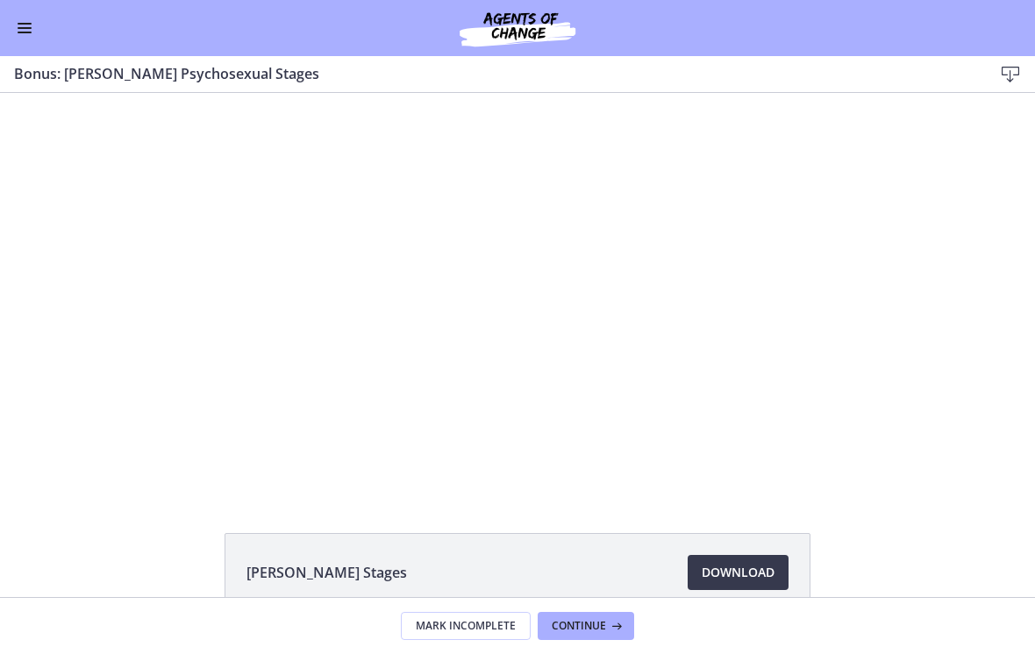
click at [391, 210] on div at bounding box center [517, 293] width 711 height 400
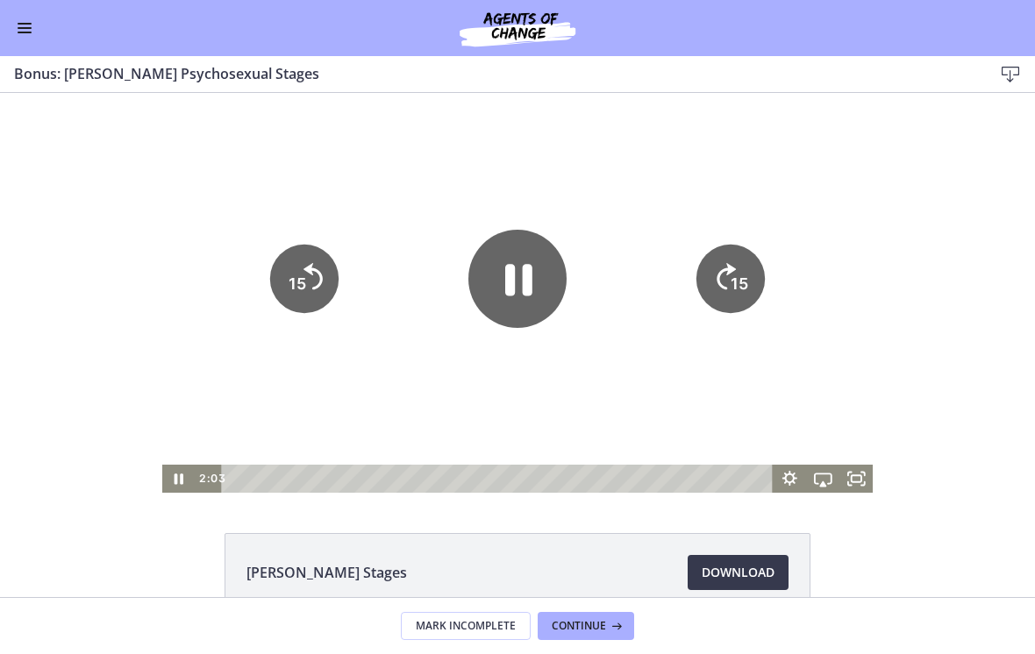
click at [292, 285] on tspan "15" at bounding box center [297, 283] width 18 height 18
click at [313, 280] on icon "15" at bounding box center [304, 279] width 68 height 68
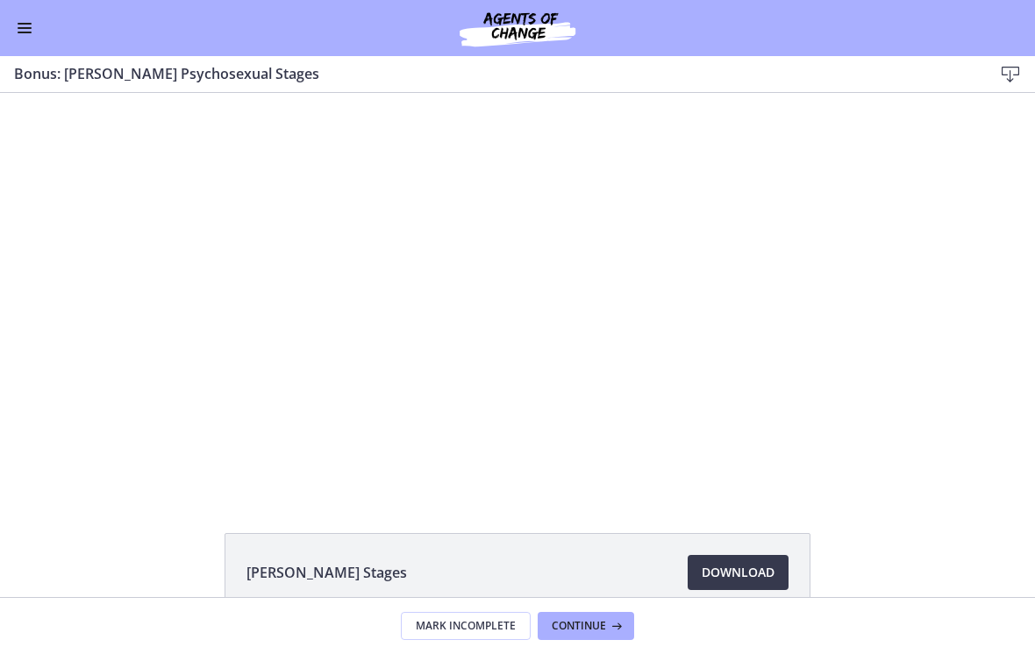
click at [508, 135] on div at bounding box center [517, 293] width 711 height 400
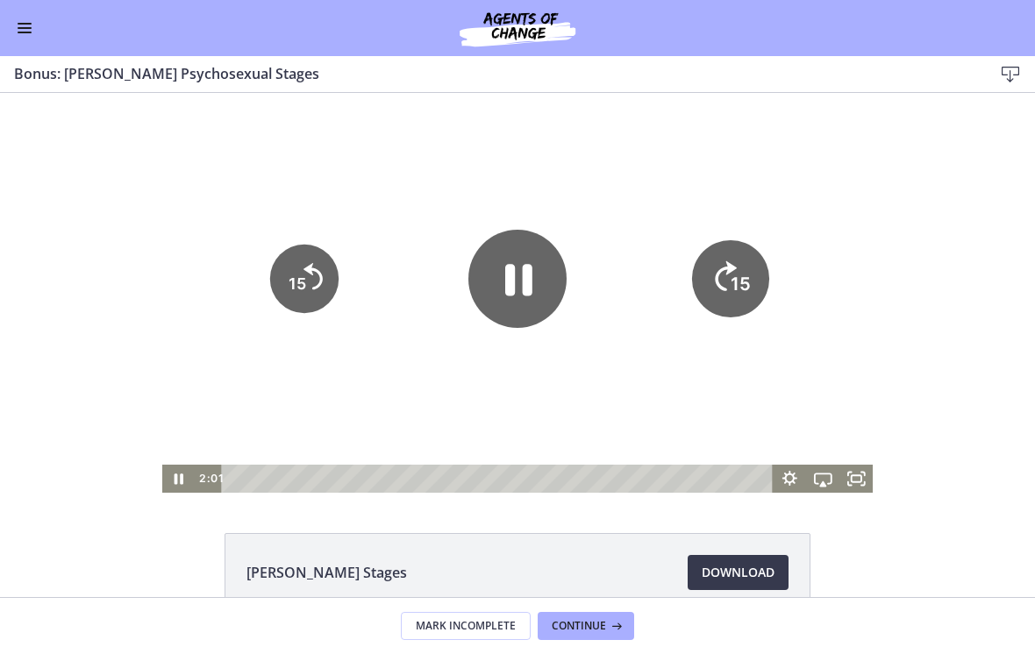
click at [718, 270] on icon "15" at bounding box center [730, 278] width 77 height 77
click at [718, 270] on icon "Skip ahead 15 seconds" at bounding box center [726, 276] width 19 height 26
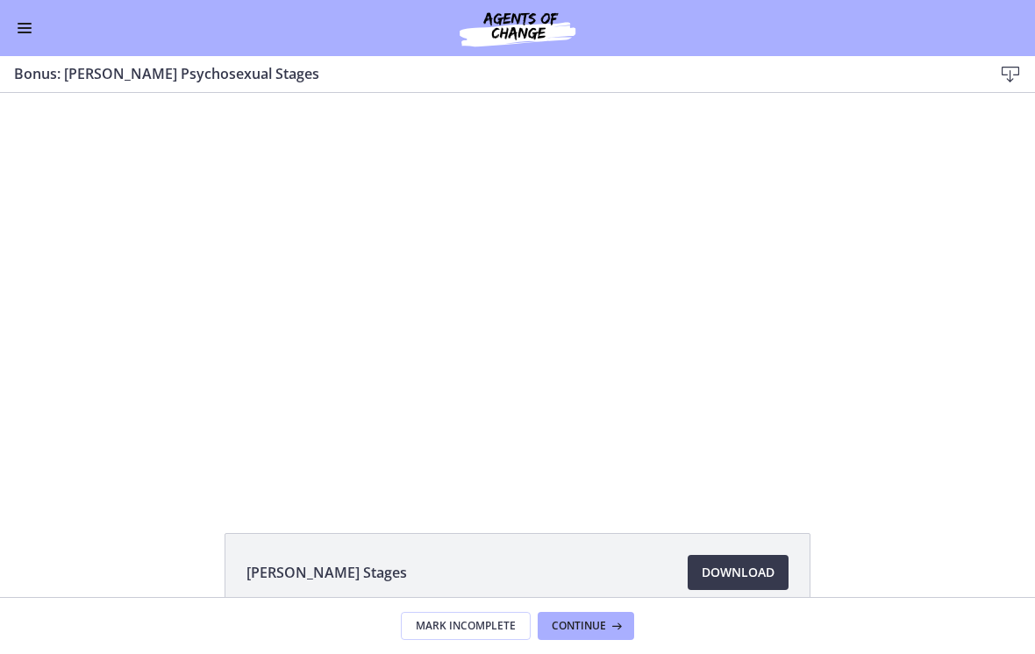
click at [581, 151] on div at bounding box center [517, 293] width 711 height 400
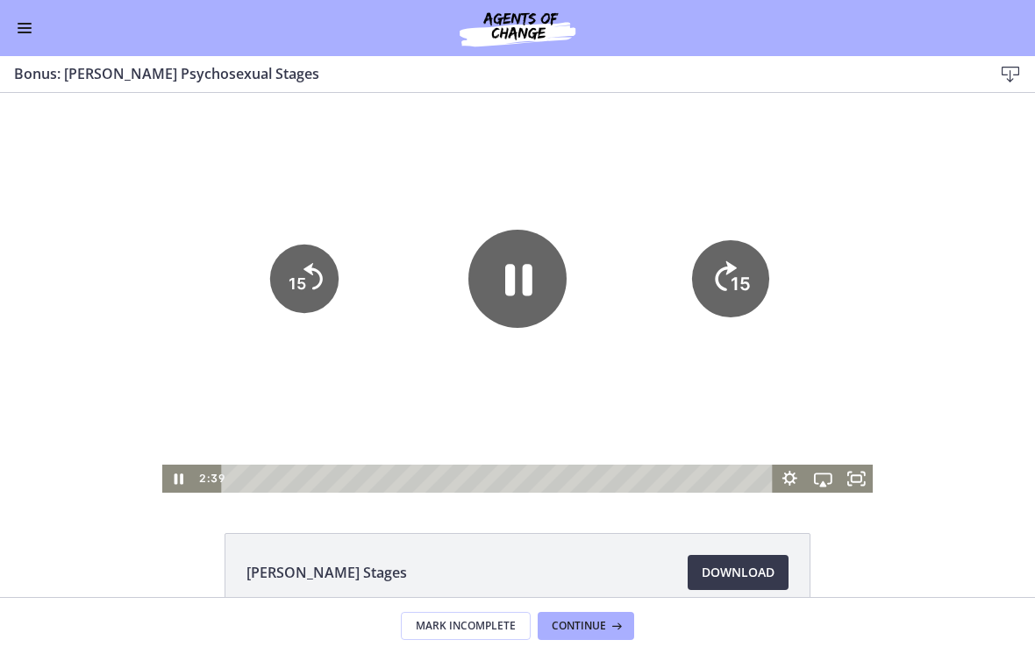
click at [718, 273] on text "15" at bounding box center [740, 284] width 20 height 22
click at [718, 267] on icon "15" at bounding box center [730, 278] width 77 height 77
click at [718, 266] on icon "15" at bounding box center [730, 279] width 68 height 68
click at [718, 267] on icon "15" at bounding box center [730, 279] width 68 height 68
click at [718, 265] on icon "15" at bounding box center [730, 278] width 77 height 77
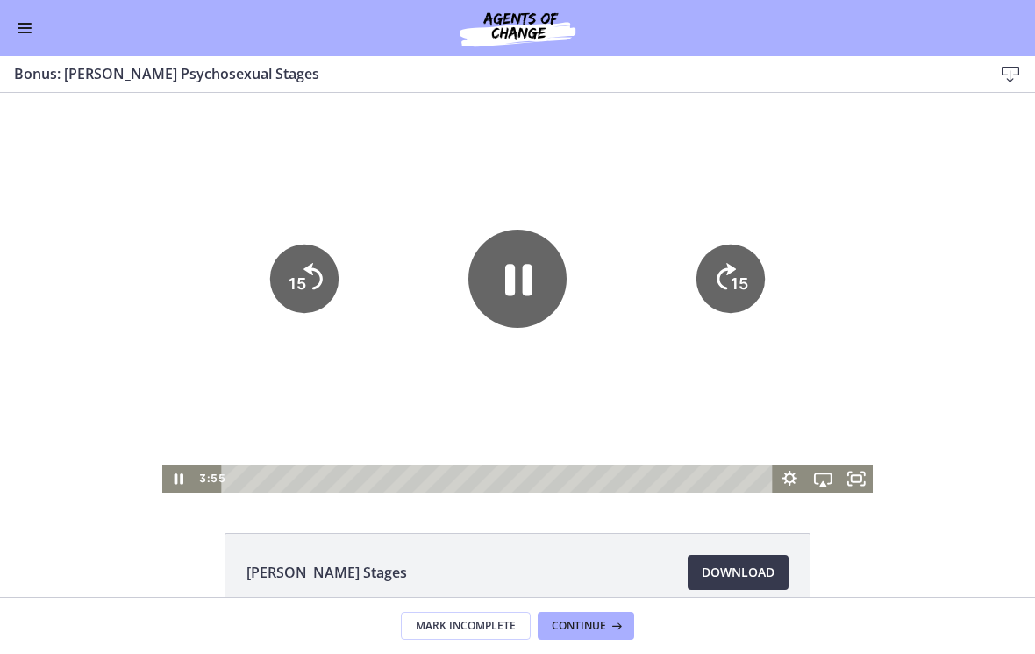
click at [718, 265] on icon "15" at bounding box center [730, 279] width 68 height 68
click at [718, 268] on icon "15" at bounding box center [730, 279] width 68 height 68
click at [718, 268] on icon "15" at bounding box center [730, 278] width 77 height 77
click at [718, 267] on icon "Skip ahead 15 seconds" at bounding box center [726, 276] width 22 height 30
click at [718, 267] on icon "15" at bounding box center [730, 278] width 77 height 77
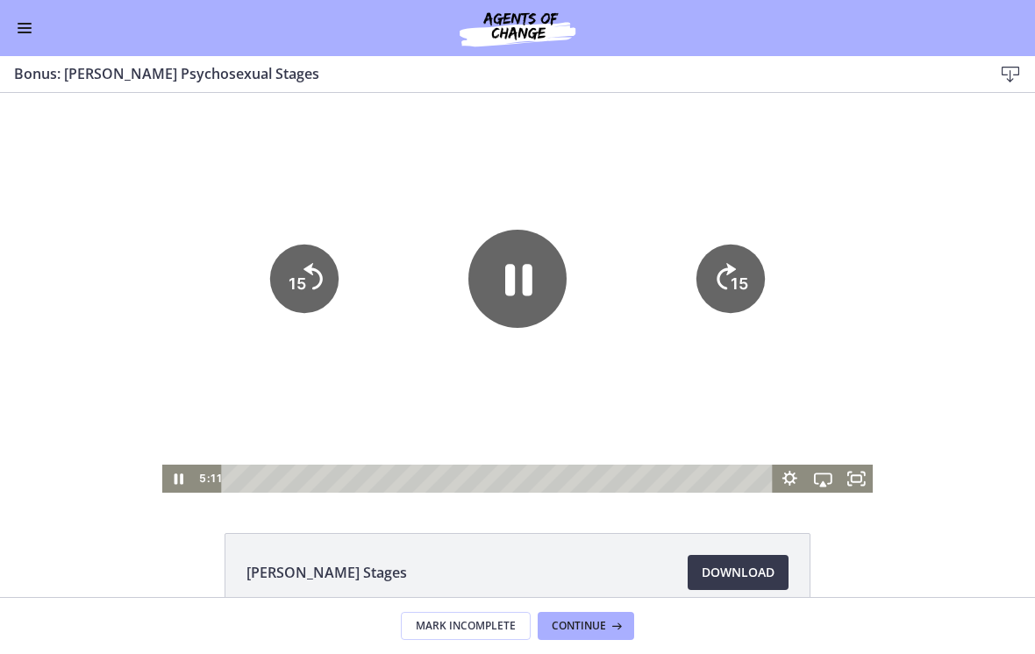
click at [718, 269] on icon "15" at bounding box center [730, 279] width 68 height 68
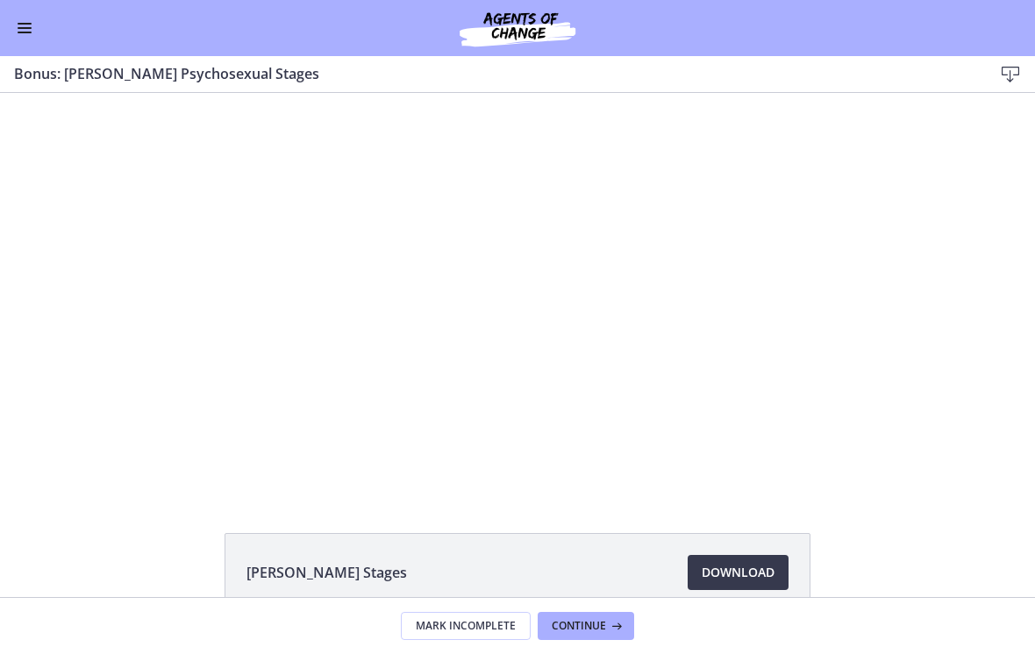
click at [402, 228] on div at bounding box center [517, 293] width 711 height 400
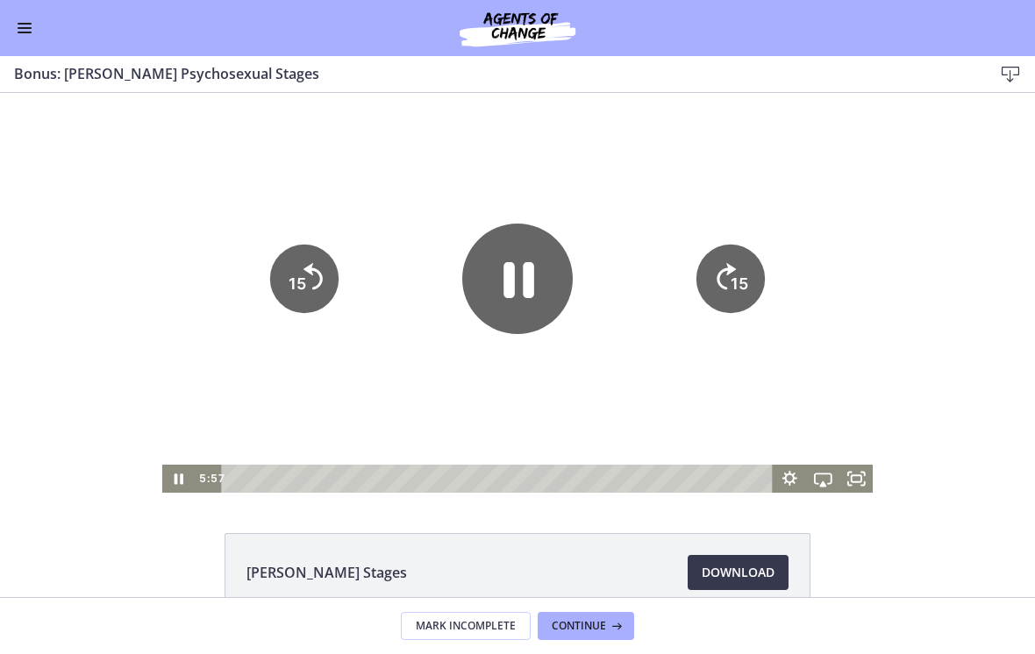
click at [510, 285] on icon "Pause" at bounding box center [518, 280] width 31 height 36
click at [33, 47] on div "Go to Dashboard" at bounding box center [517, 28] width 1035 height 56
click at [32, 33] on button "Enable menu" at bounding box center [24, 28] width 21 height 21
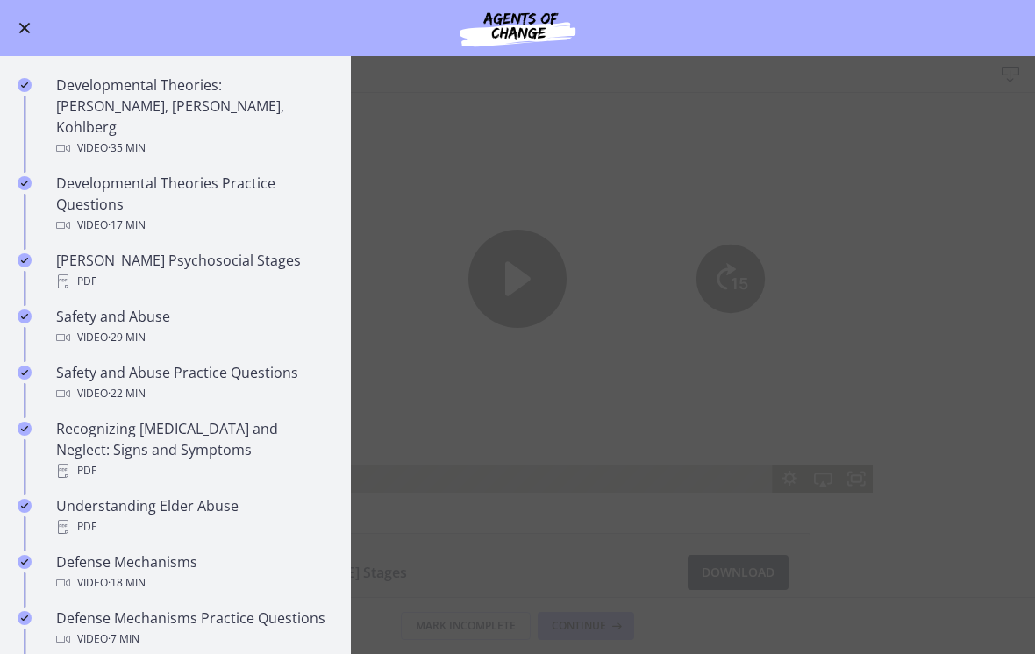
scroll to position [471, 0]
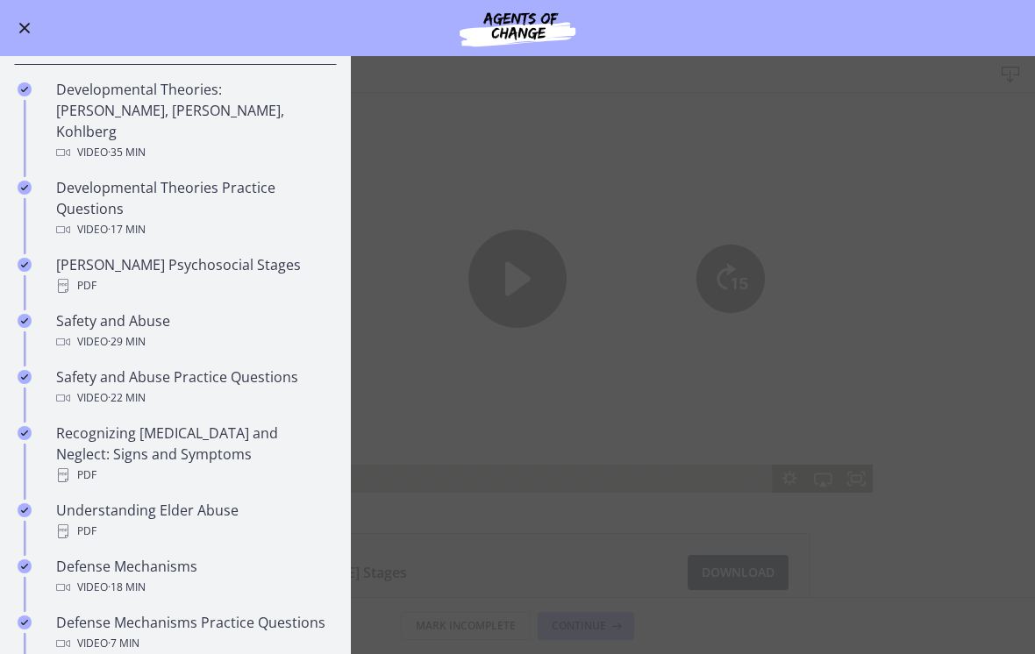
click at [247, 177] on div "Developmental Theories Practice Questions Video · 17 min" at bounding box center [193, 208] width 274 height 63
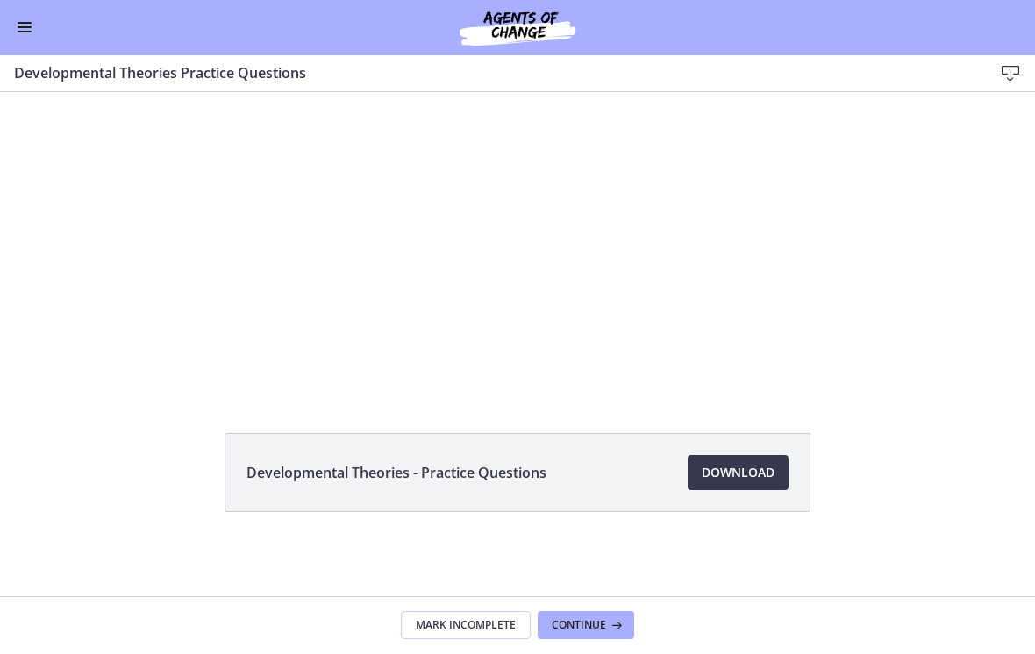
click at [523, 197] on div "Tap for sound @keyframes VOLUME_SMALL_WAVE_FLASH { 0% { opacity: 0; } 33% { opa…" at bounding box center [517, 179] width 703 height 372
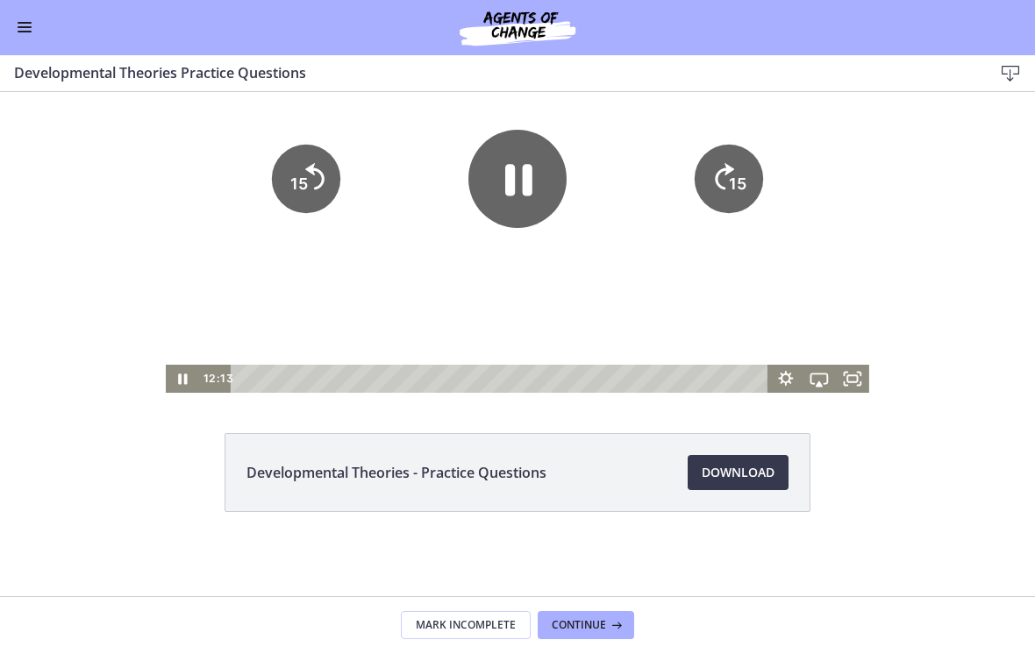
scroll to position [99, 0]
click at [523, 183] on icon "Pause" at bounding box center [517, 179] width 110 height 110
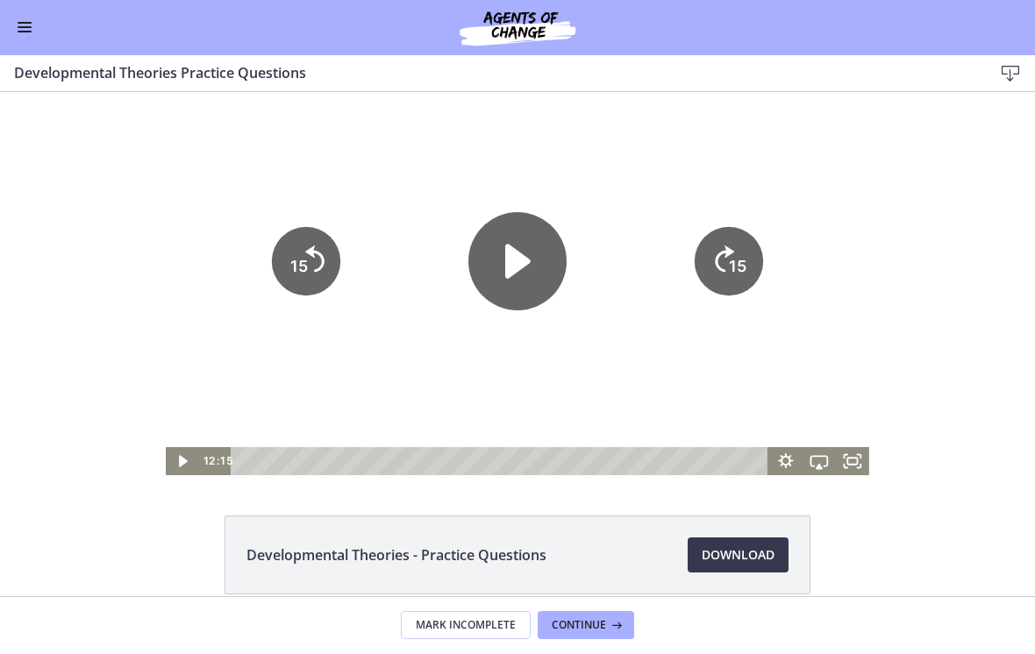
scroll to position [16, 0]
click at [519, 250] on icon "Play Video" at bounding box center [517, 262] width 98 height 98
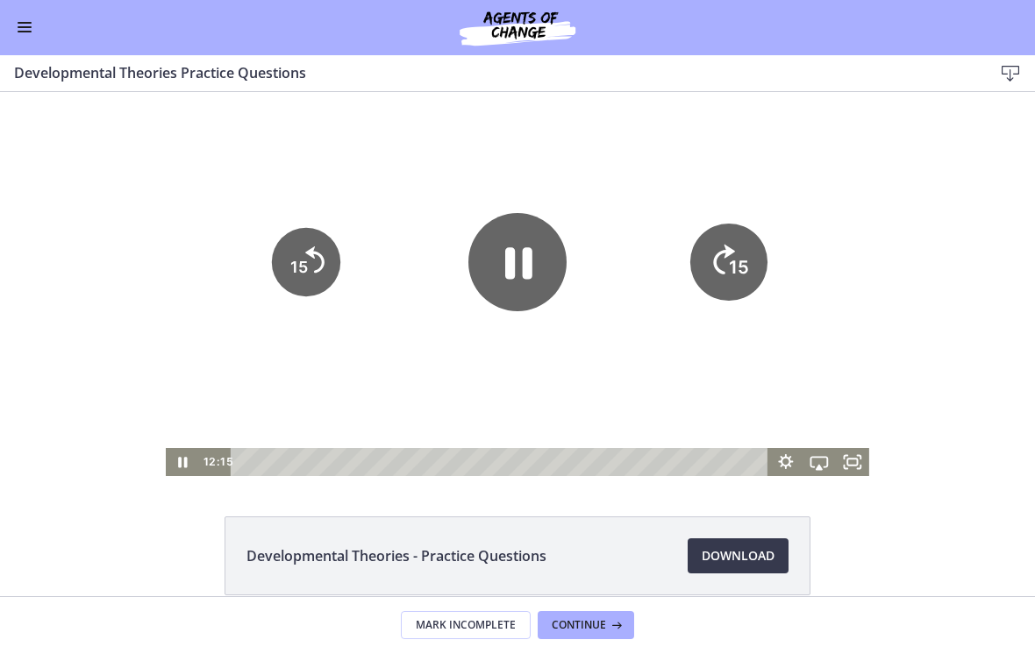
click at [718, 272] on tspan "15" at bounding box center [739, 267] width 20 height 22
click at [718, 252] on icon "15" at bounding box center [727, 262] width 68 height 68
click at [718, 254] on icon "15" at bounding box center [727, 262] width 68 height 68
click at [718, 264] on tspan "15" at bounding box center [738, 267] width 18 height 18
click at [298, 264] on tspan "15" at bounding box center [298, 267] width 20 height 22
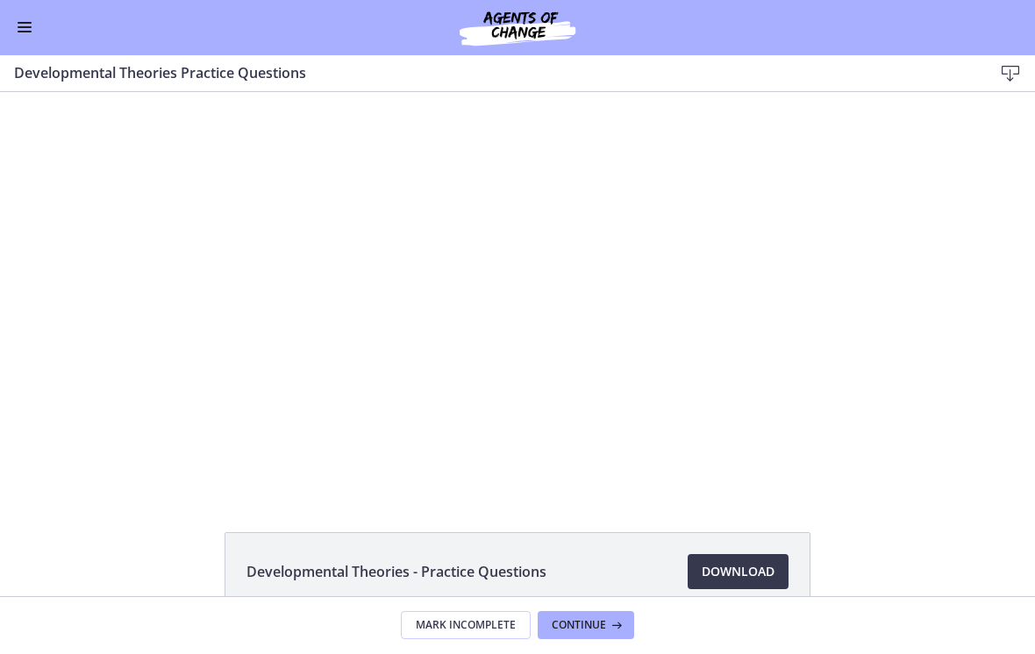
scroll to position [-2, 0]
click at [25, 34] on button "Enable menu" at bounding box center [24, 28] width 21 height 21
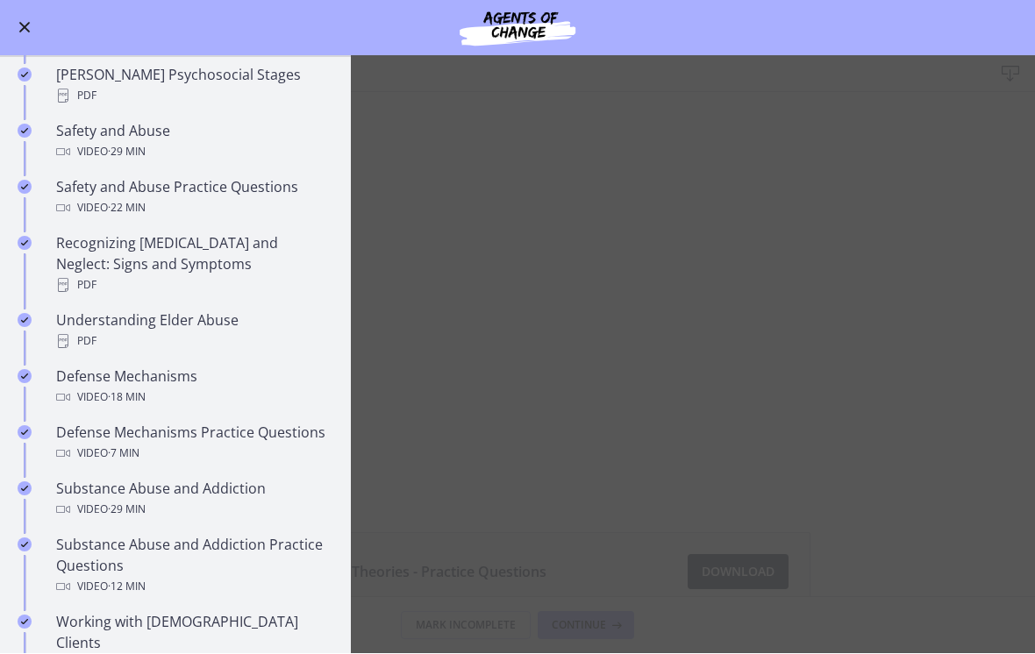
scroll to position [669, 0]
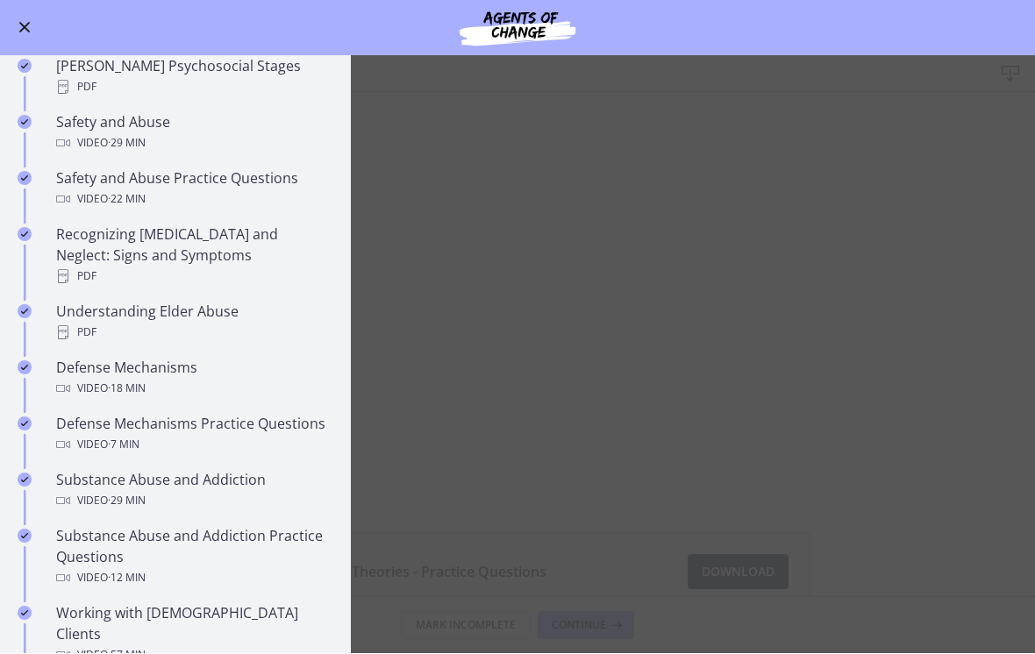
click at [177, 358] on div "Defense Mechanisms Video · 18 min" at bounding box center [193, 379] width 274 height 42
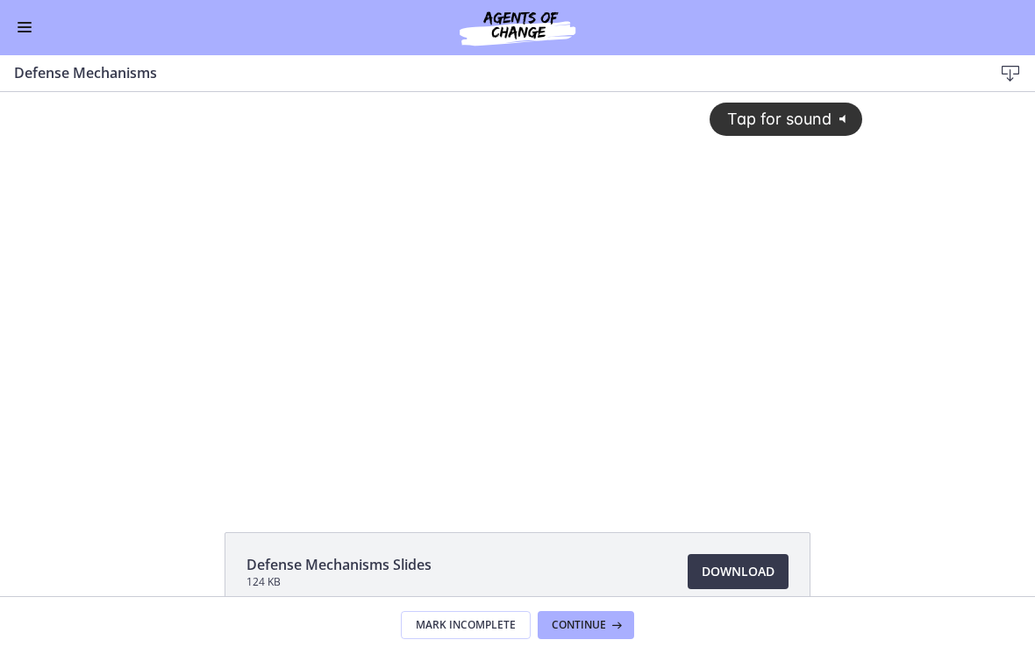
click at [489, 299] on div "Tap for sound @keyframes VOLUME_SMALL_WAVE_FLASH { 0% { opacity: 0; } 33% { opa…" at bounding box center [517, 278] width 711 height 372
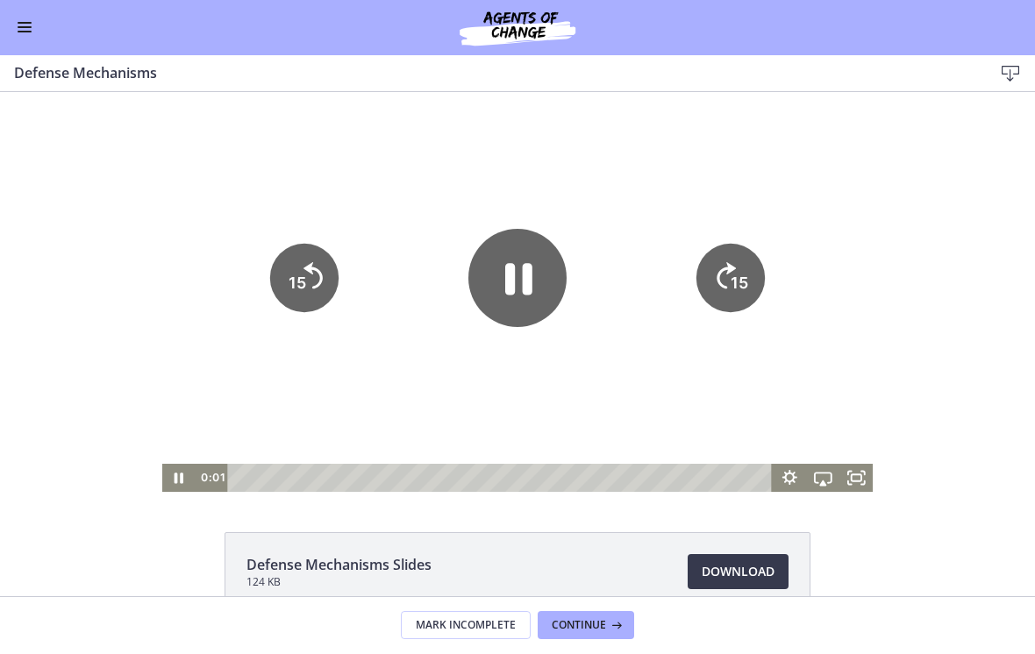
click at [519, 286] on icon "Pause" at bounding box center [517, 278] width 98 height 98
click at [33, 29] on button "Enable menu" at bounding box center [24, 28] width 21 height 21
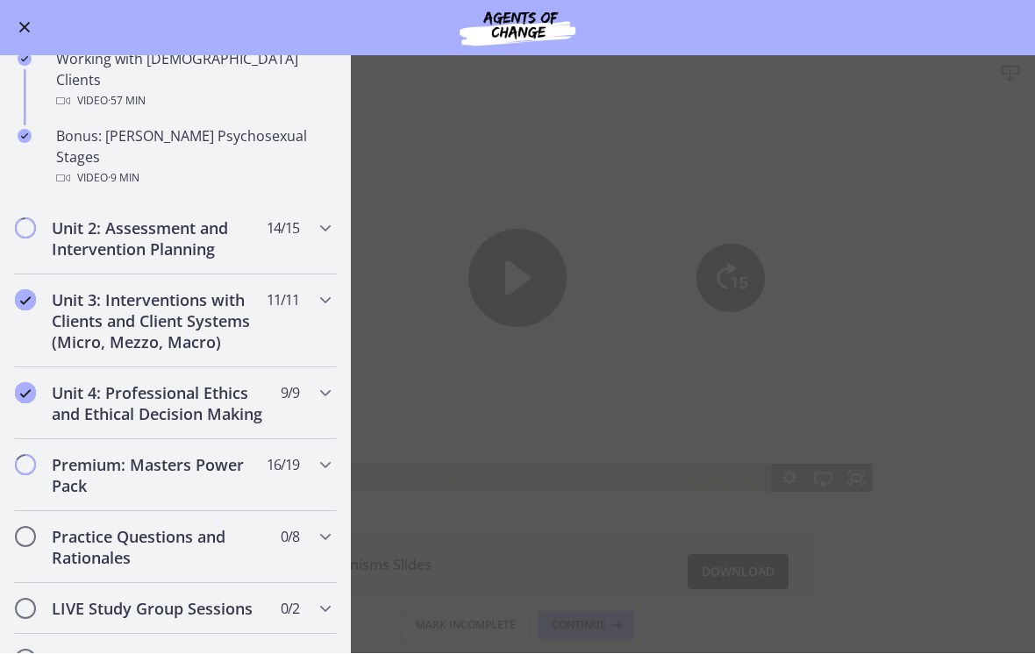
scroll to position [1224, 0]
click at [321, 217] on icon "Chapters" at bounding box center [325, 227] width 21 height 21
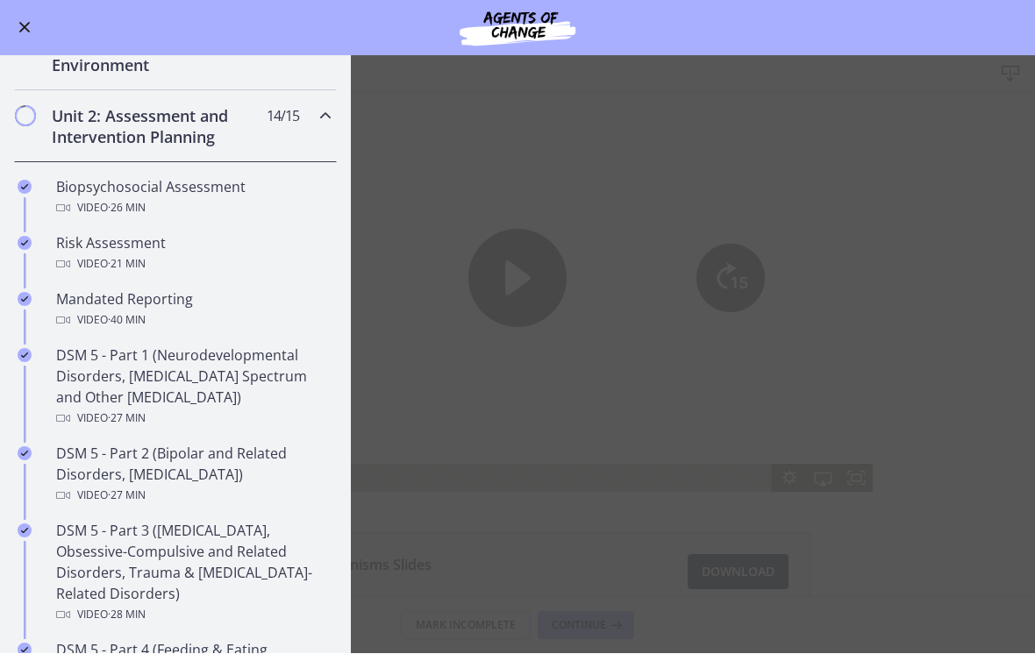
scroll to position [434, 0]
